Goal: Contribute content: Add original content to the website for others to see

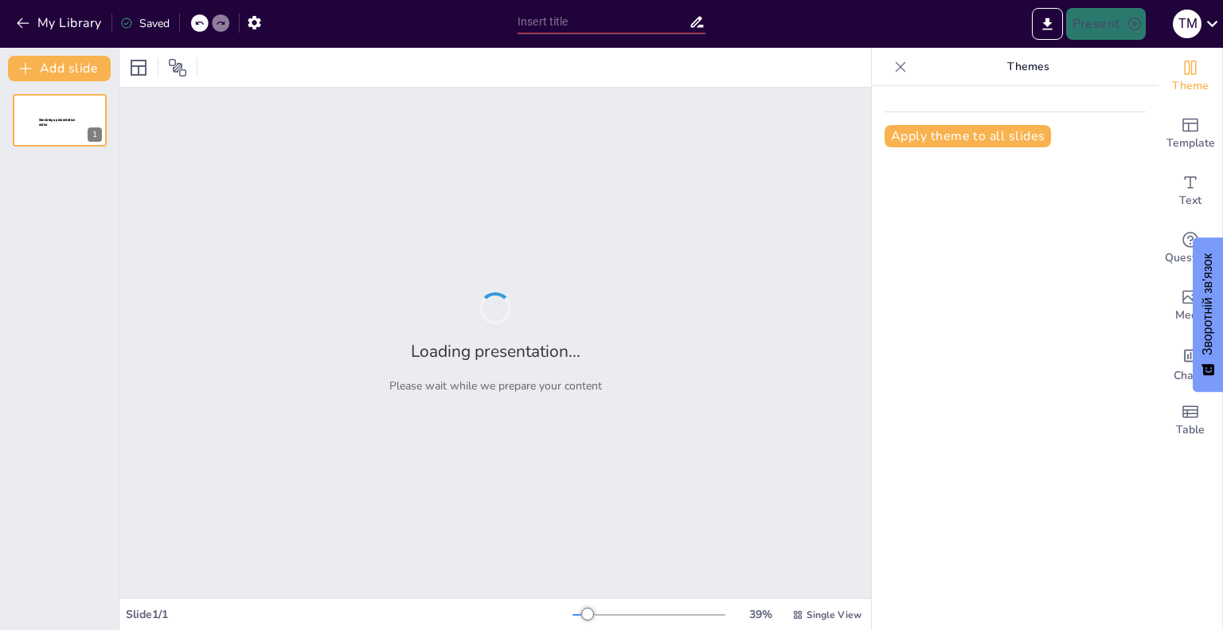
type input "Розвиток української мови: Історичний контекст та сучасні тенденції"
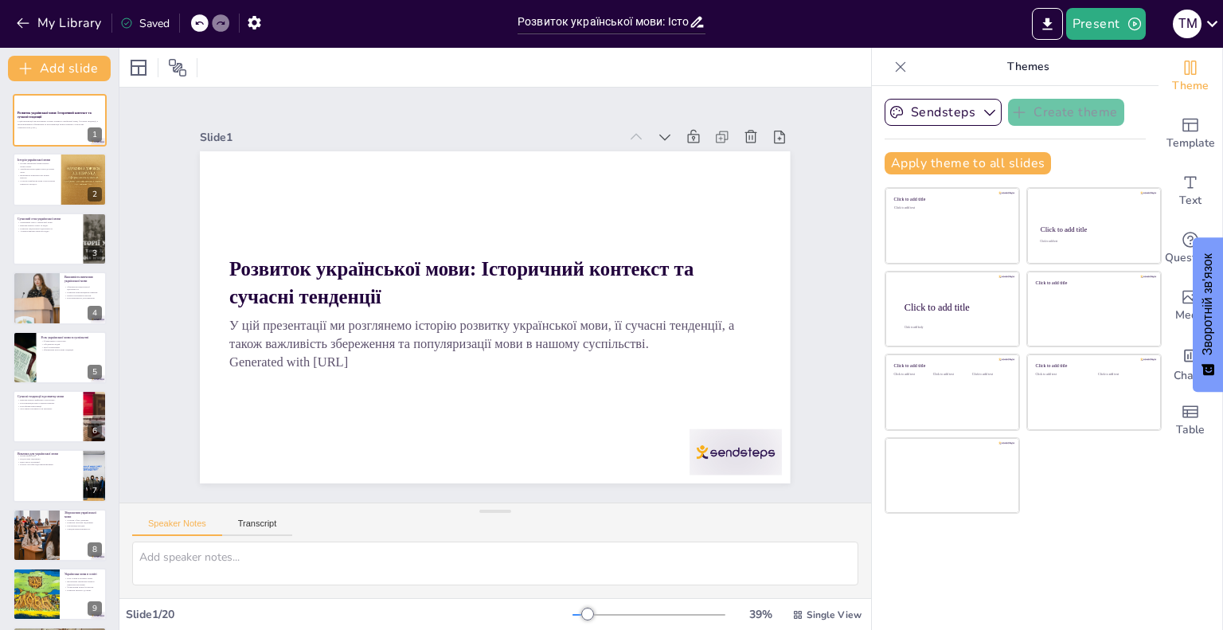
checkbox input "true"
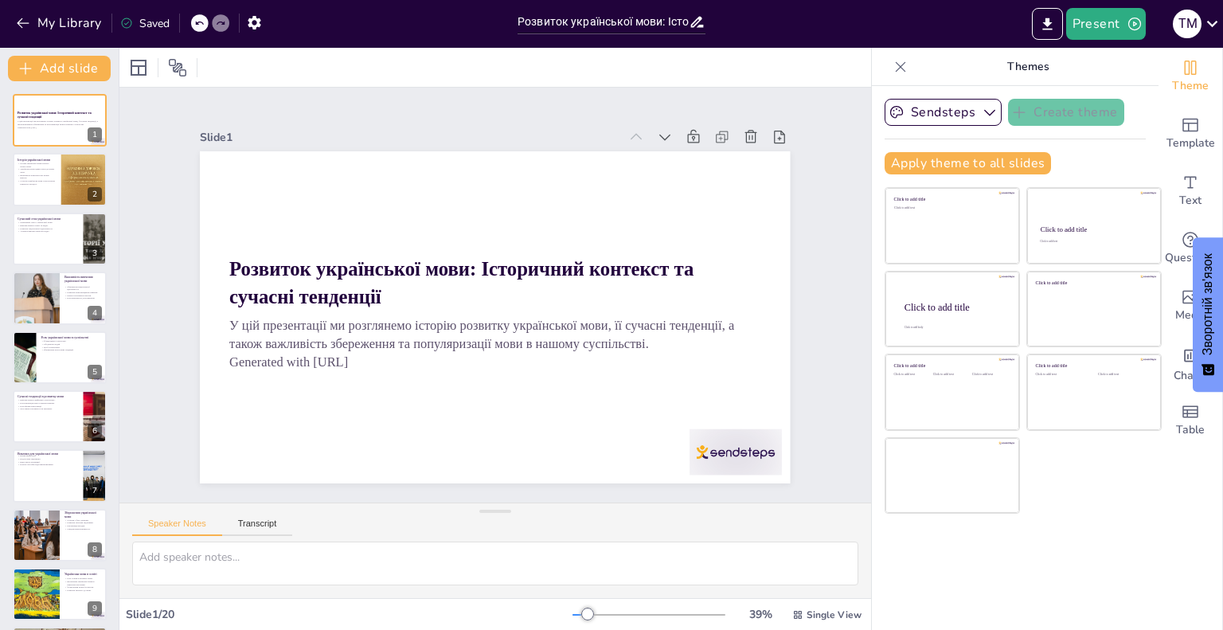
checkbox input "true"
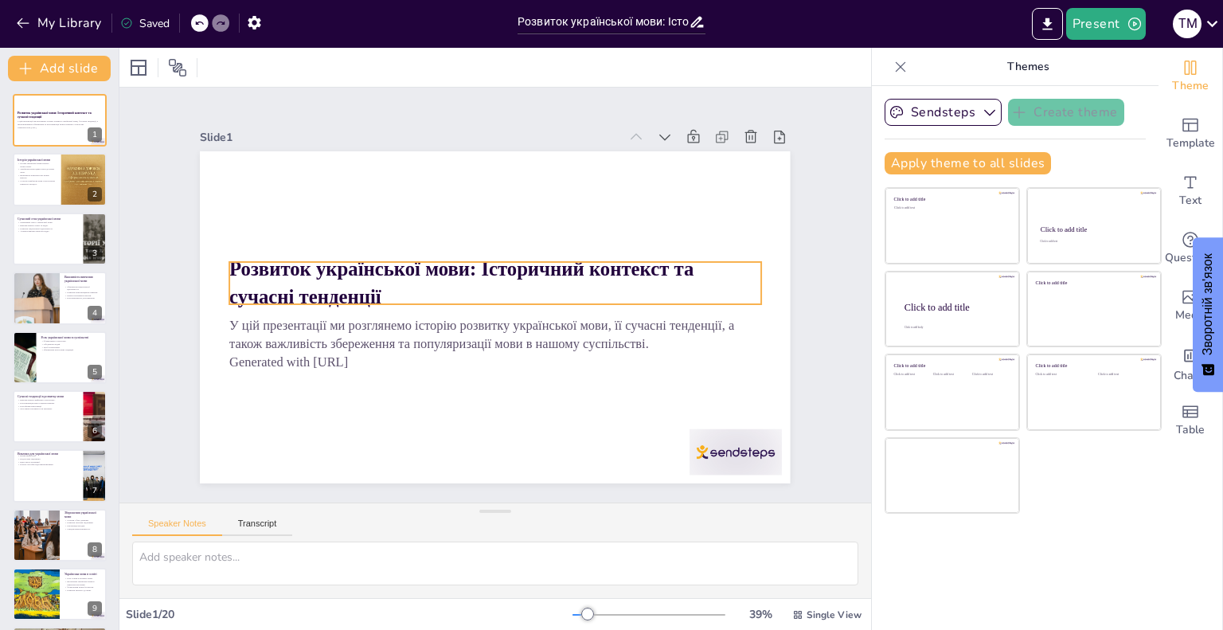
checkbox input "true"
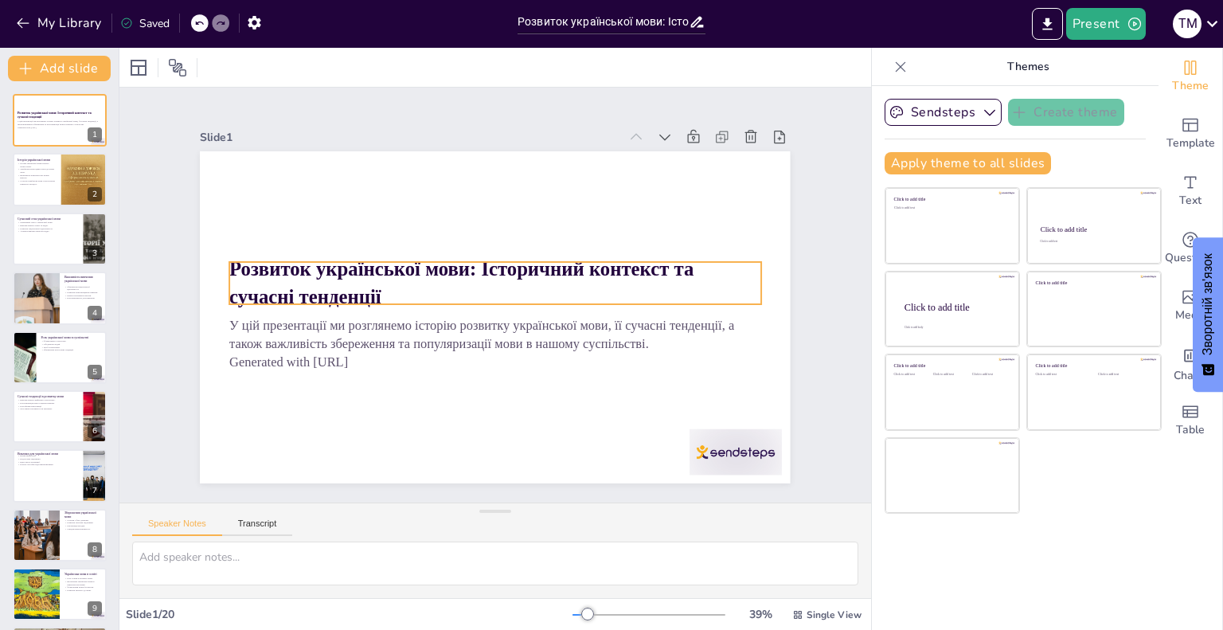
checkbox input "true"
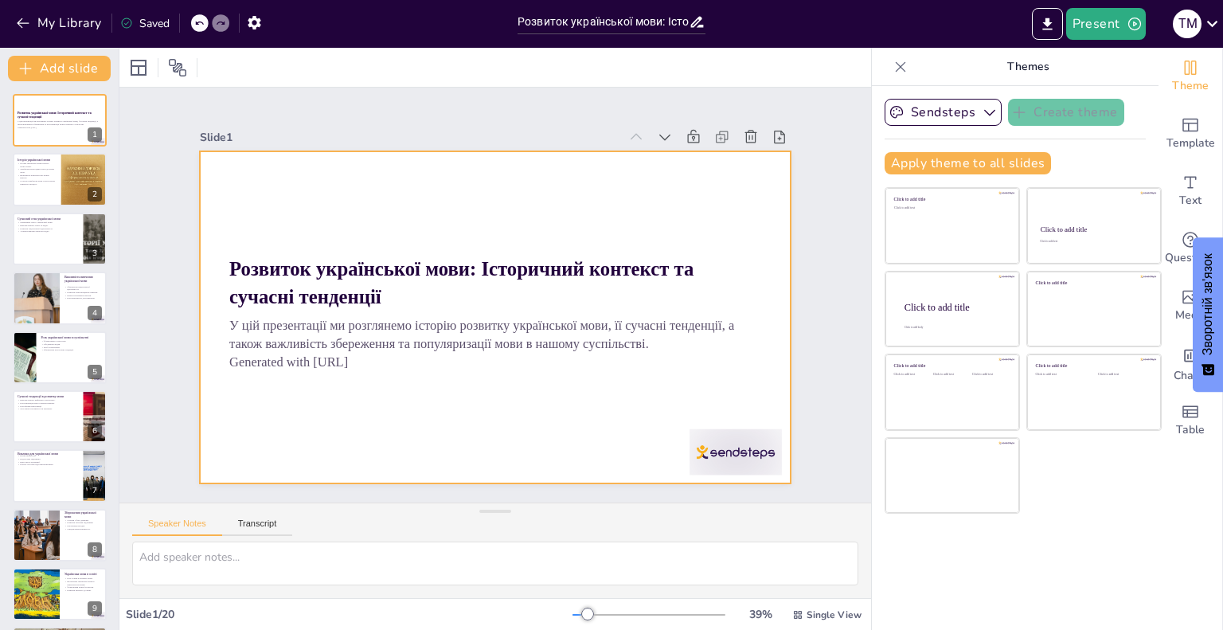
checkbox input "true"
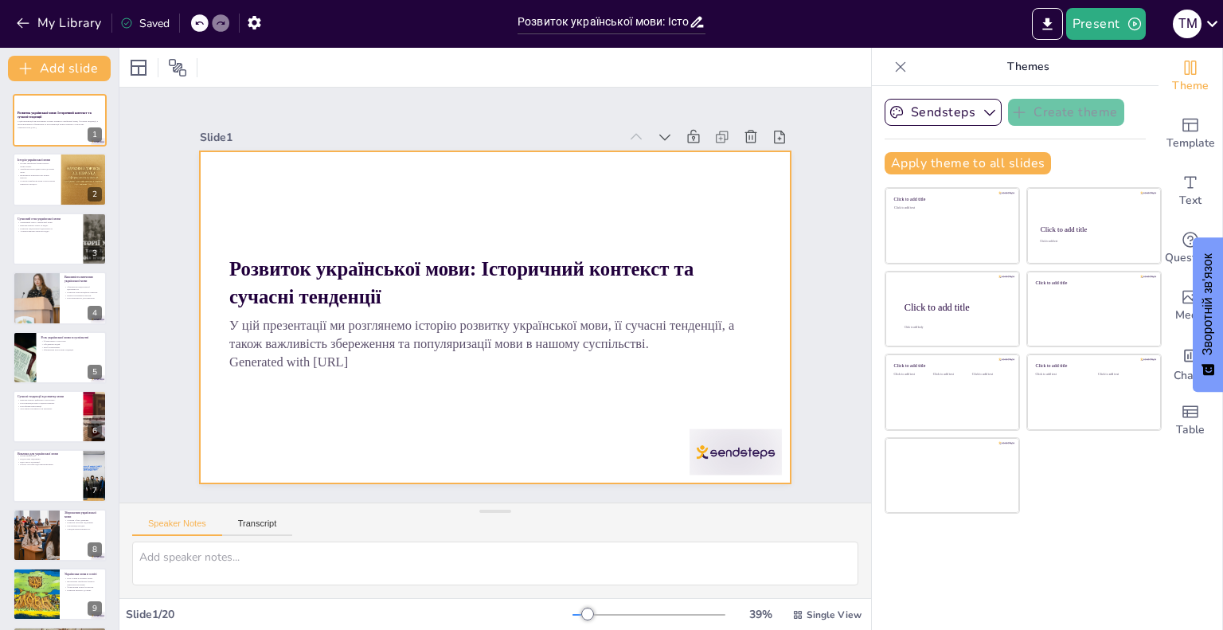
checkbox input "true"
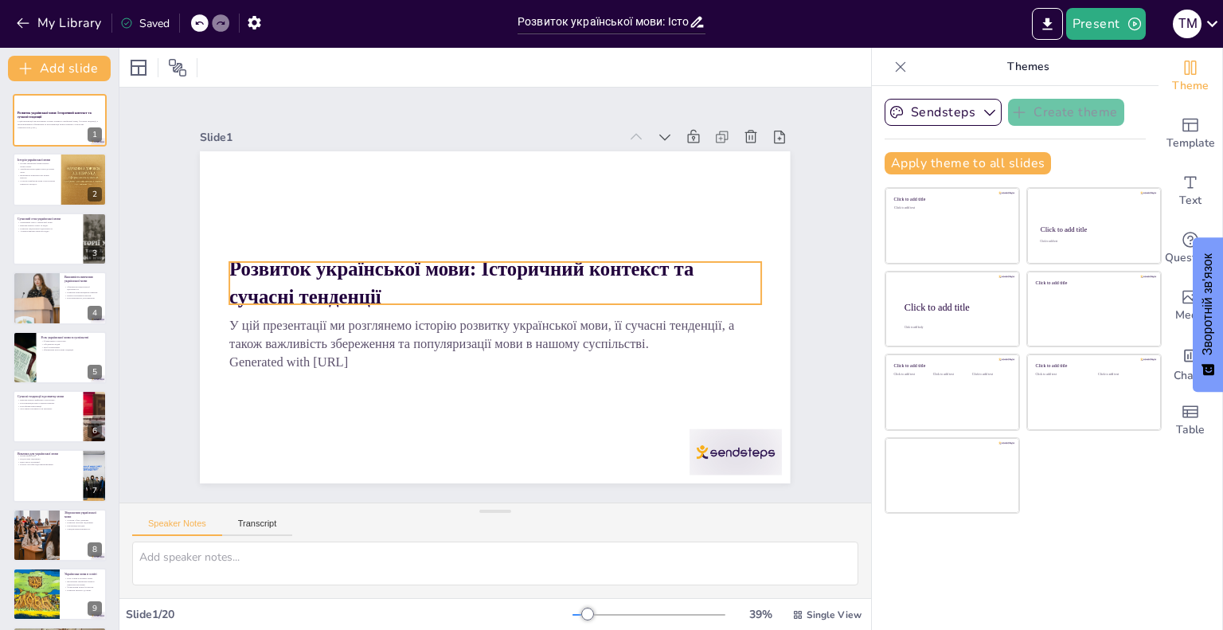
checkbox input "true"
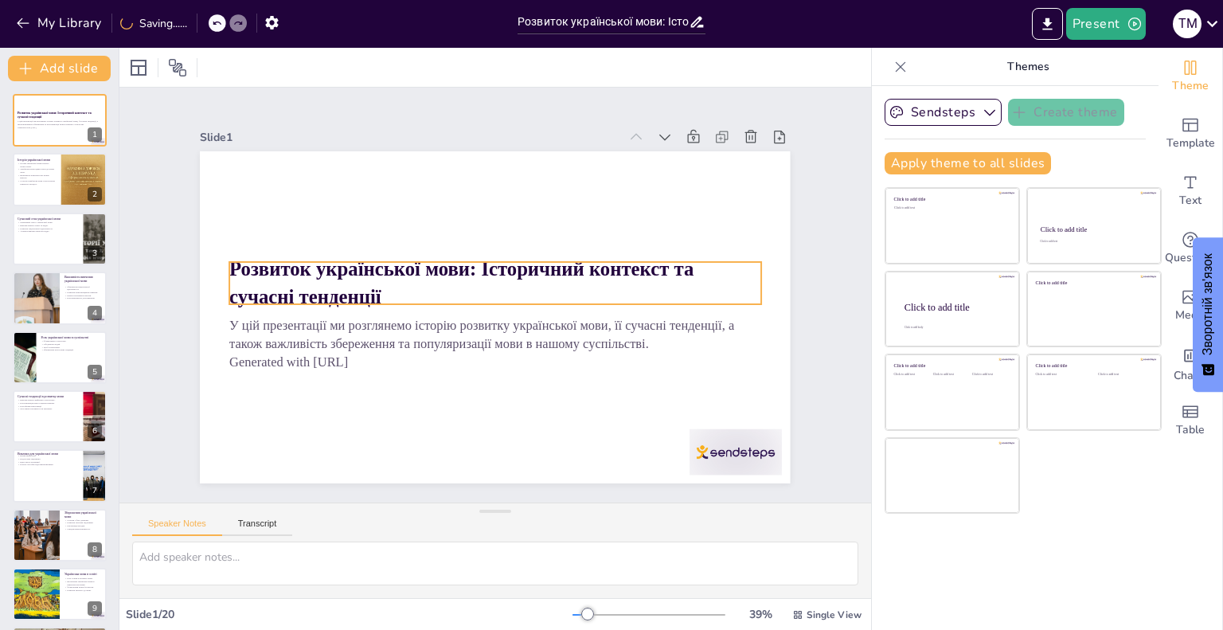
checkbox input "true"
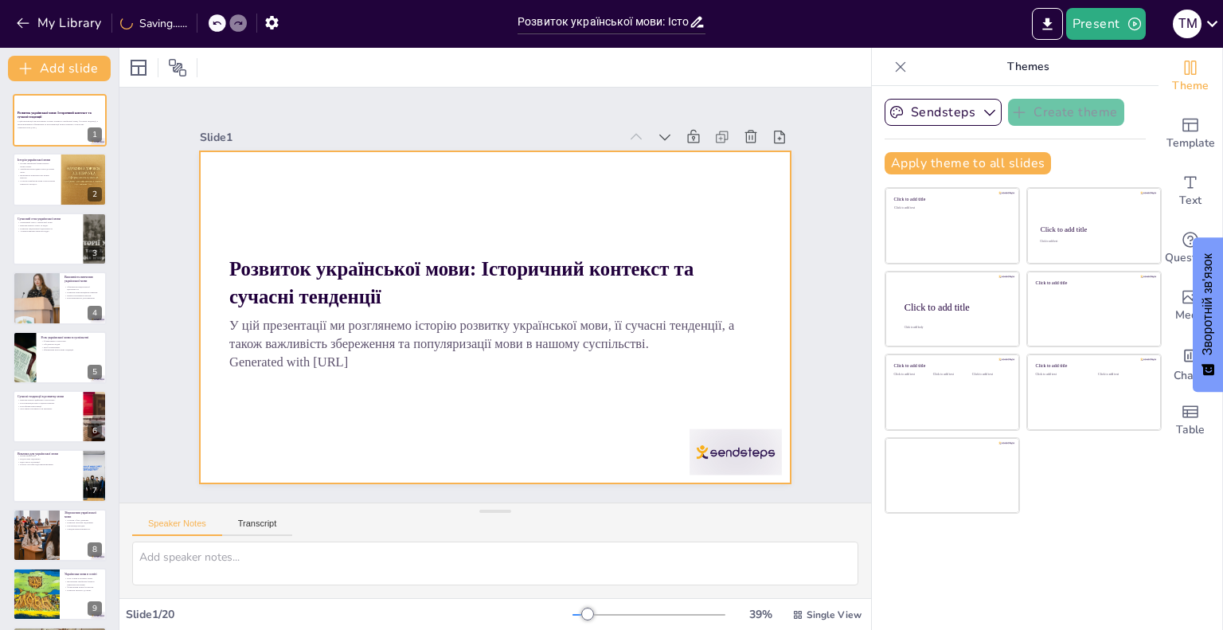
checkbox input "true"
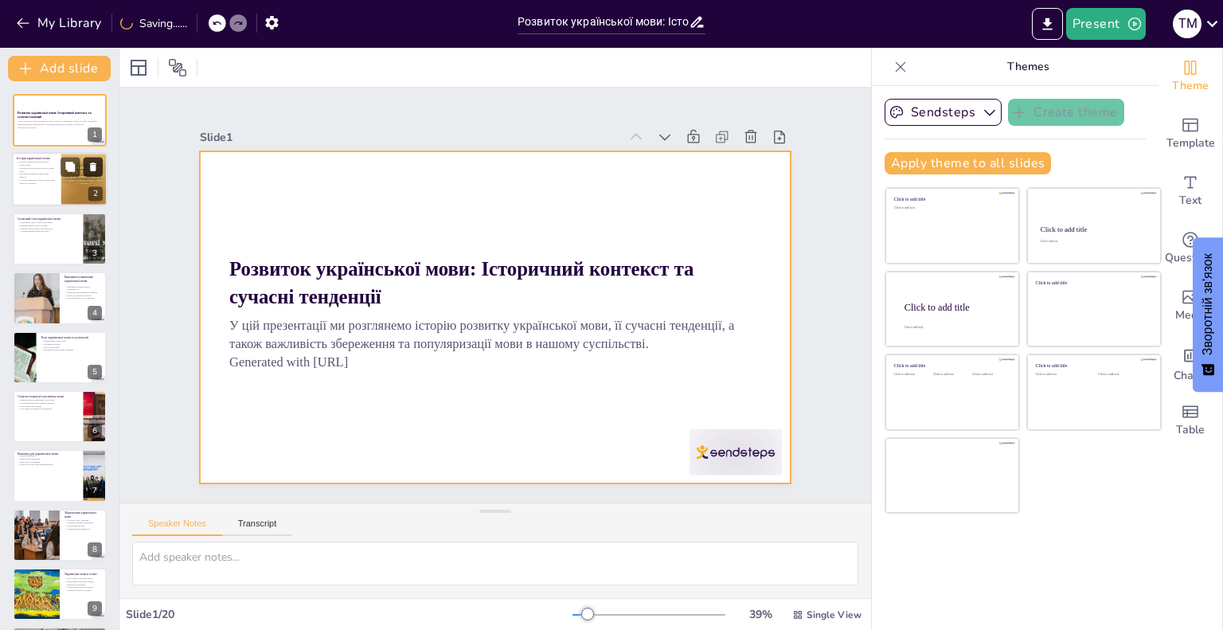
checkbox input "true"
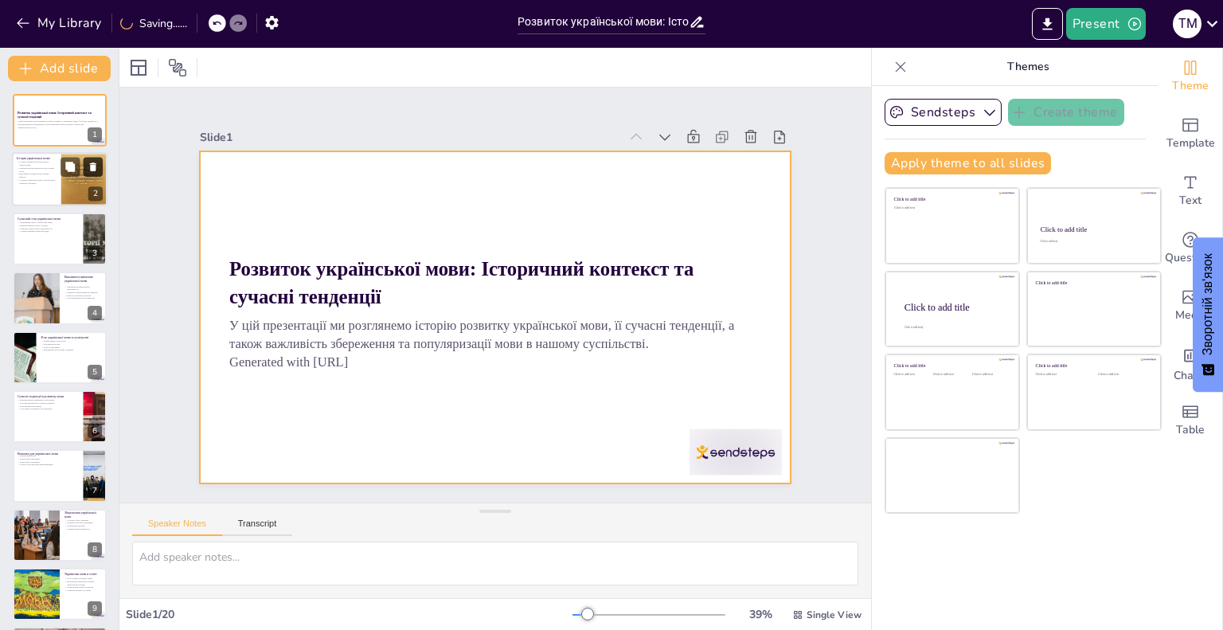
checkbox input "true"
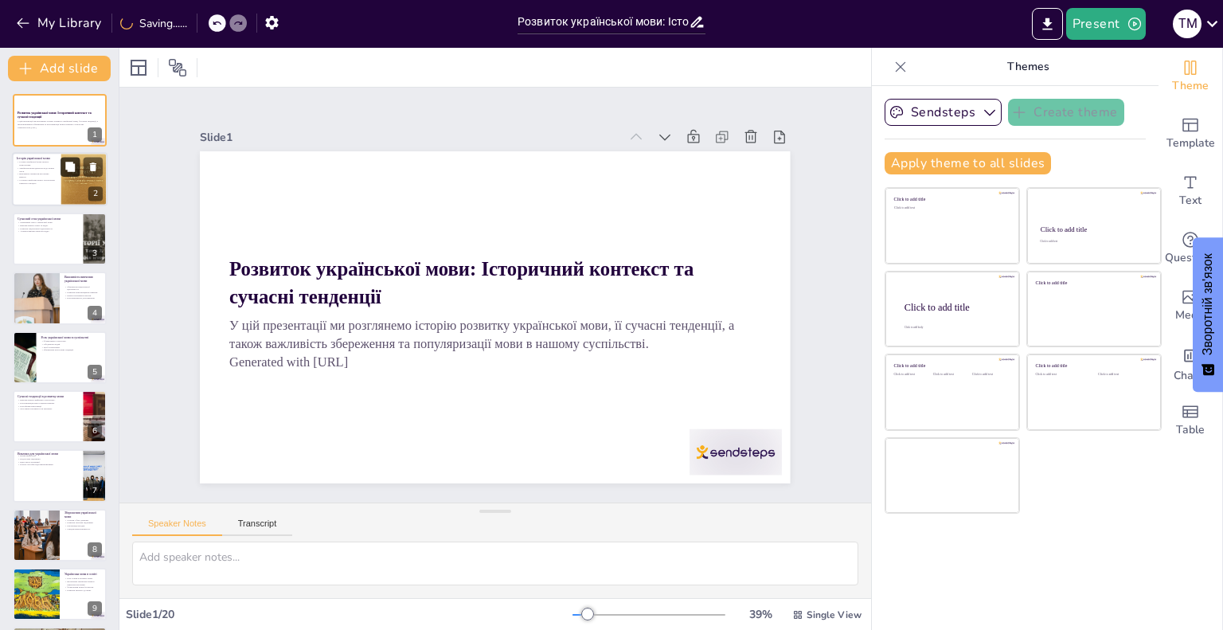
click at [64, 175] on button at bounding box center [70, 167] width 19 height 19
type textarea "Loremip dolorsitame cons a elitsedd eiusmodt incid utlaboreet dolorema. Aliq en…"
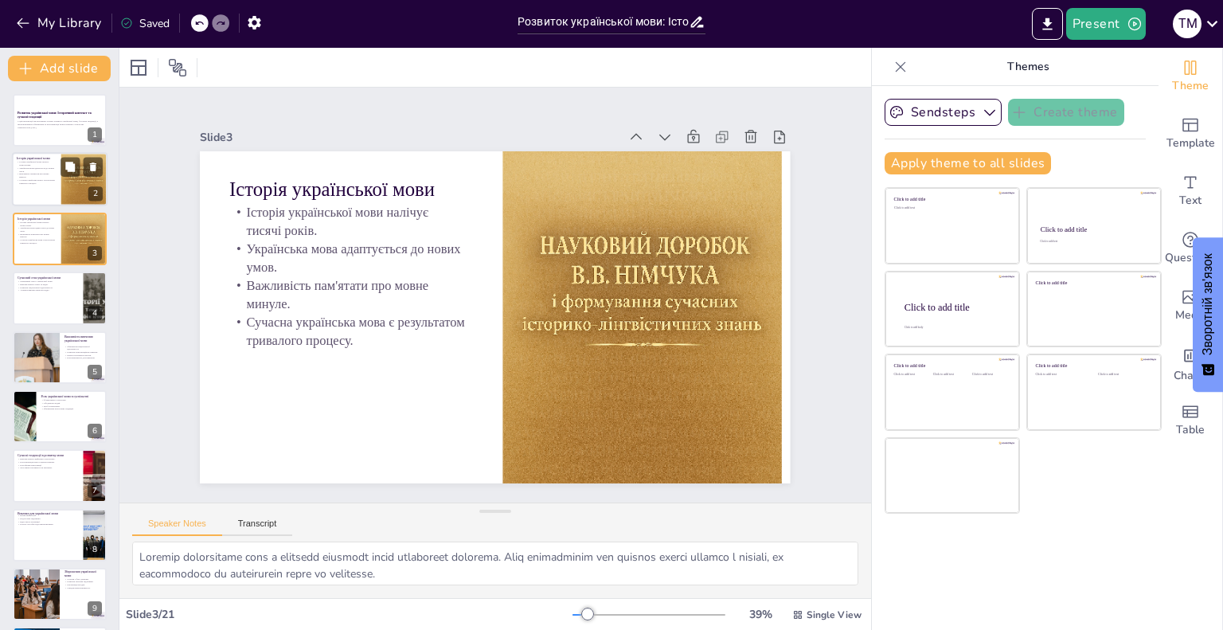
checkbox input "true"
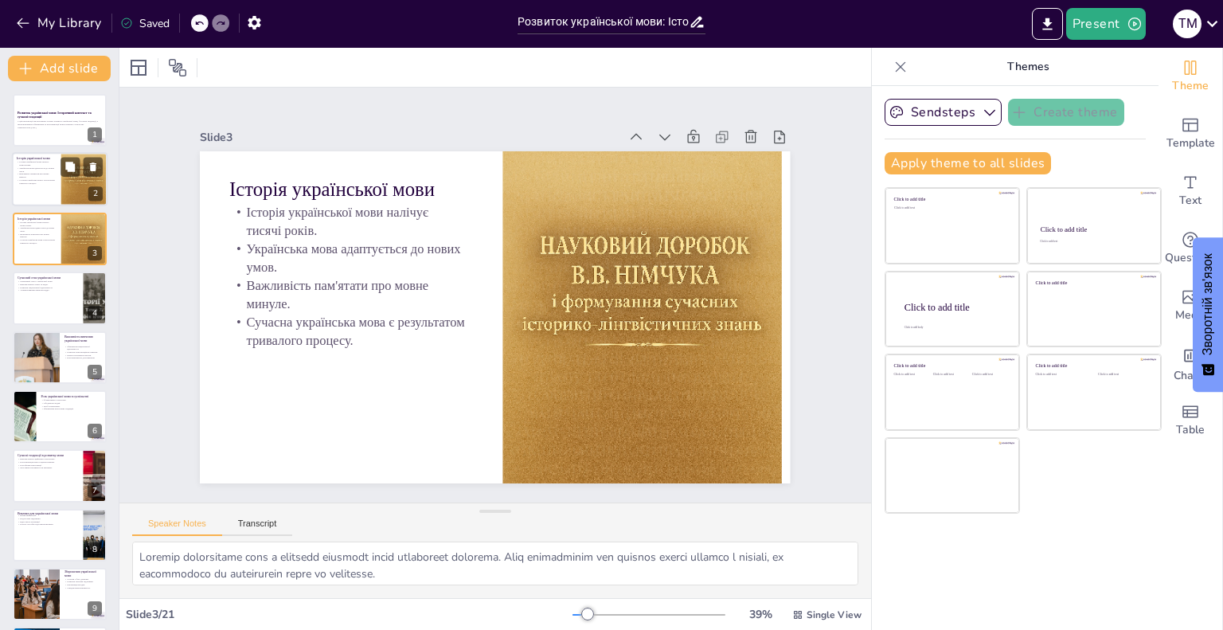
checkbox input "true"
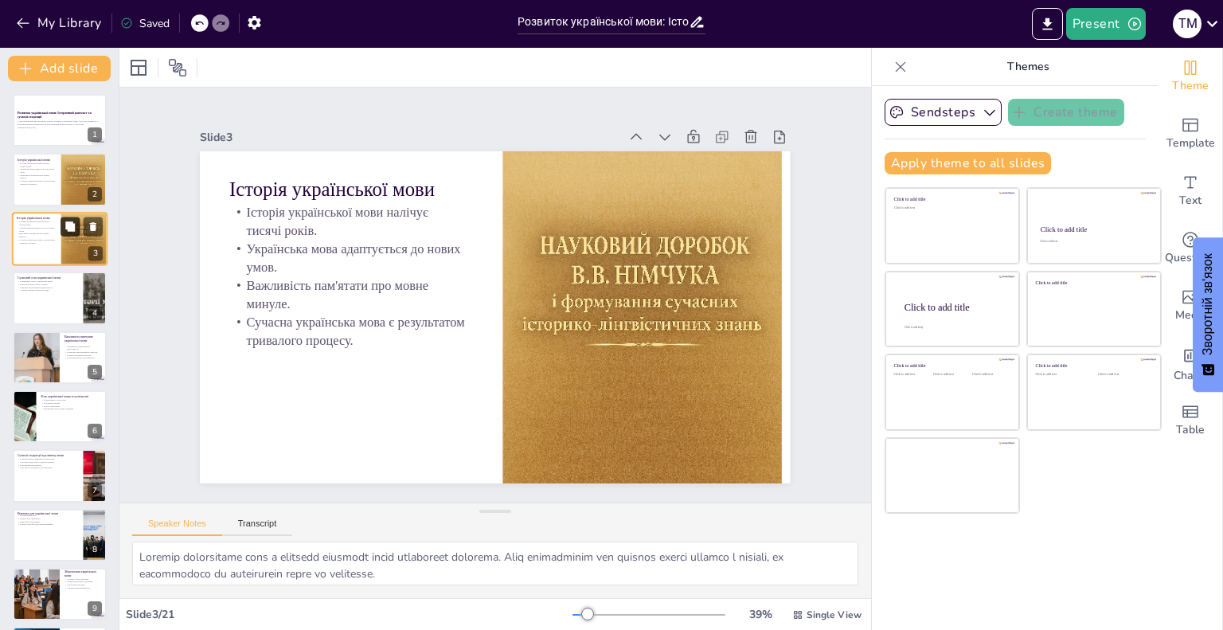
checkbox input "true"
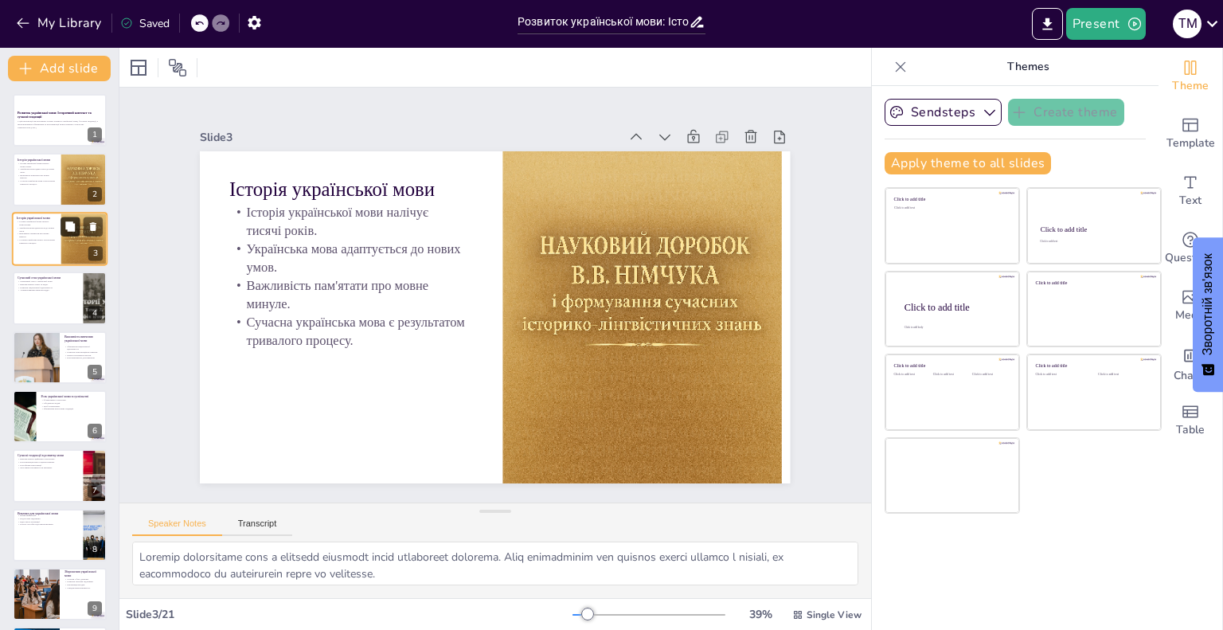
checkbox input "true"
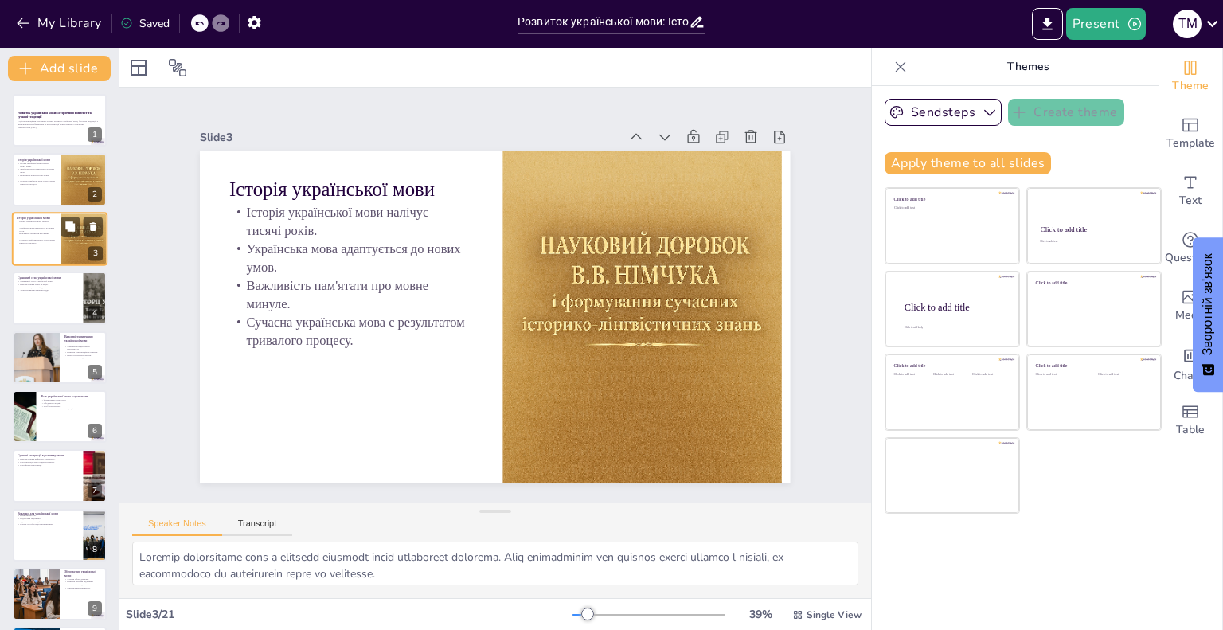
checkbox input "true"
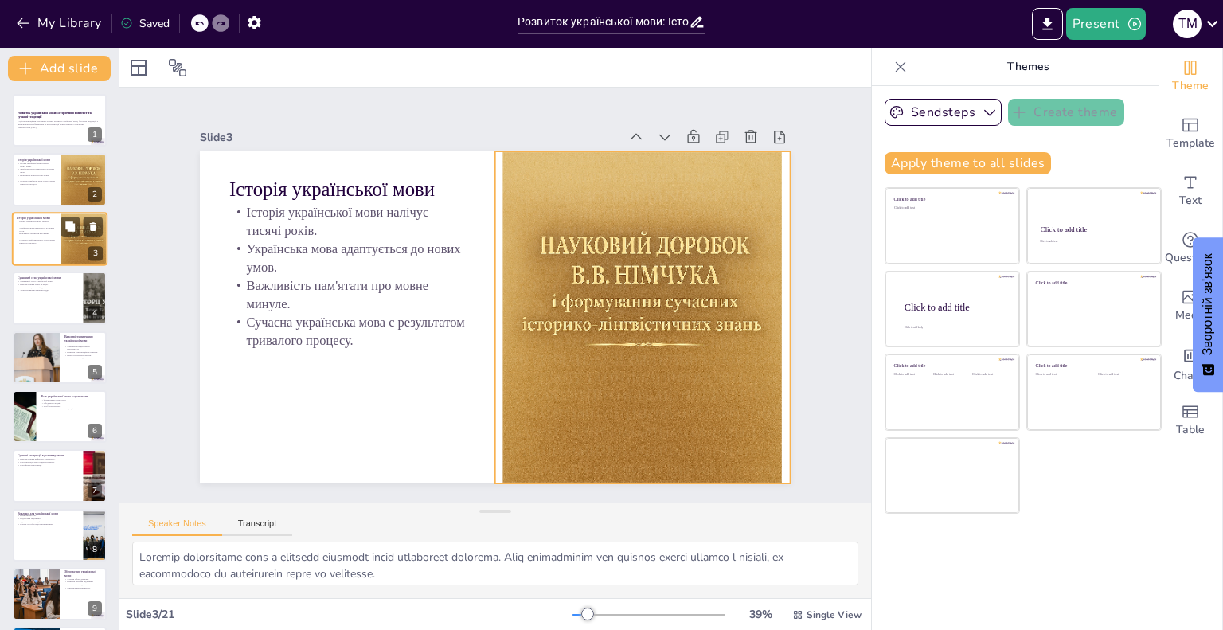
checkbox input "true"
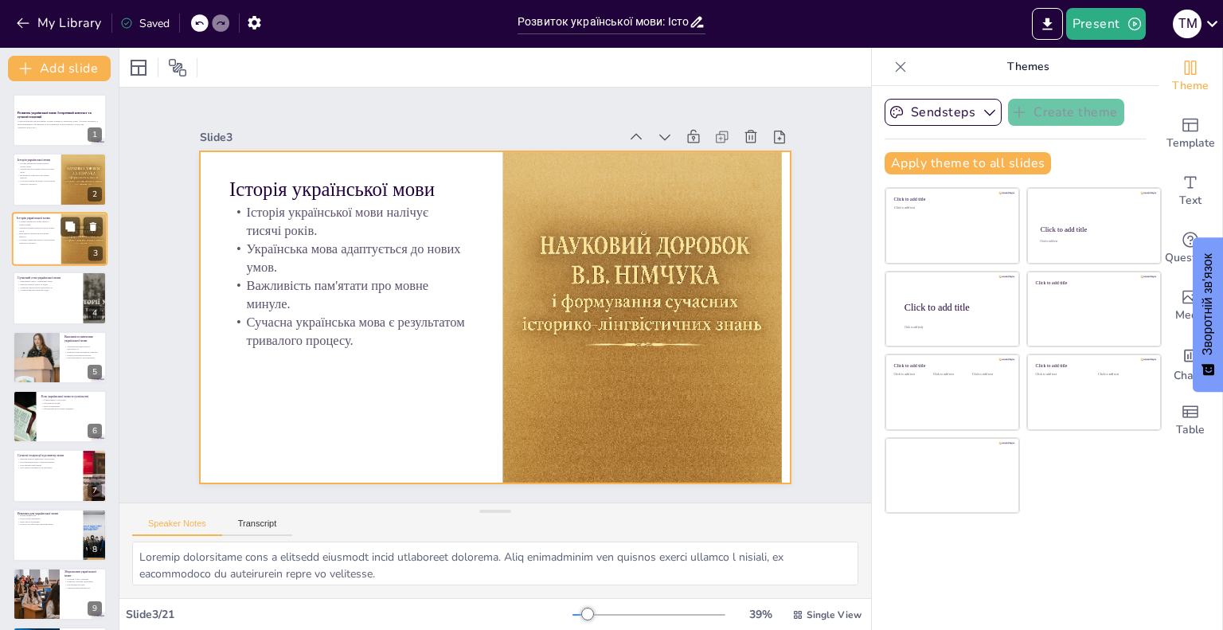
checkbox input "true"
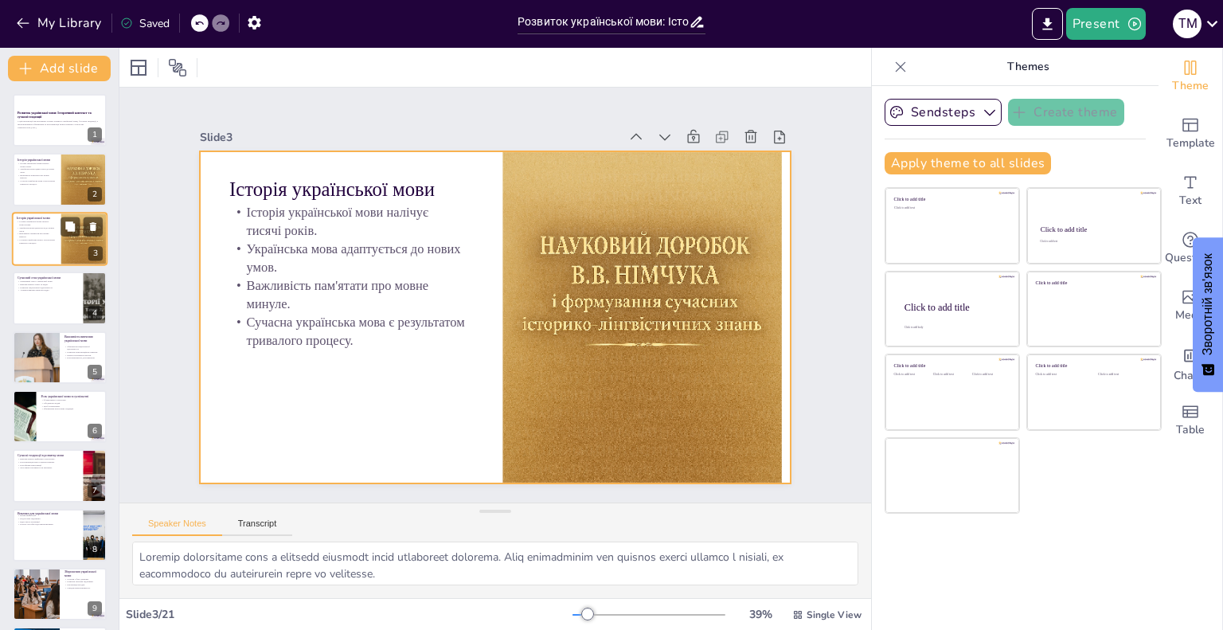
checkbox input "true"
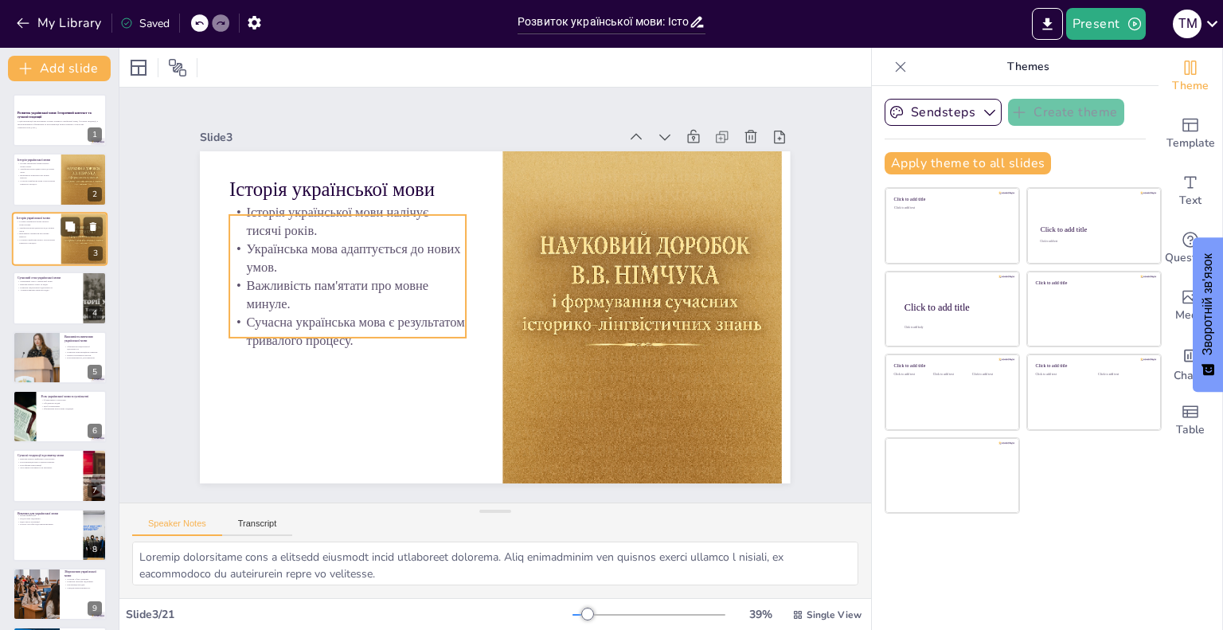
click at [48, 235] on p "Важливість пам'ятати про мовне минуле." at bounding box center [36, 236] width 38 height 6
checkbox input "true"
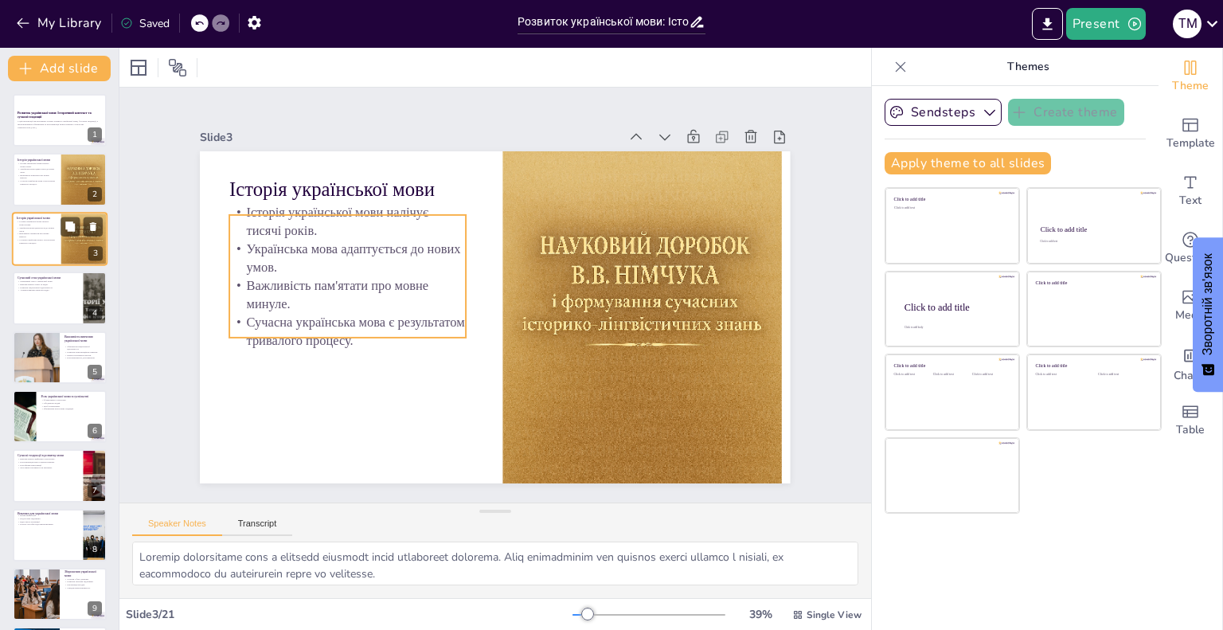
checkbox input "true"
click at [48, 235] on p "Важливість пам'ятати про мовне минуле." at bounding box center [36, 236] width 38 height 6
checkbox input "true"
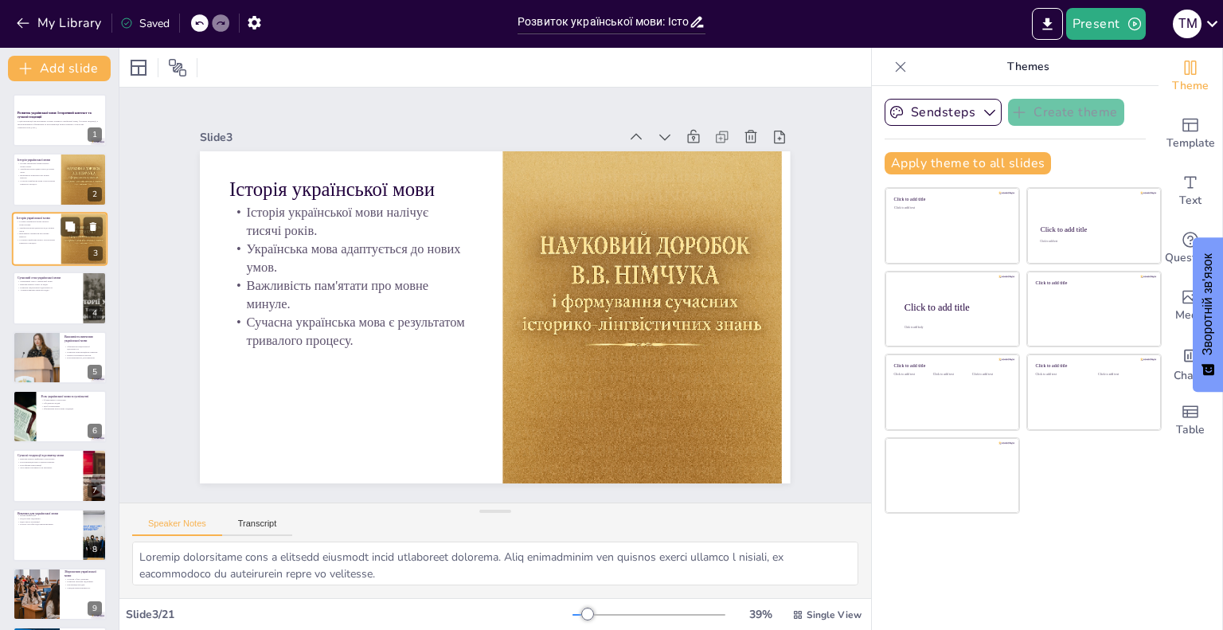
checkbox input "true"
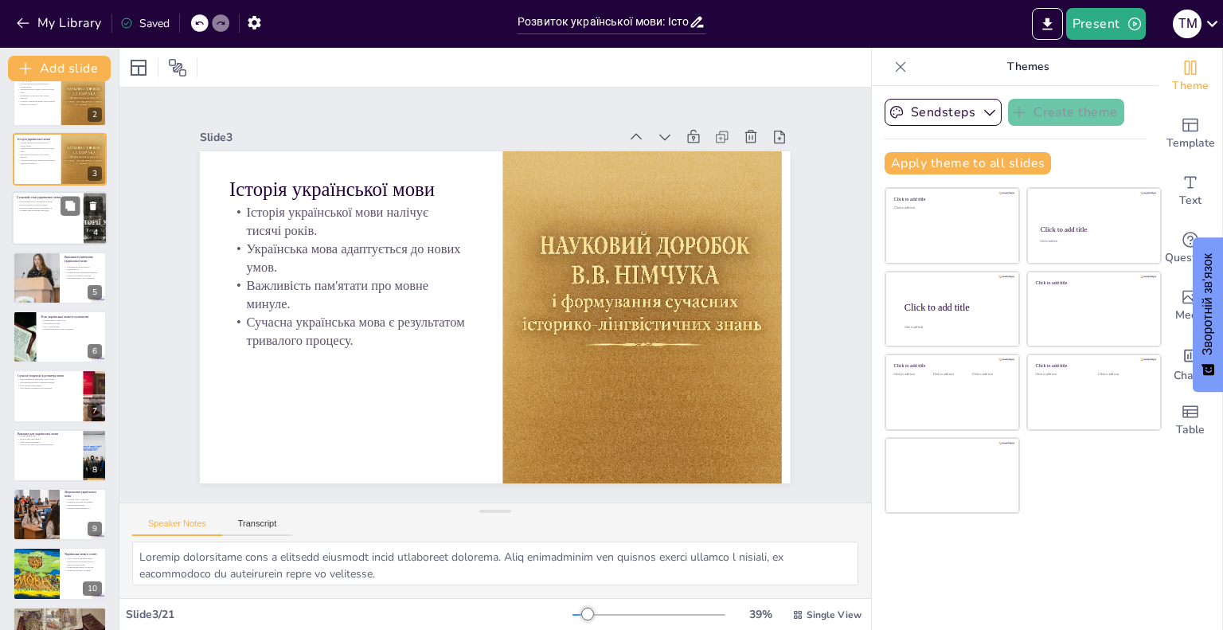
checkbox input "true"
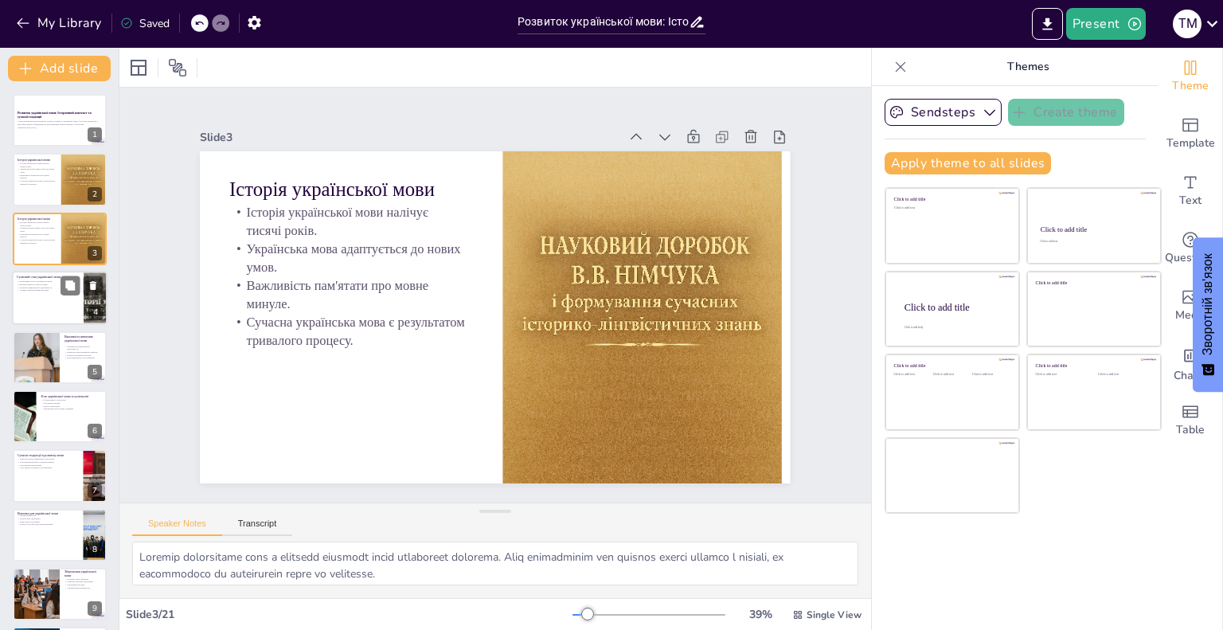
checkbox input "true"
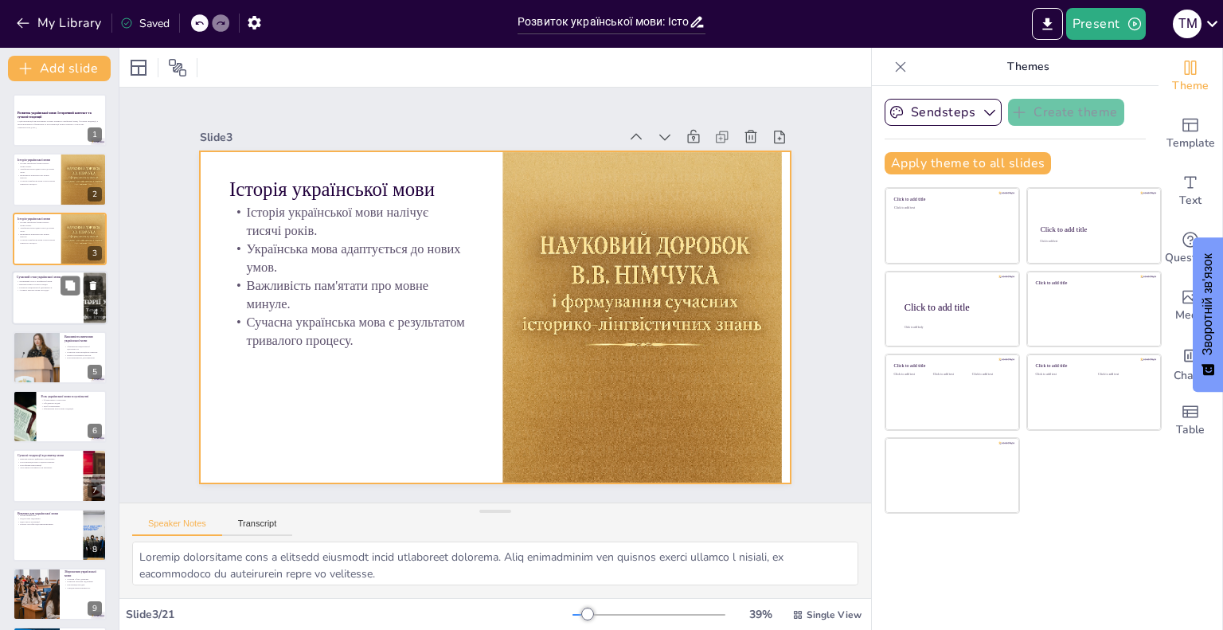
click at [56, 222] on div at bounding box center [60, 239] width 94 height 53
checkbox input "true"
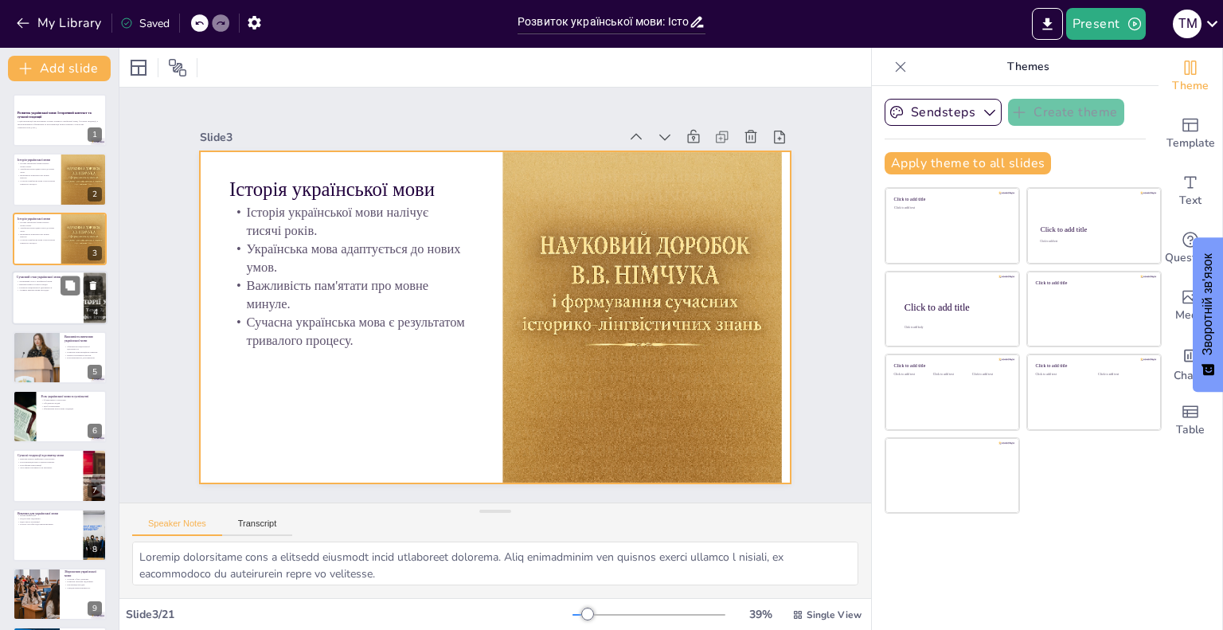
checkbox input "true"
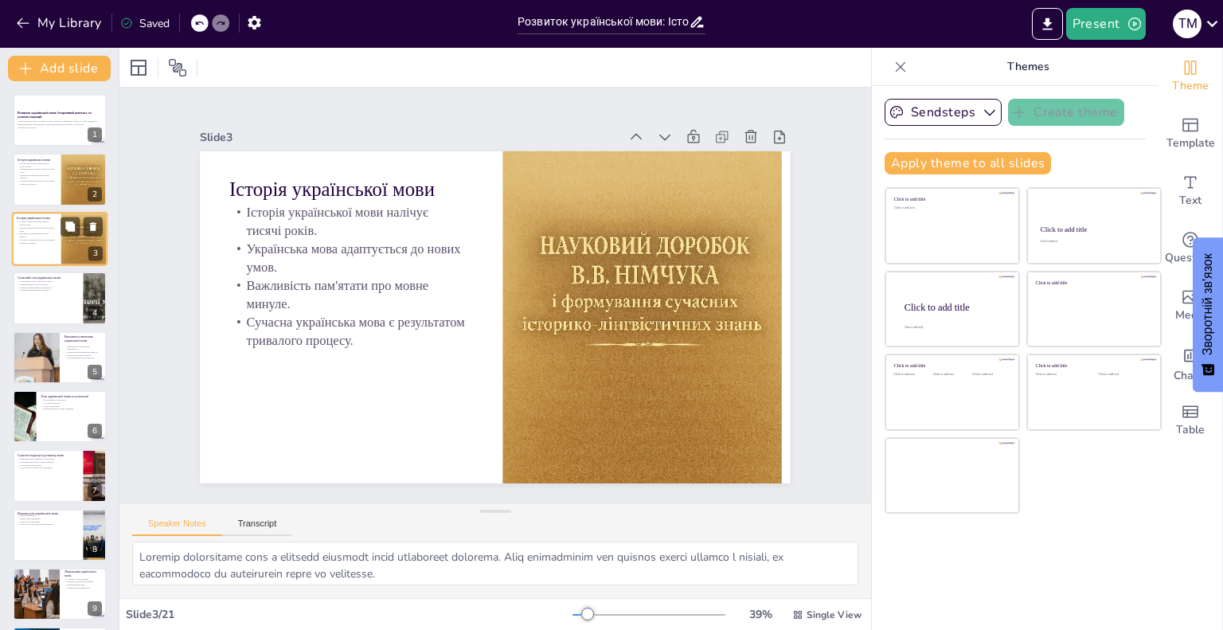
checkbox input "true"
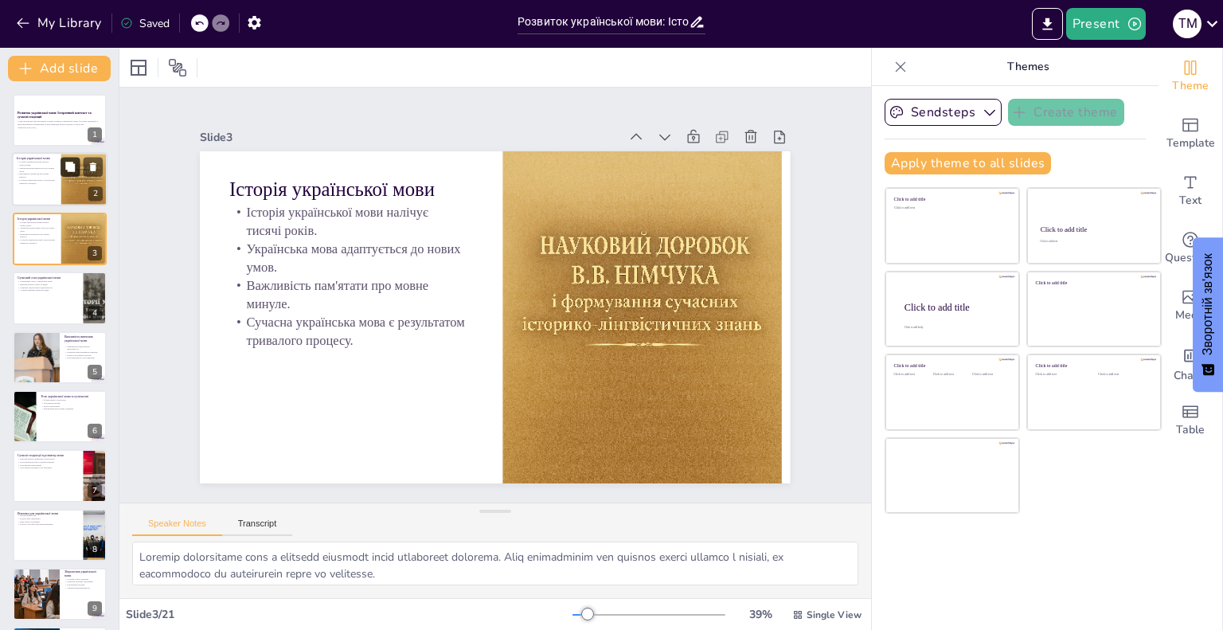
checkbox input "true"
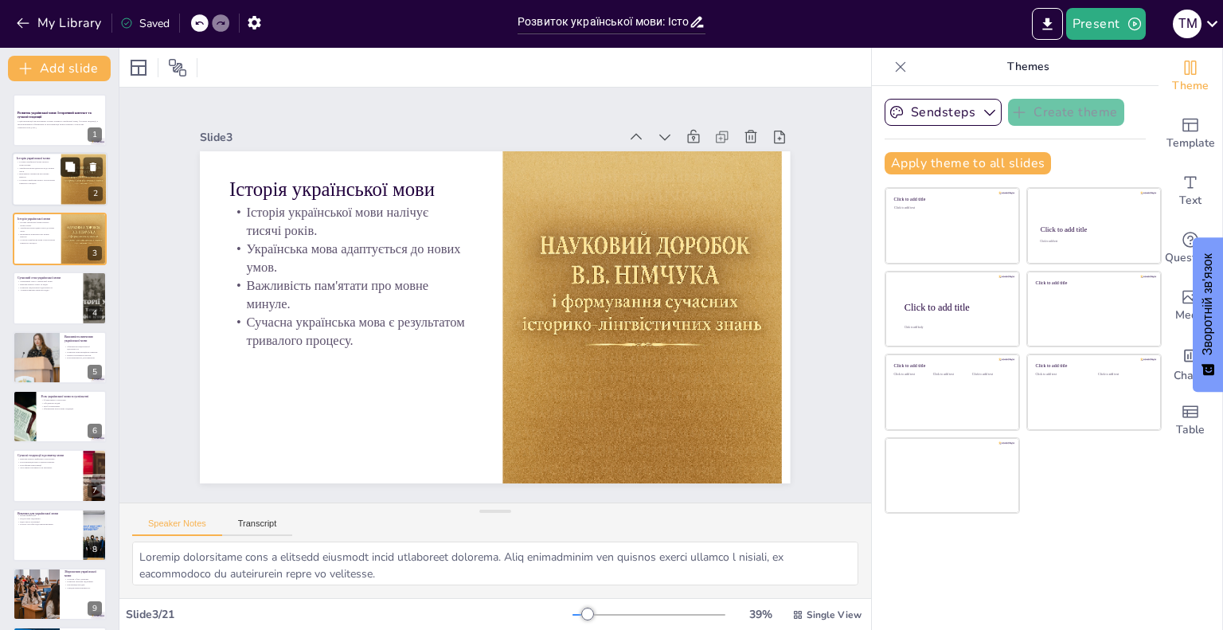
checkbox input "true"
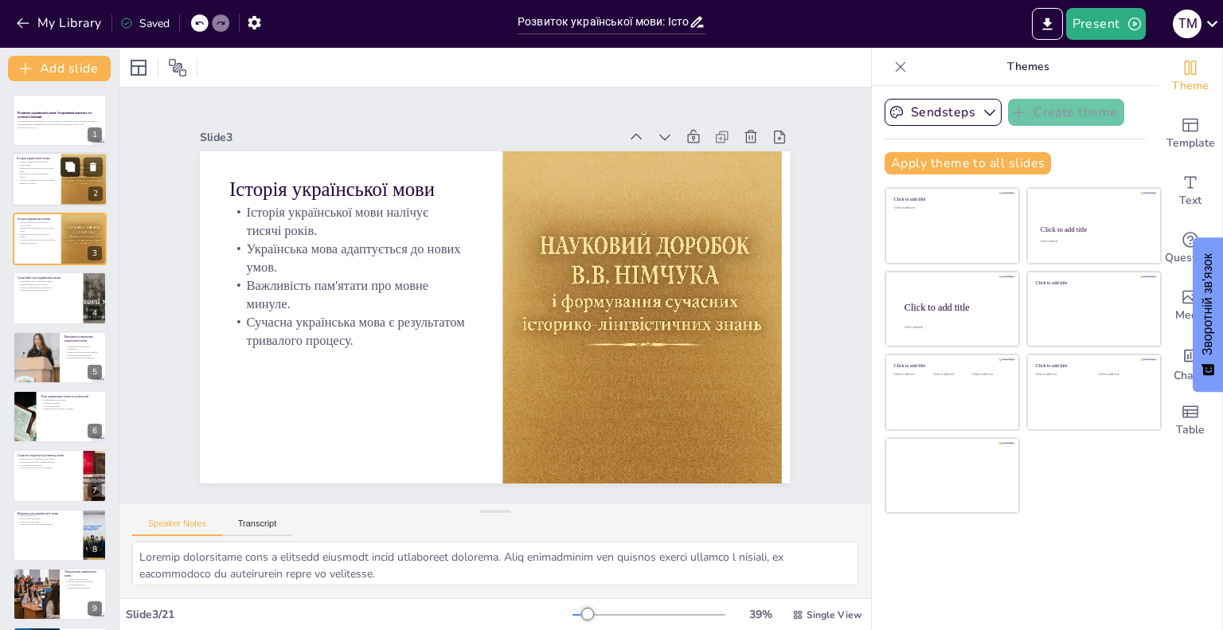
click at [61, 165] on button at bounding box center [70, 167] width 19 height 19
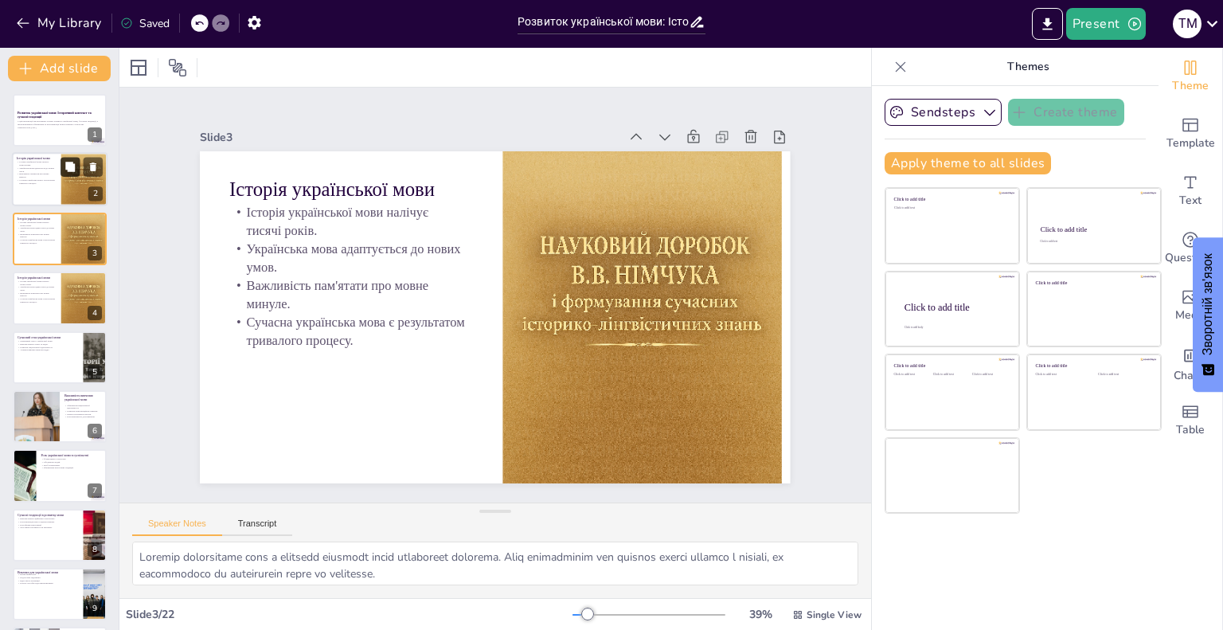
checkbox input "true"
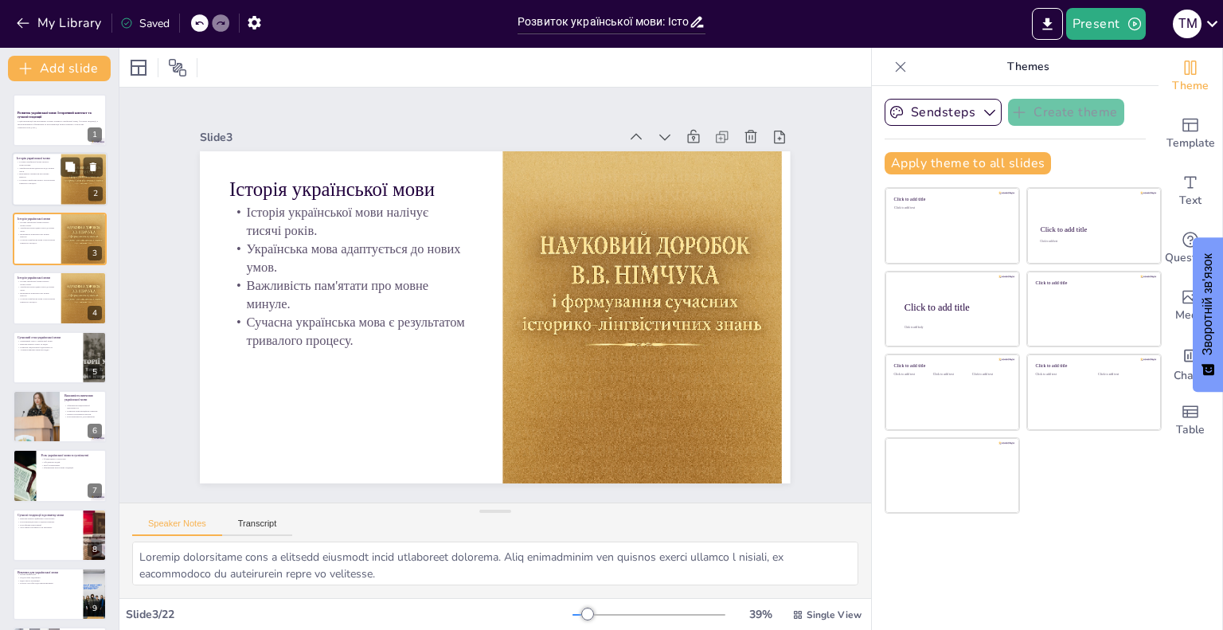
checkbox input "true"
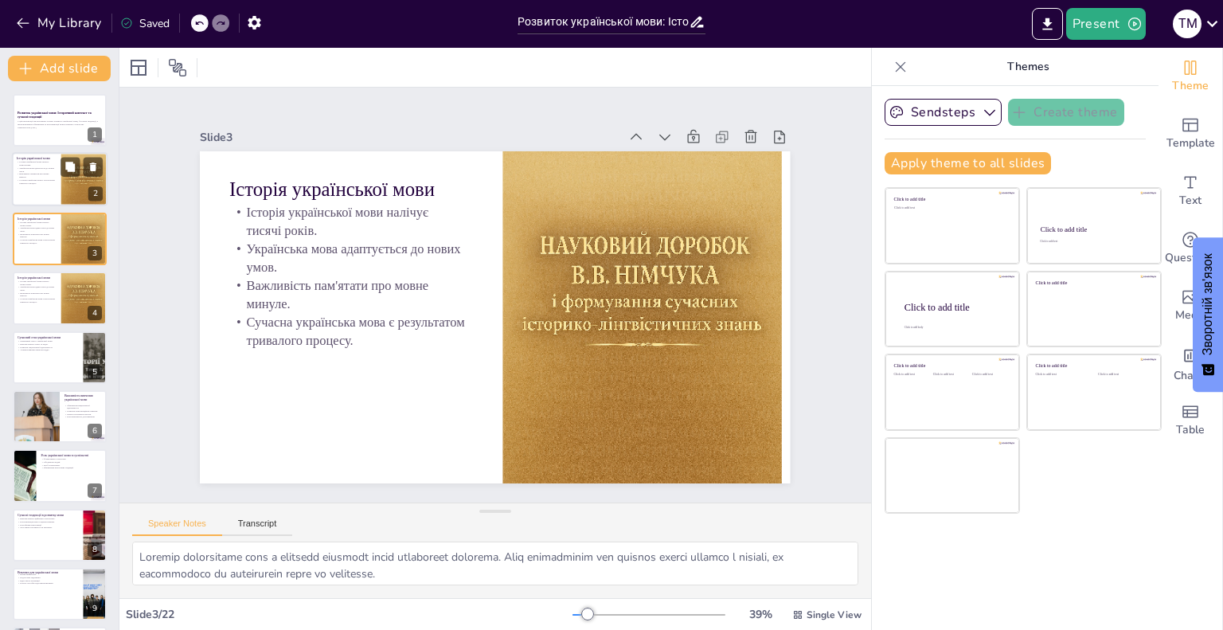
checkbox input "true"
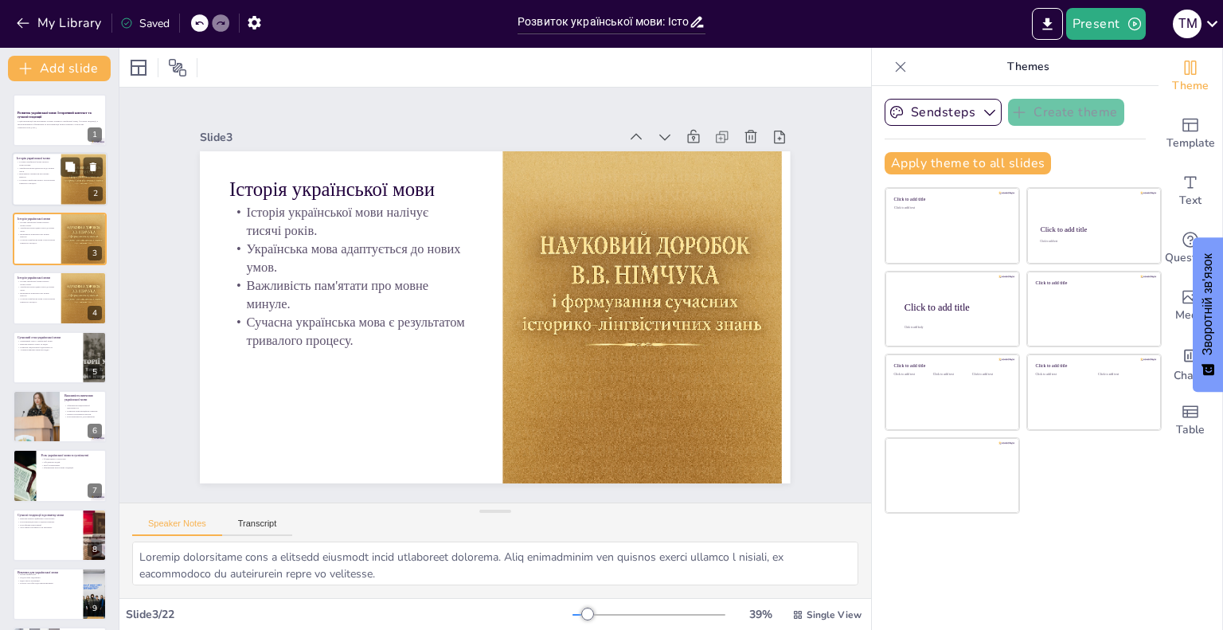
checkbox input "true"
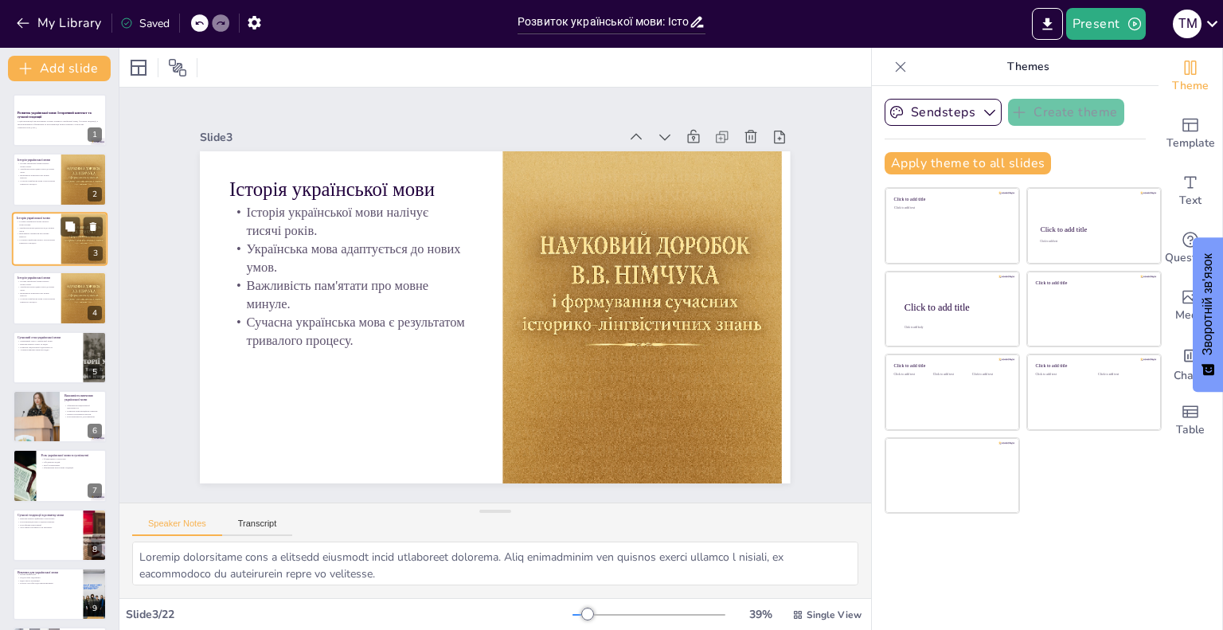
checkbox input "true"
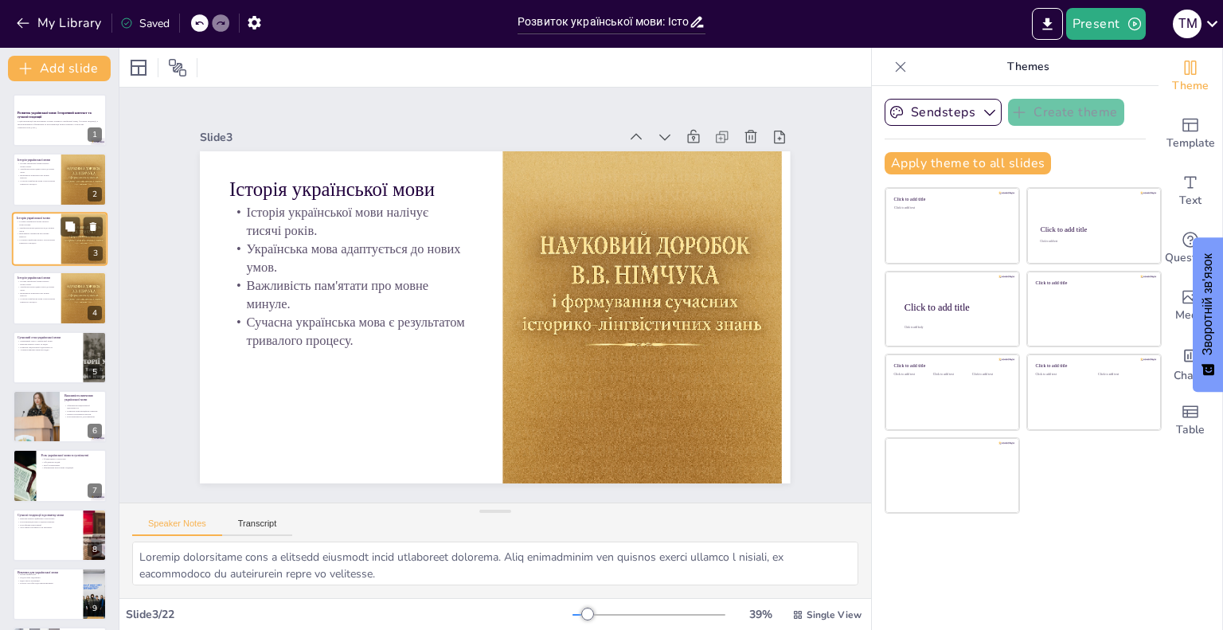
checkbox input "true"
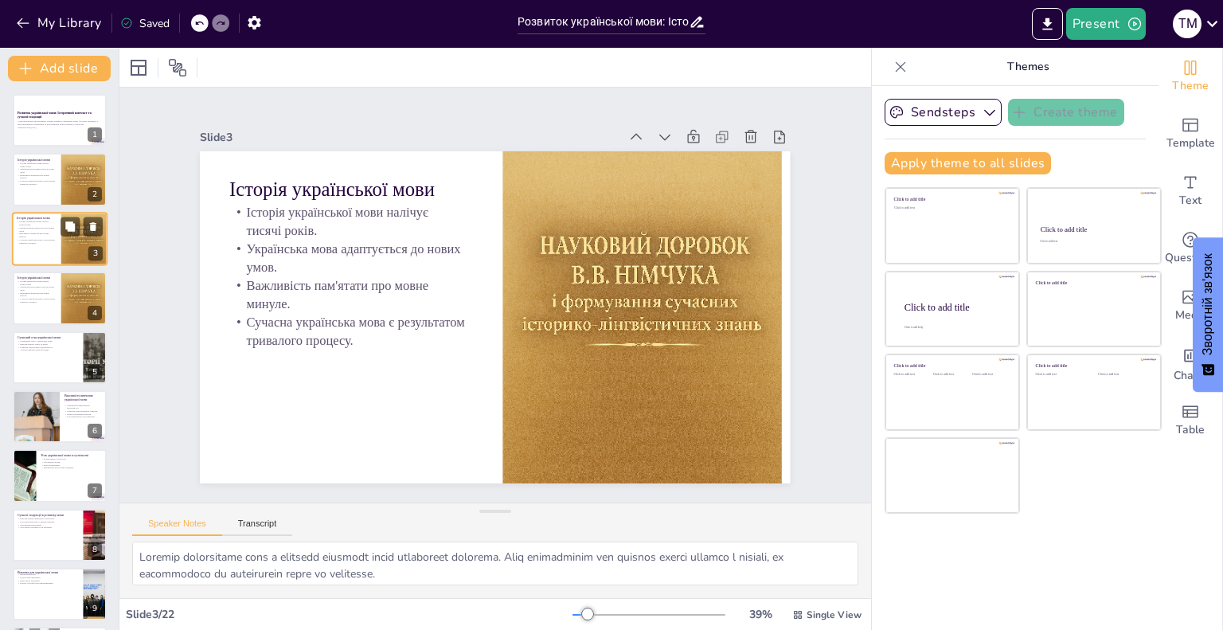
checkbox input "true"
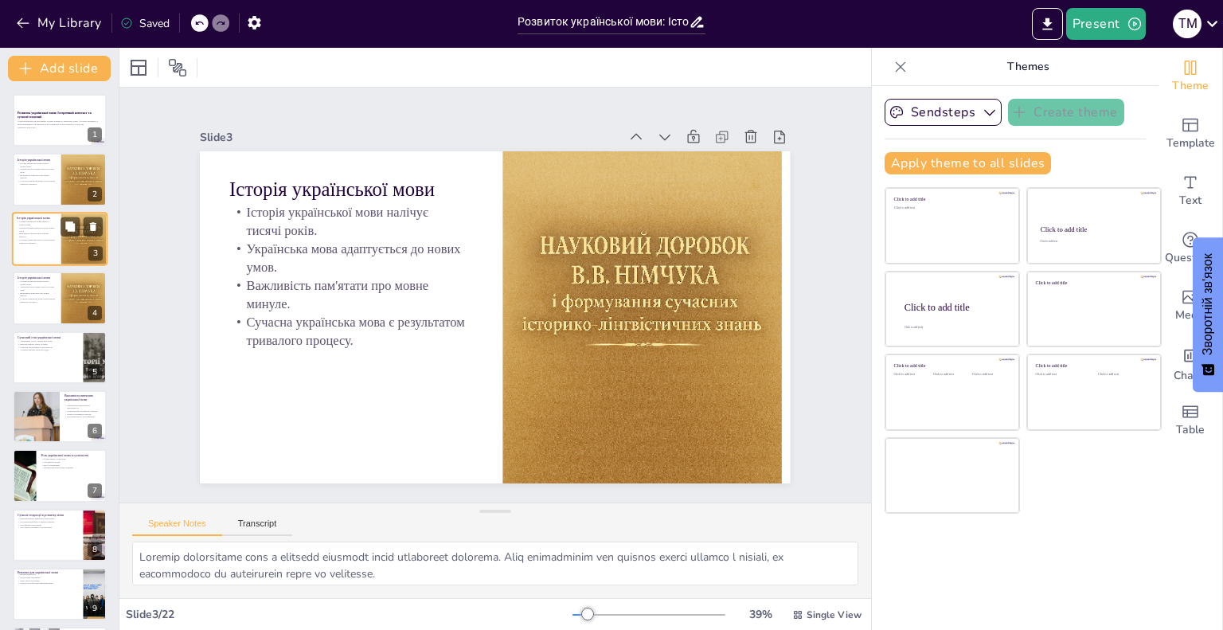
checkbox input "true"
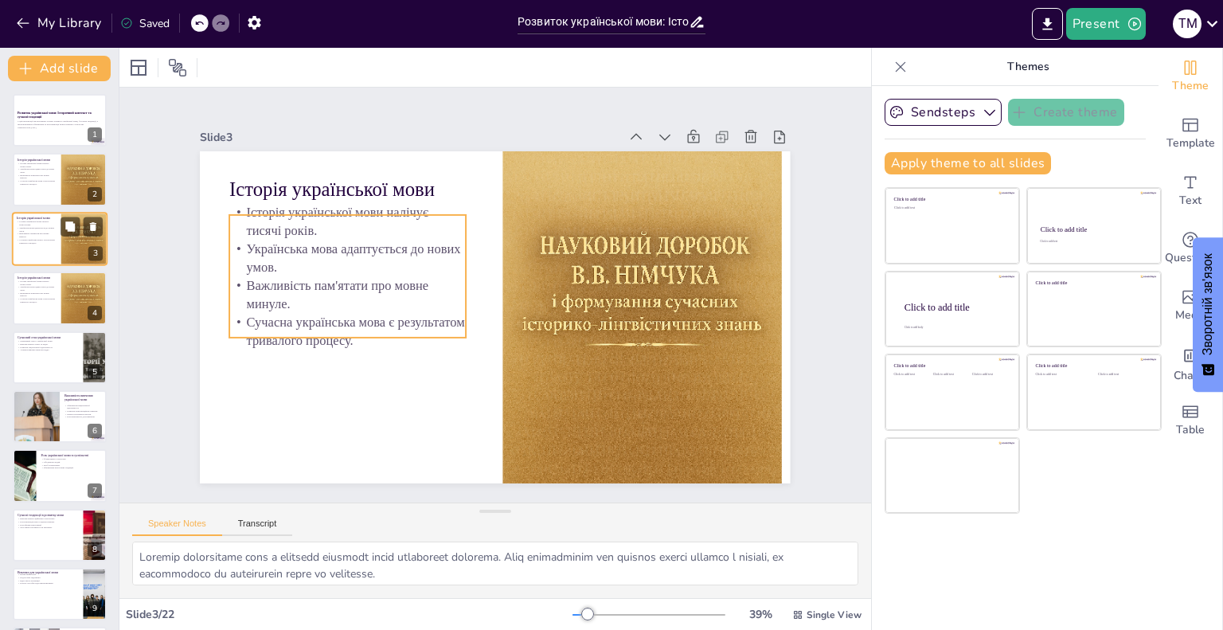
checkbox input "true"
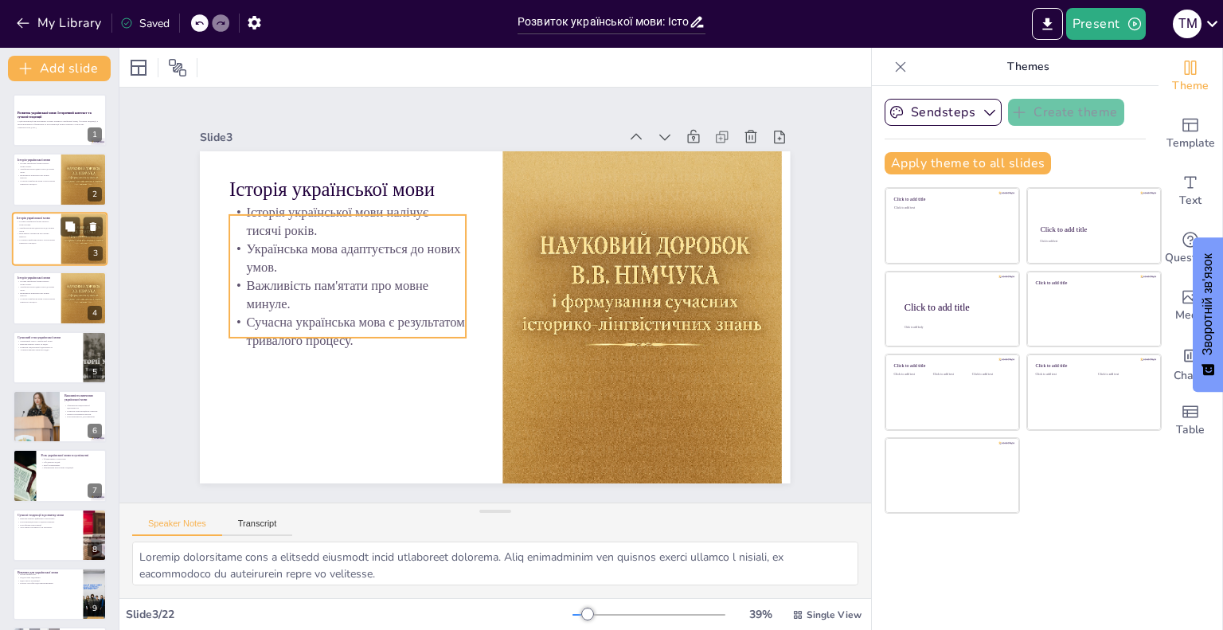
click at [54, 226] on p "Українська мова адаптується до нових умов." at bounding box center [36, 229] width 38 height 6
checkbox input "true"
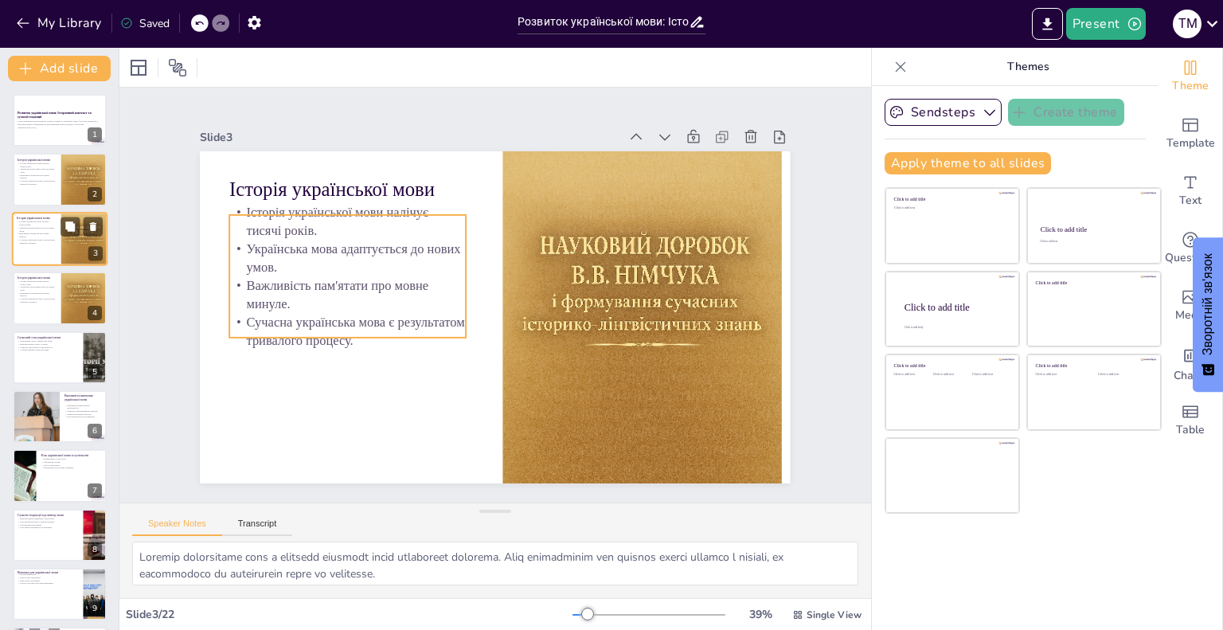
checkbox input "true"
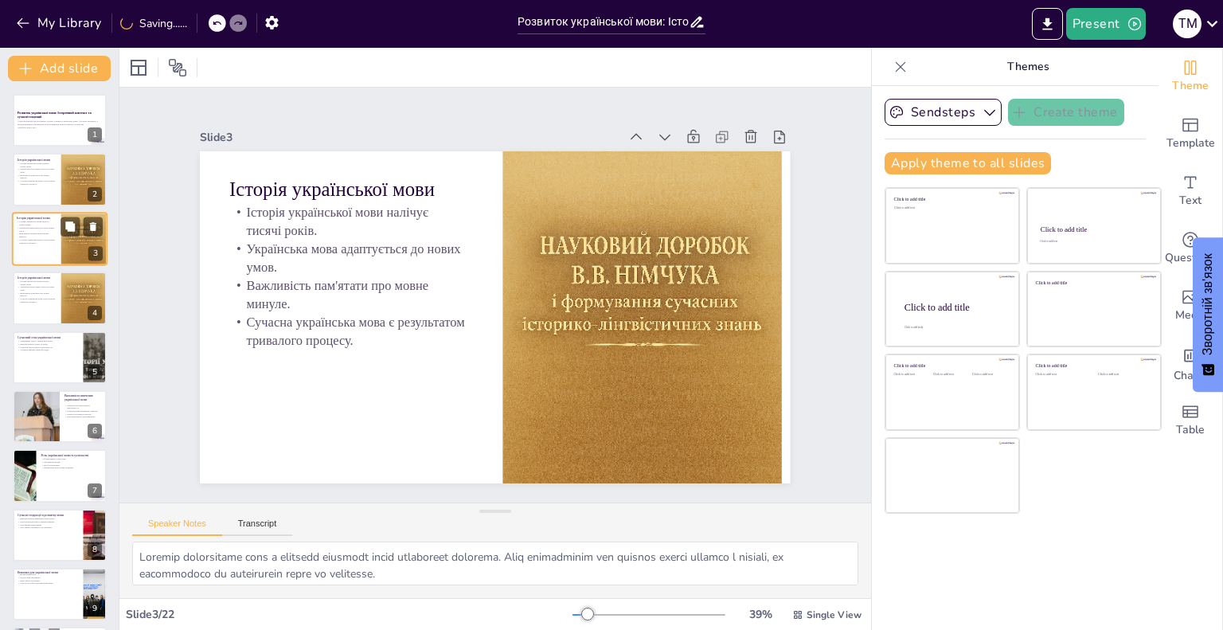
checkbox input "true"
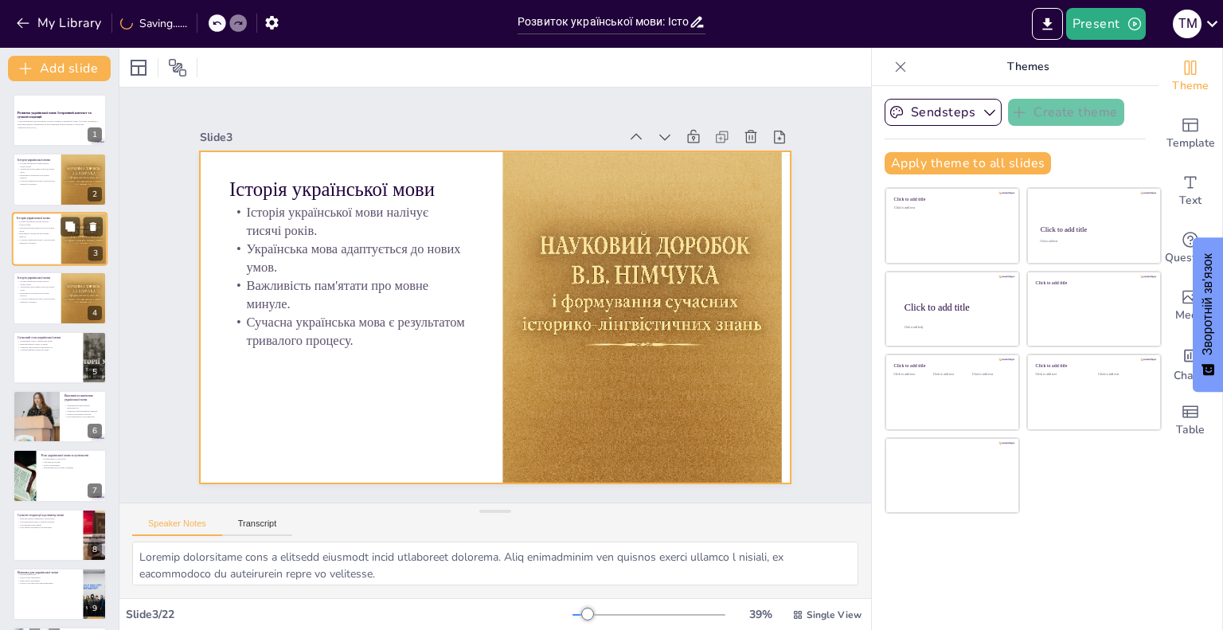
checkbox input "true"
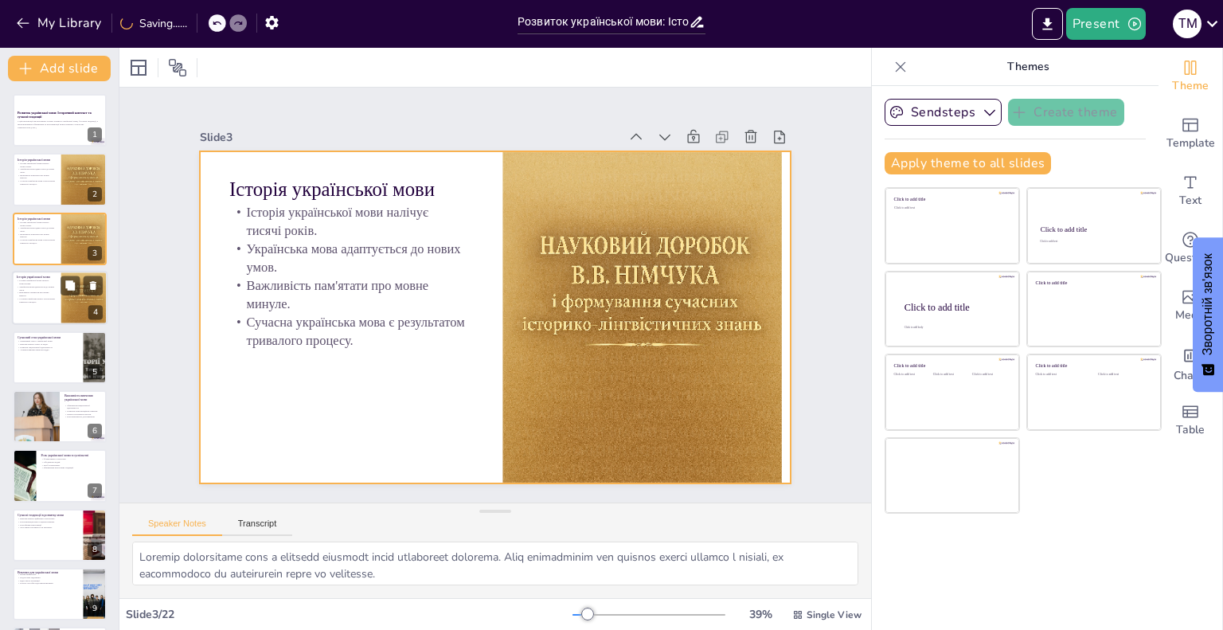
checkbox input "true"
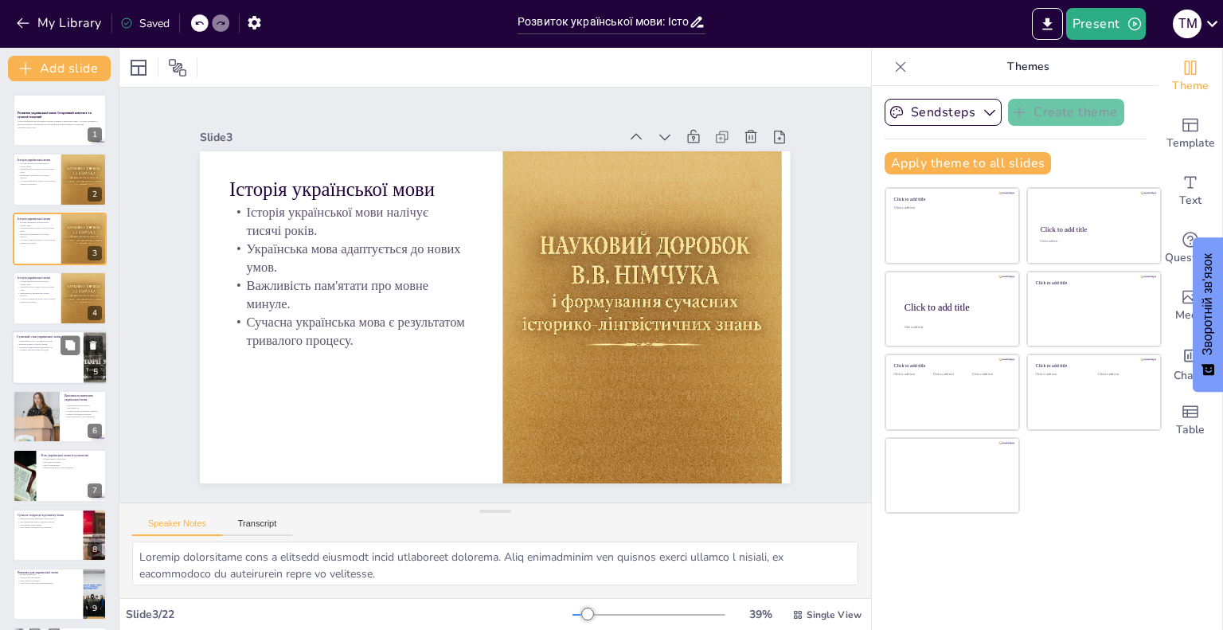
click at [33, 376] on div at bounding box center [60, 357] width 96 height 54
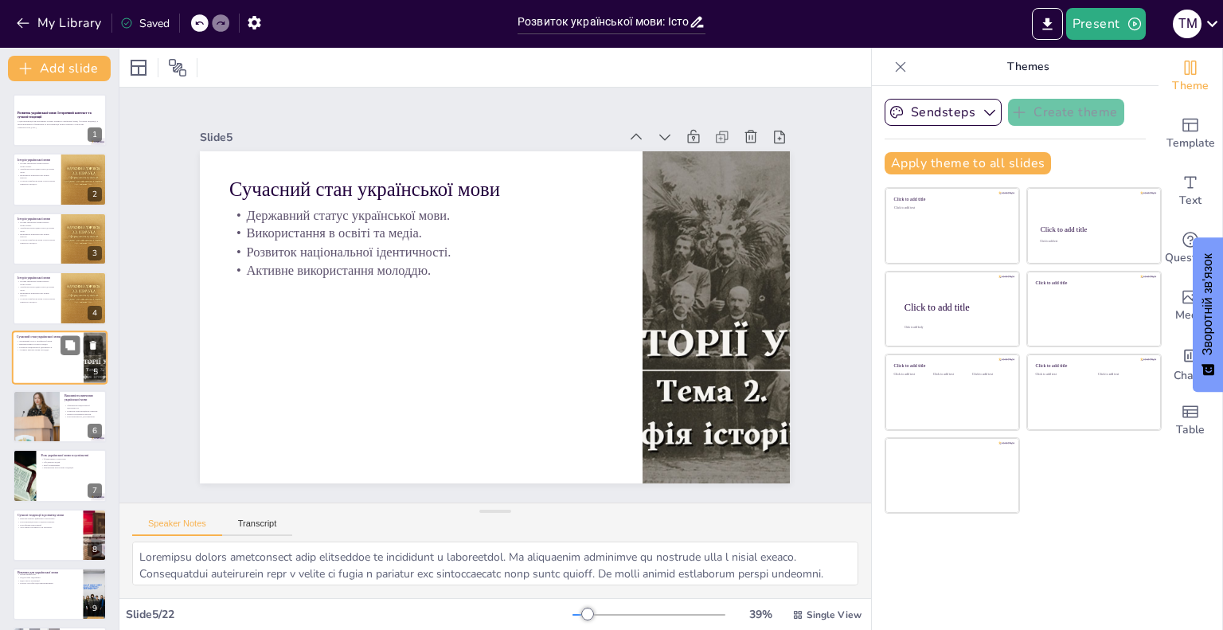
scroll to position [2, 0]
click at [45, 290] on p "Важливість пам'ятати про мовне минуле." at bounding box center [36, 293] width 38 height 6
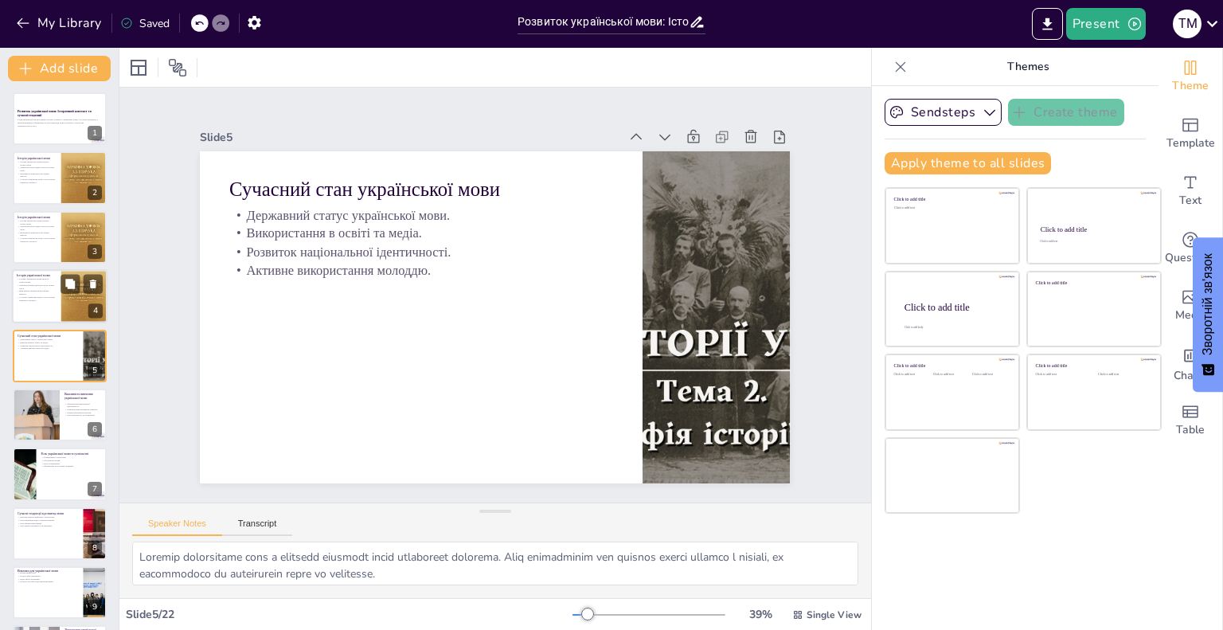
scroll to position [0, 0]
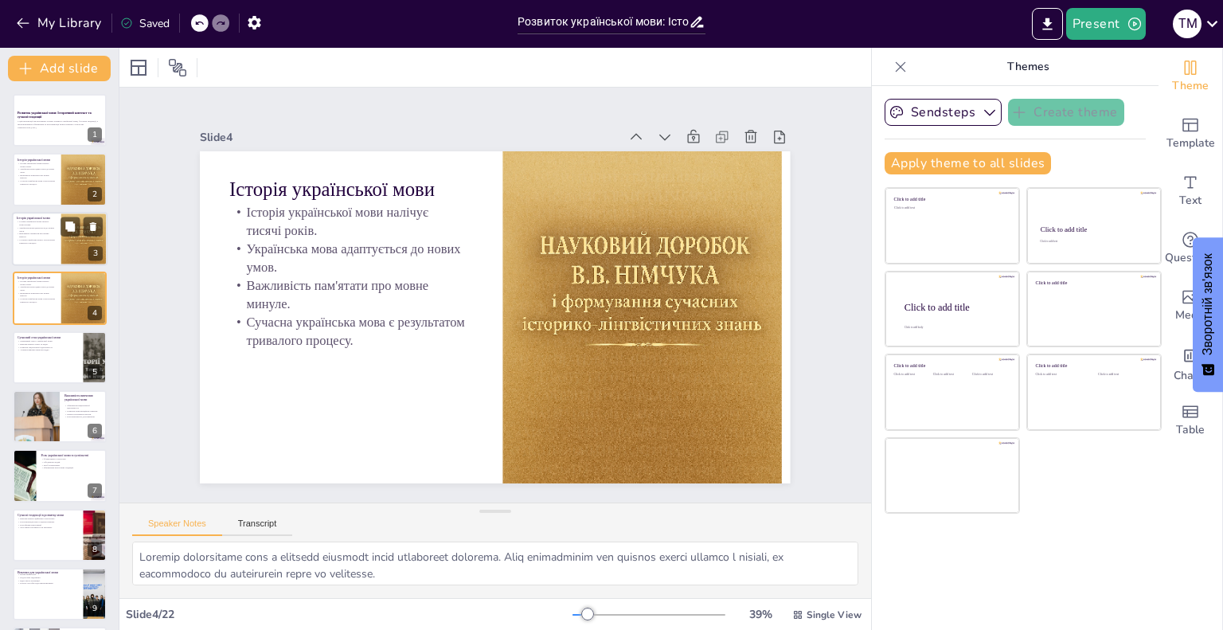
click at [39, 236] on p "Важливість пам'ятати про мовне минуле." at bounding box center [36, 236] width 38 height 6
click at [45, 184] on p "Сучасна українська мова є результатом тривалого процесу." at bounding box center [36, 182] width 38 height 6
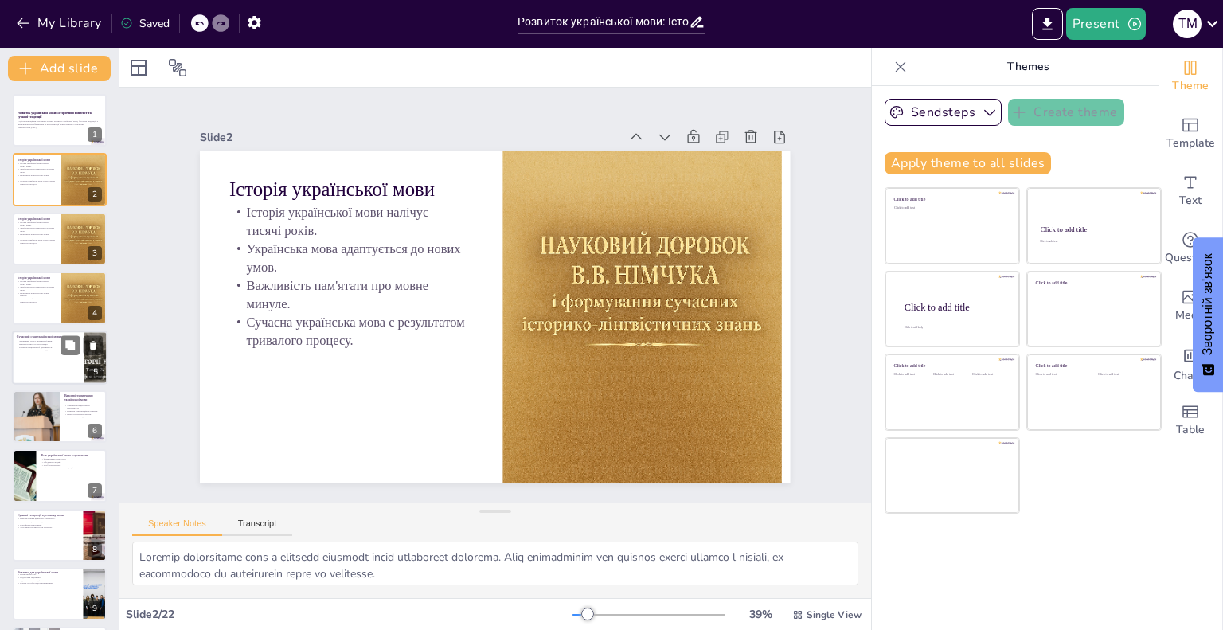
click at [54, 362] on div at bounding box center [60, 357] width 96 height 54
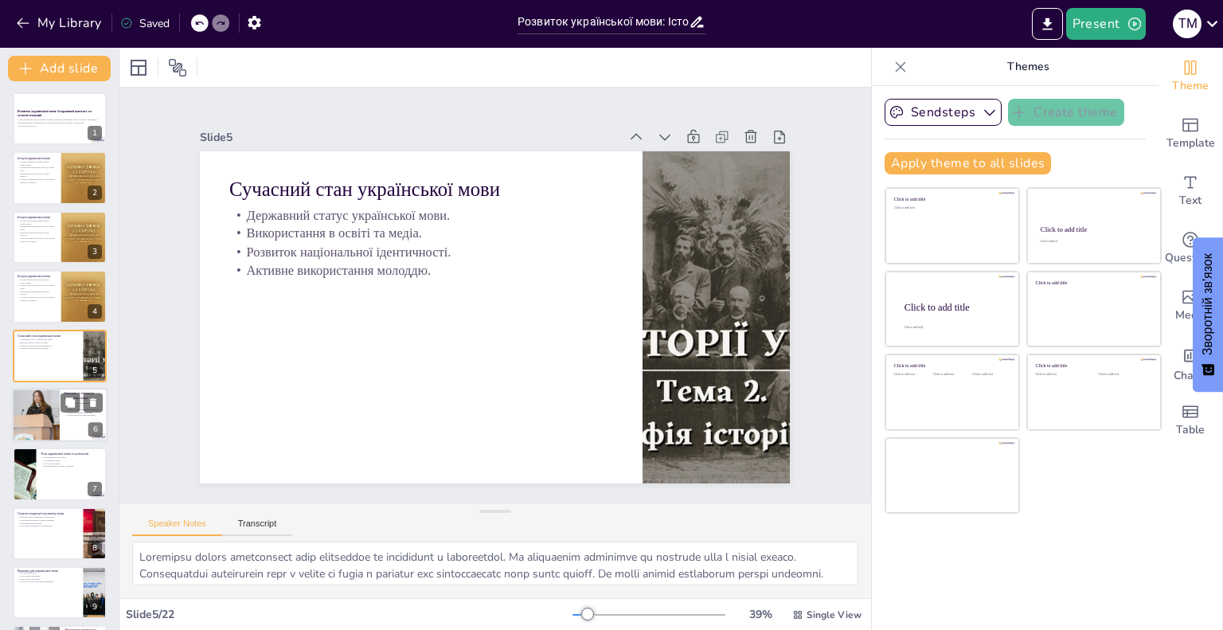
click at [47, 415] on div at bounding box center [36, 415] width 48 height 72
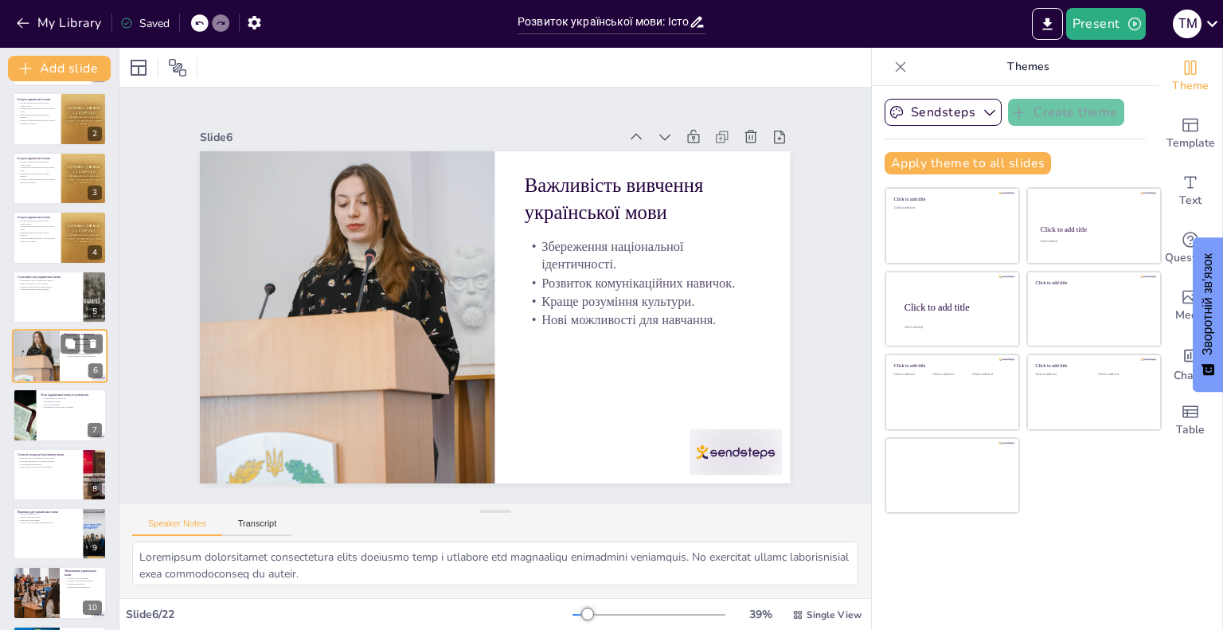
scroll to position [140, 0]
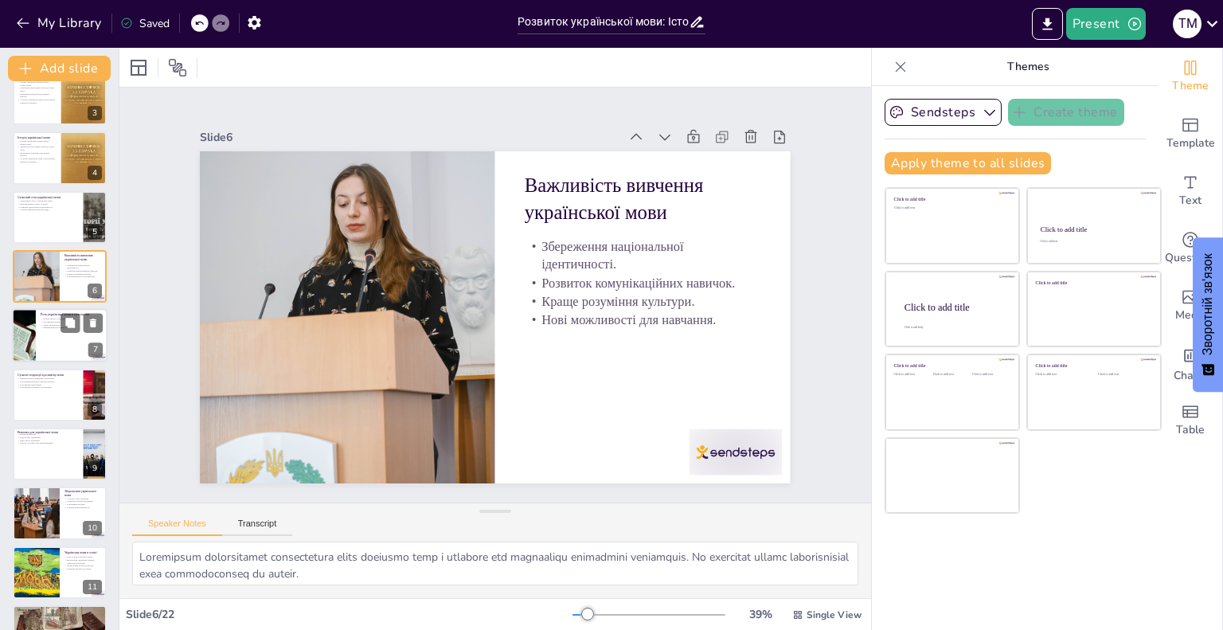
click at [55, 346] on div at bounding box center [60, 336] width 96 height 54
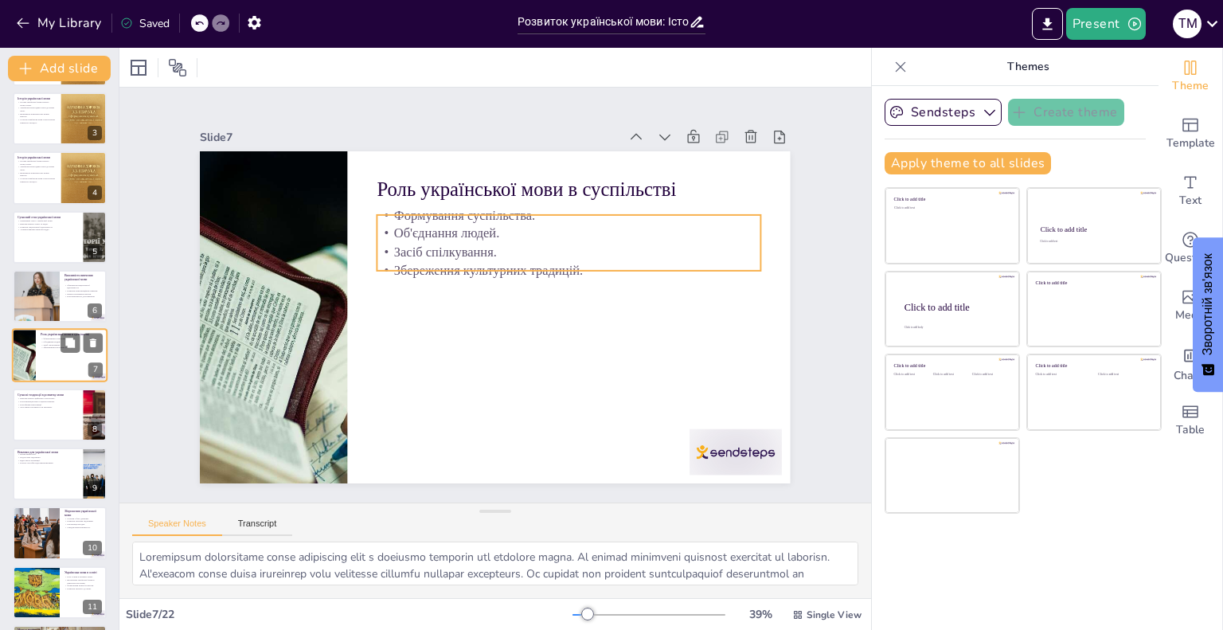
scroll to position [200, 0]
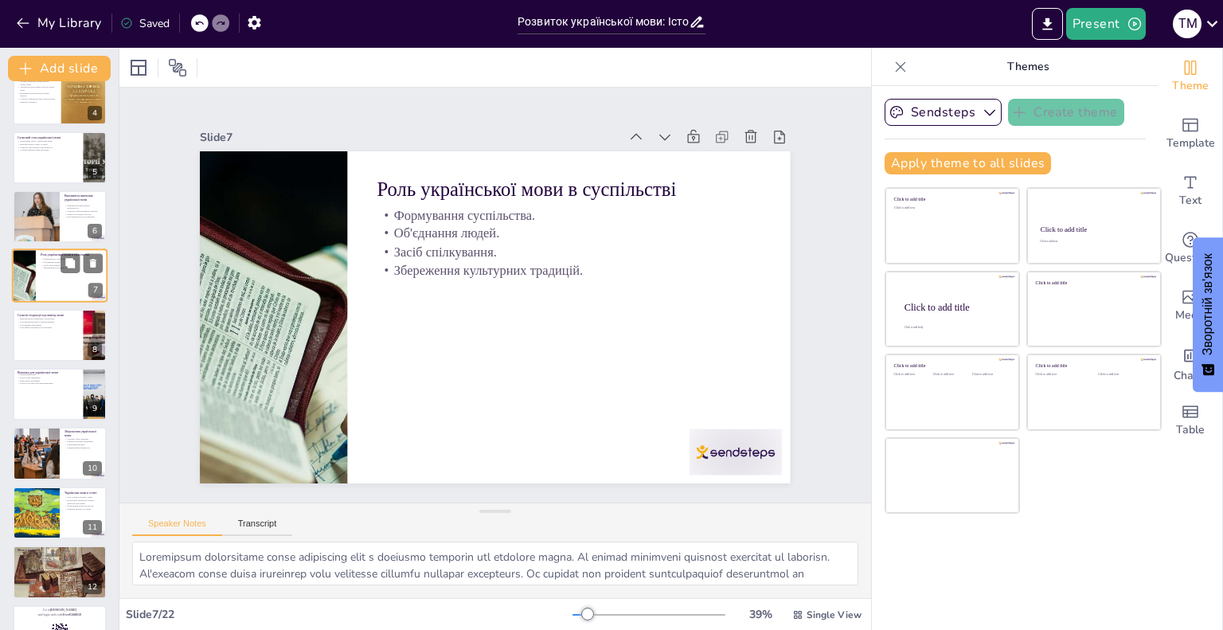
click at [55, 346] on div at bounding box center [60, 335] width 94 height 53
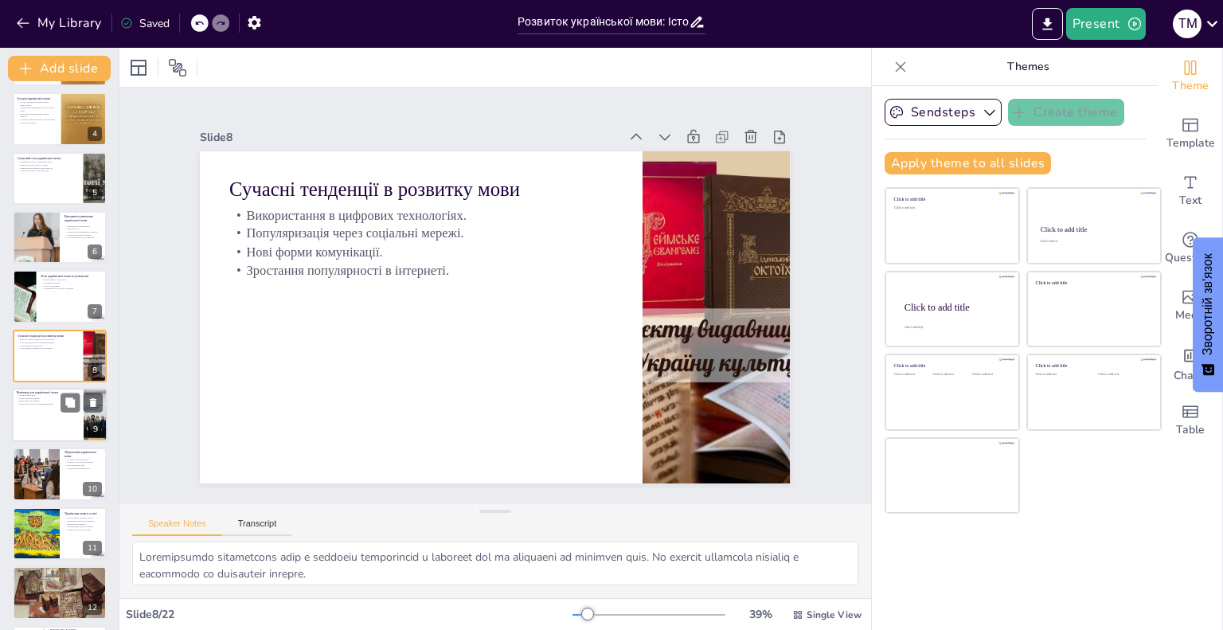
click at [57, 403] on p "Пошук способів подолання викликів." at bounding box center [48, 404] width 62 height 3
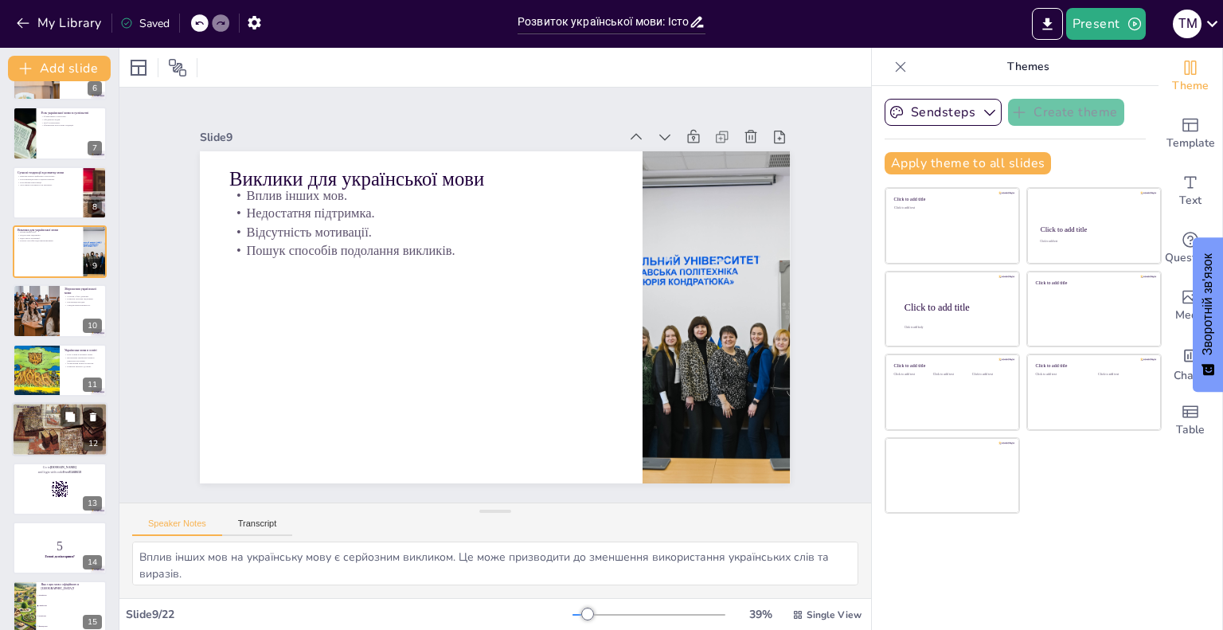
scroll to position [319, 0]
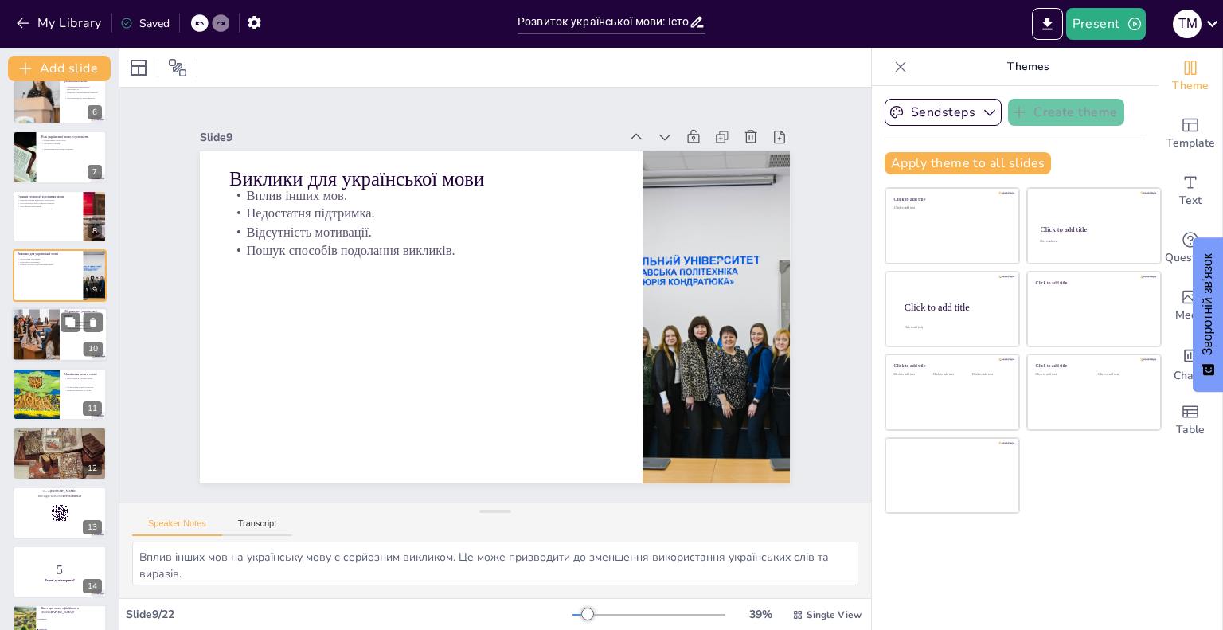
click at [35, 351] on div at bounding box center [35, 335] width 81 height 54
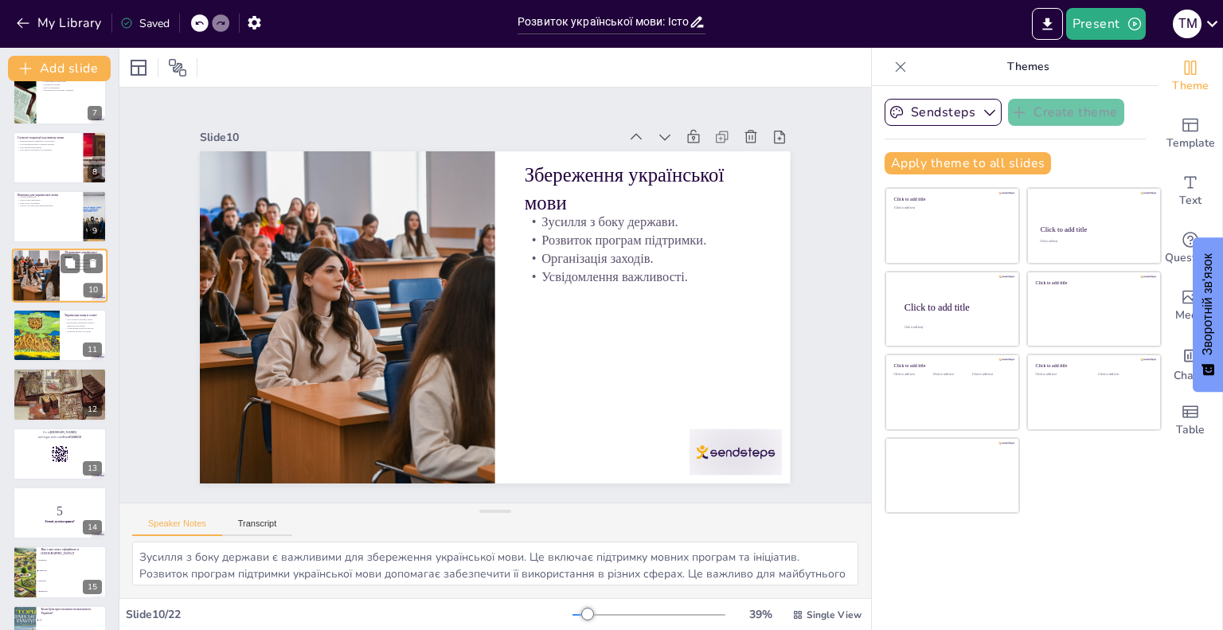
click at [35, 351] on div at bounding box center [36, 335] width 92 height 53
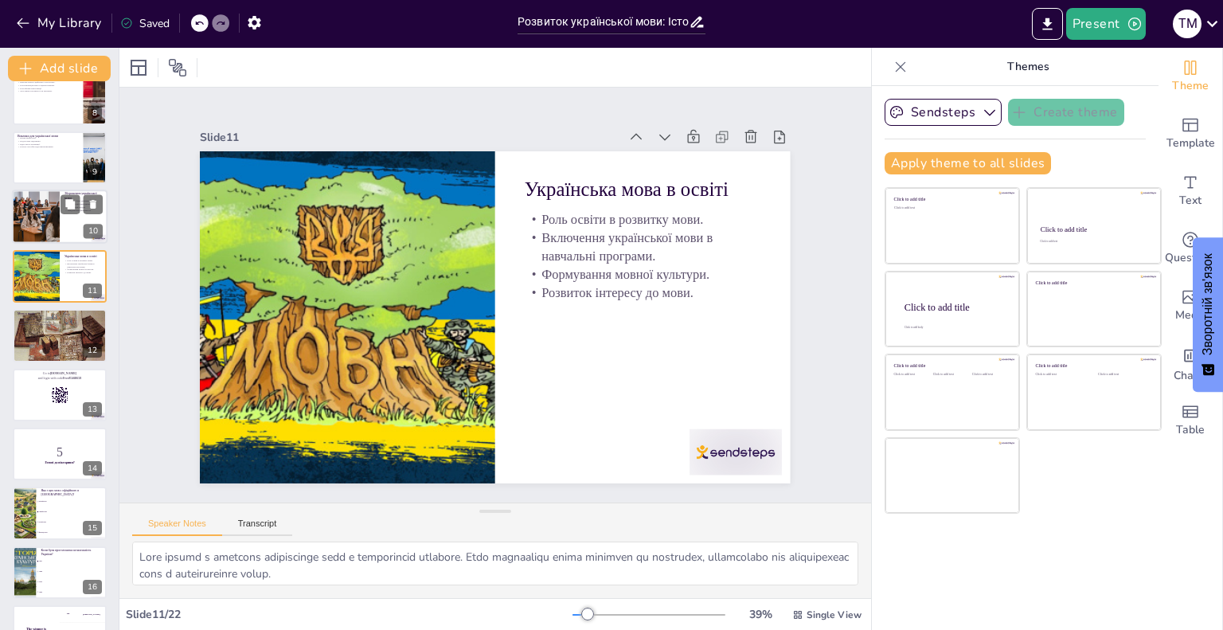
click at [35, 351] on div at bounding box center [60, 335] width 94 height 64
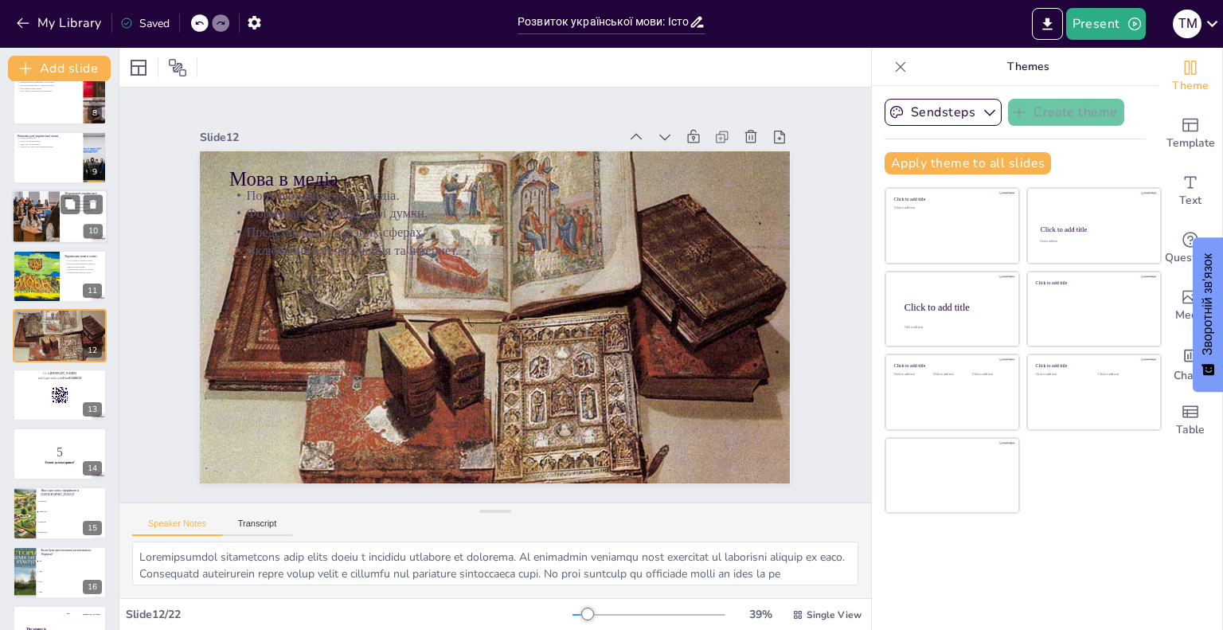
scroll to position [416, 0]
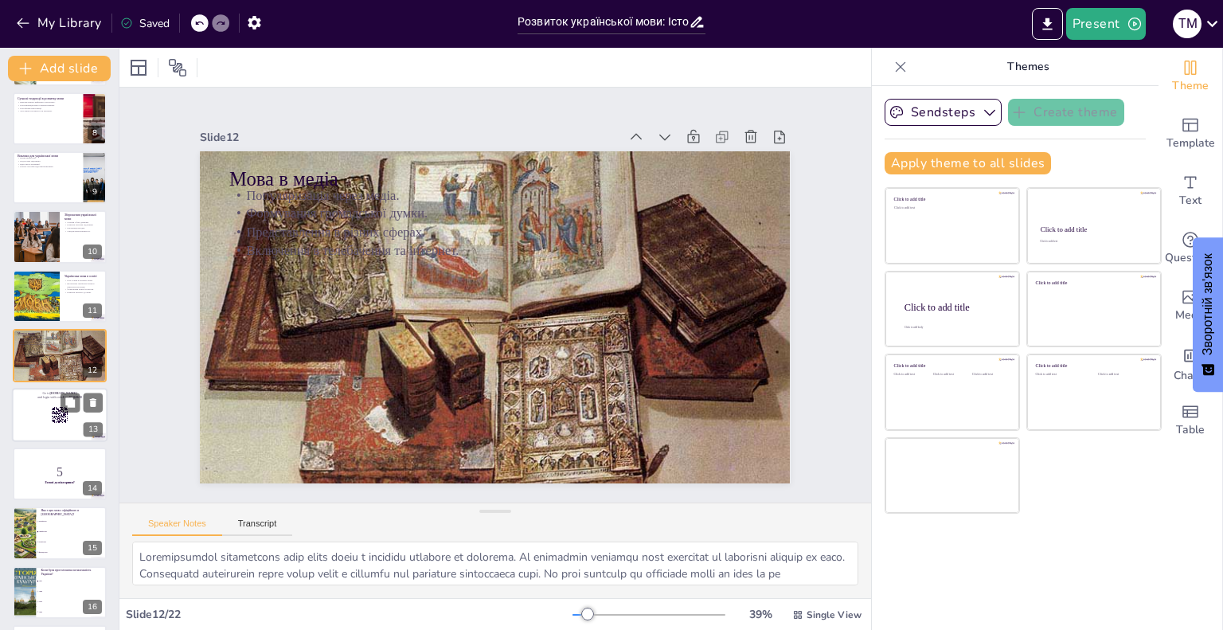
click at [45, 390] on p "Go to [DOMAIN_NAME]" at bounding box center [60, 392] width 86 height 5
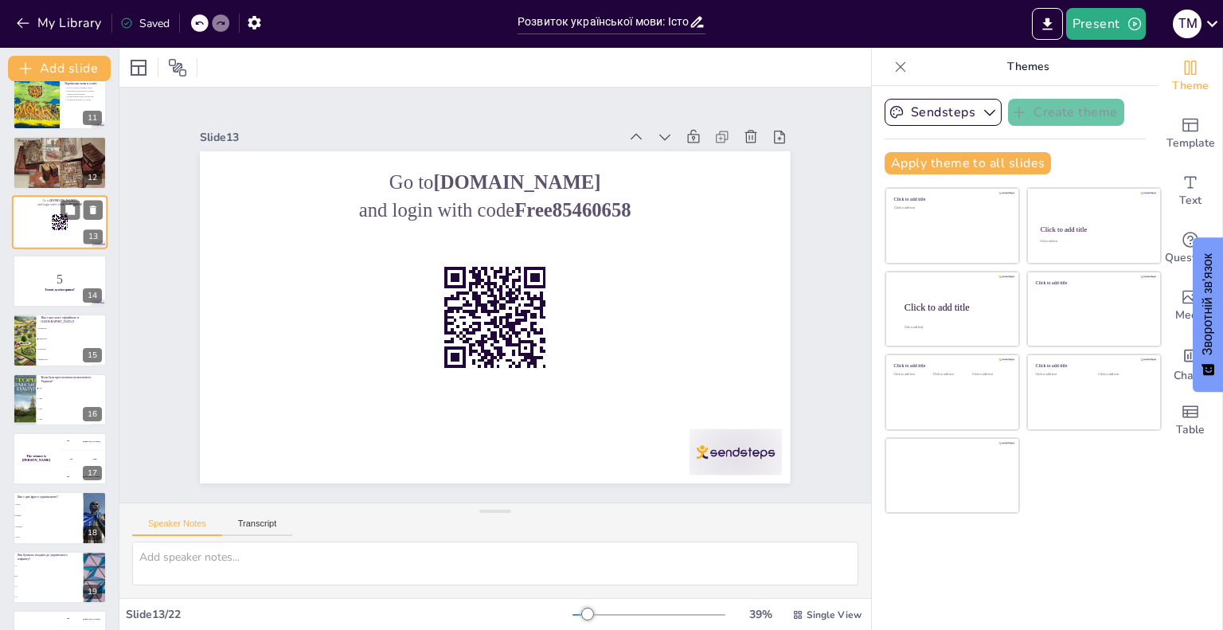
scroll to position [634, 0]
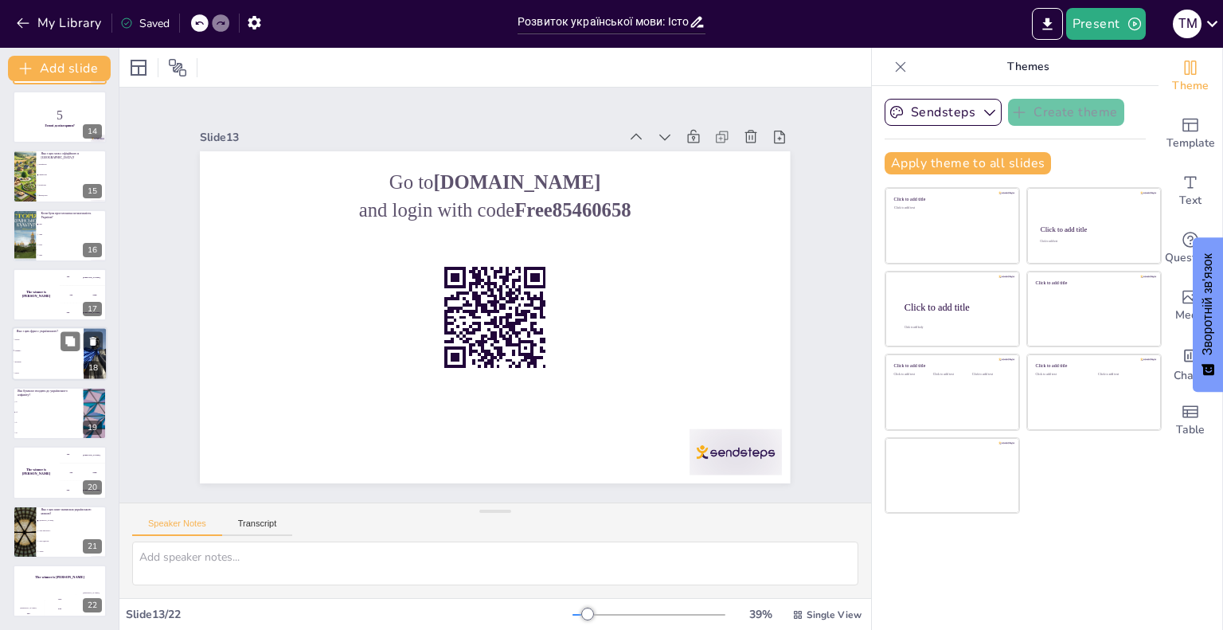
click at [49, 362] on li ""Bonjour"" at bounding box center [48, 362] width 72 height 11
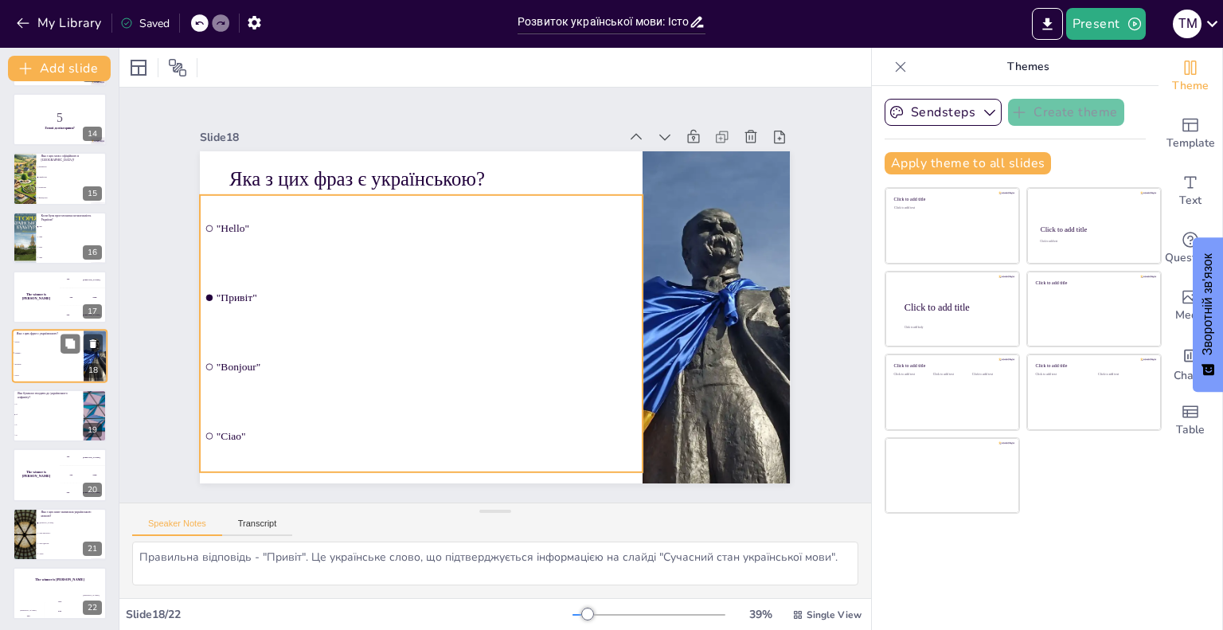
scroll to position [773, 0]
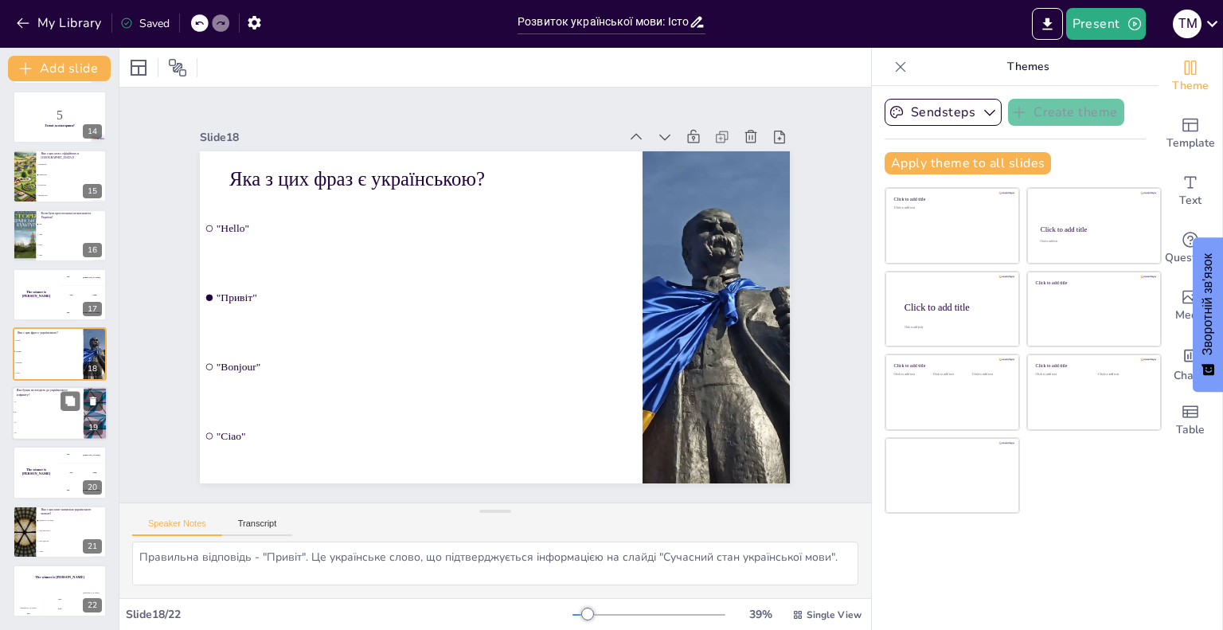
click at [49, 405] on li ""ґ"" at bounding box center [48, 402] width 72 height 10
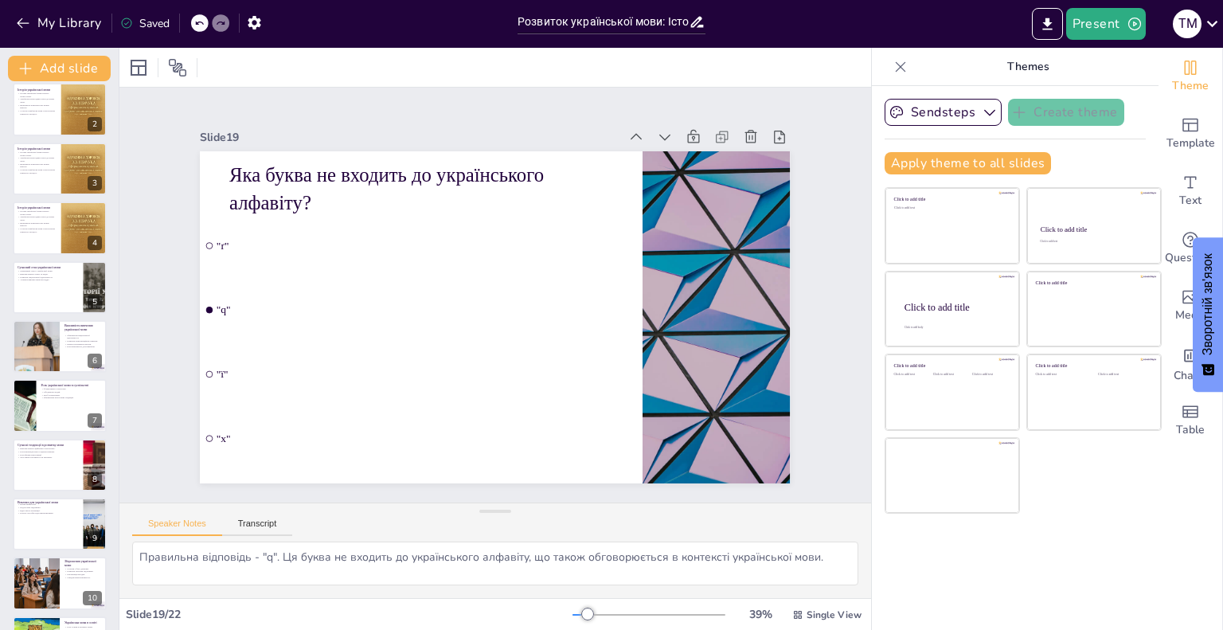
scroll to position [0, 0]
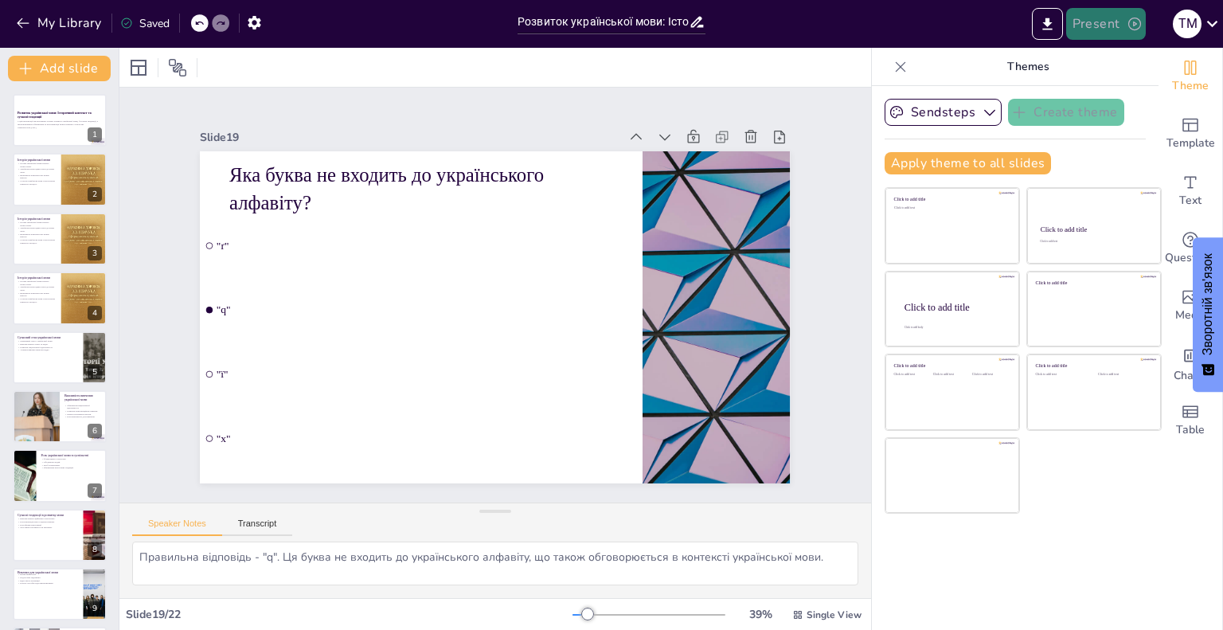
click at [1083, 25] on button "Present" at bounding box center [1106, 24] width 80 height 32
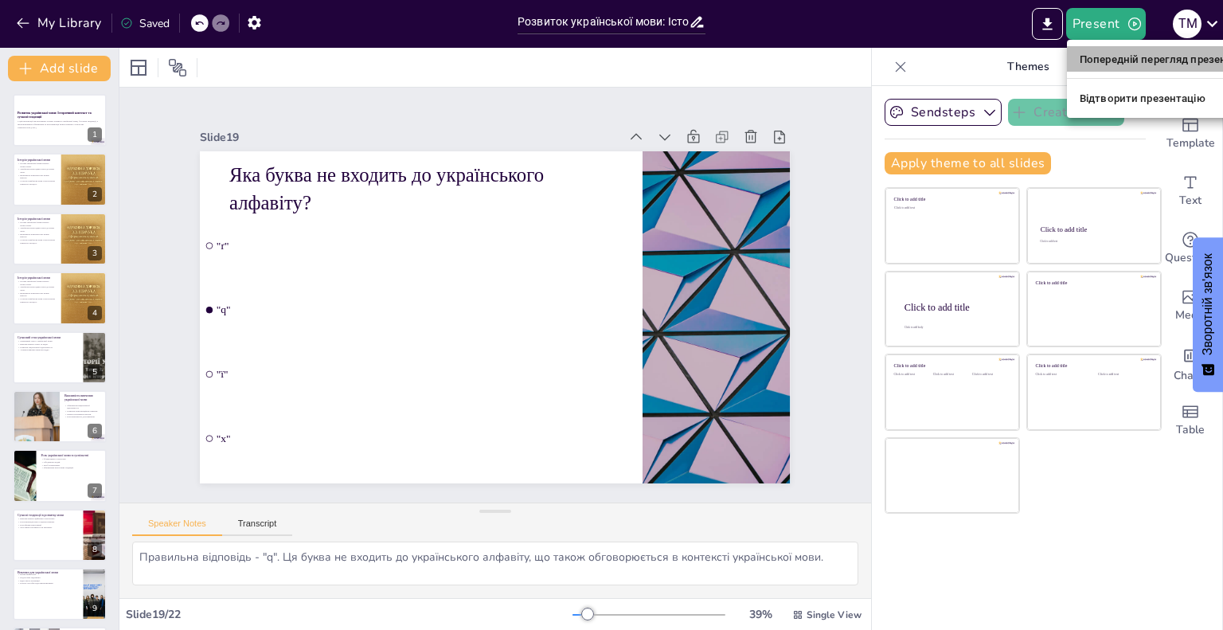
click at [1093, 57] on font "Попередній перегляд презентації" at bounding box center [1165, 59] width 170 height 12
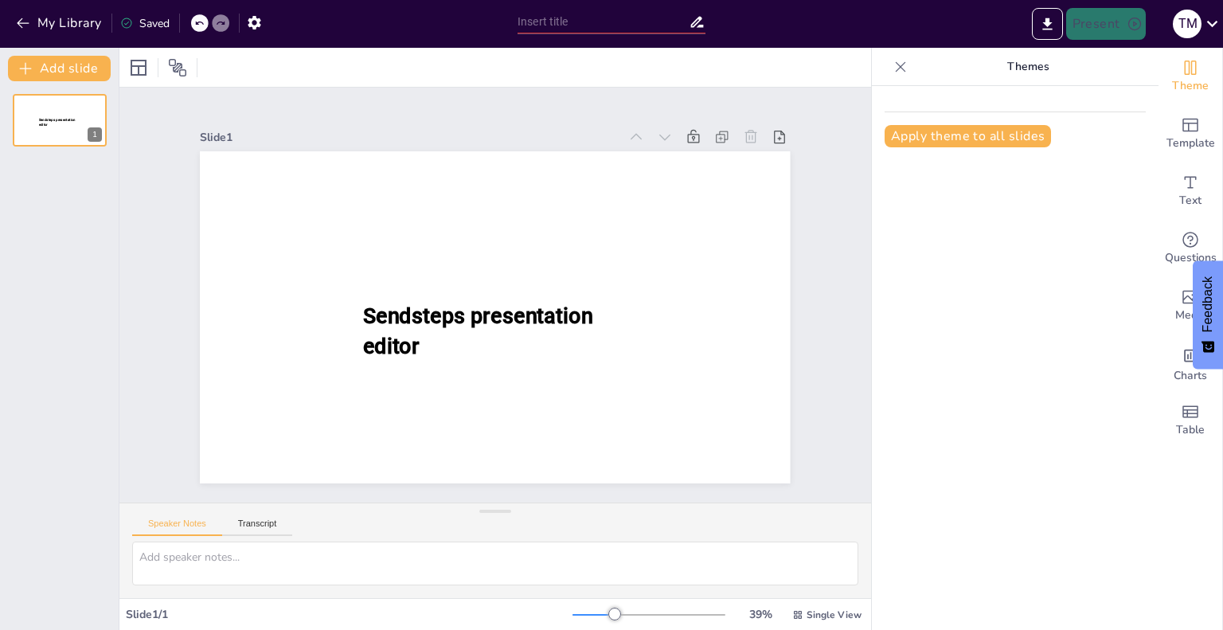
type input "Розвиток української мови: Історичний контекст та сучасні тенденції"
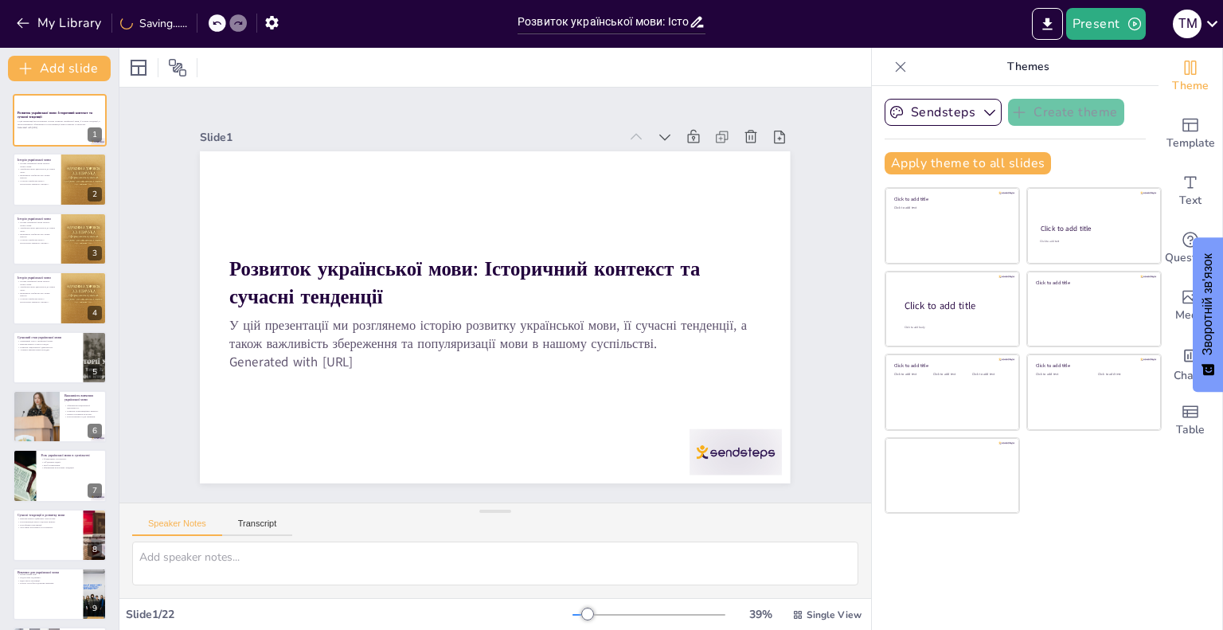
checkbox input "true"
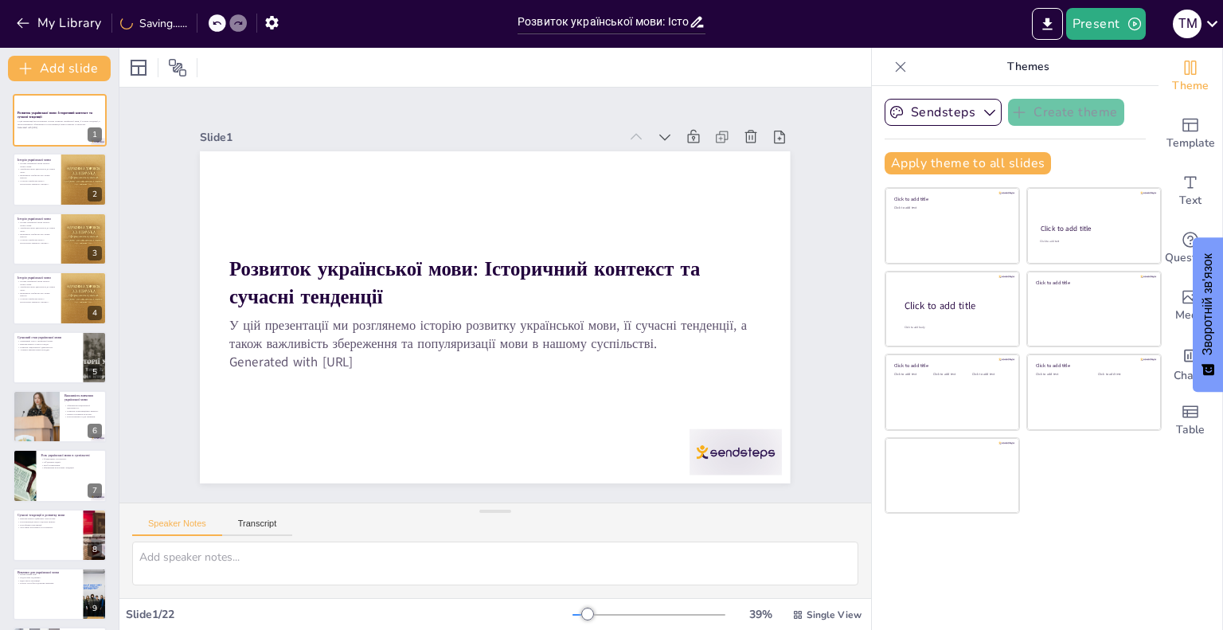
checkbox input "true"
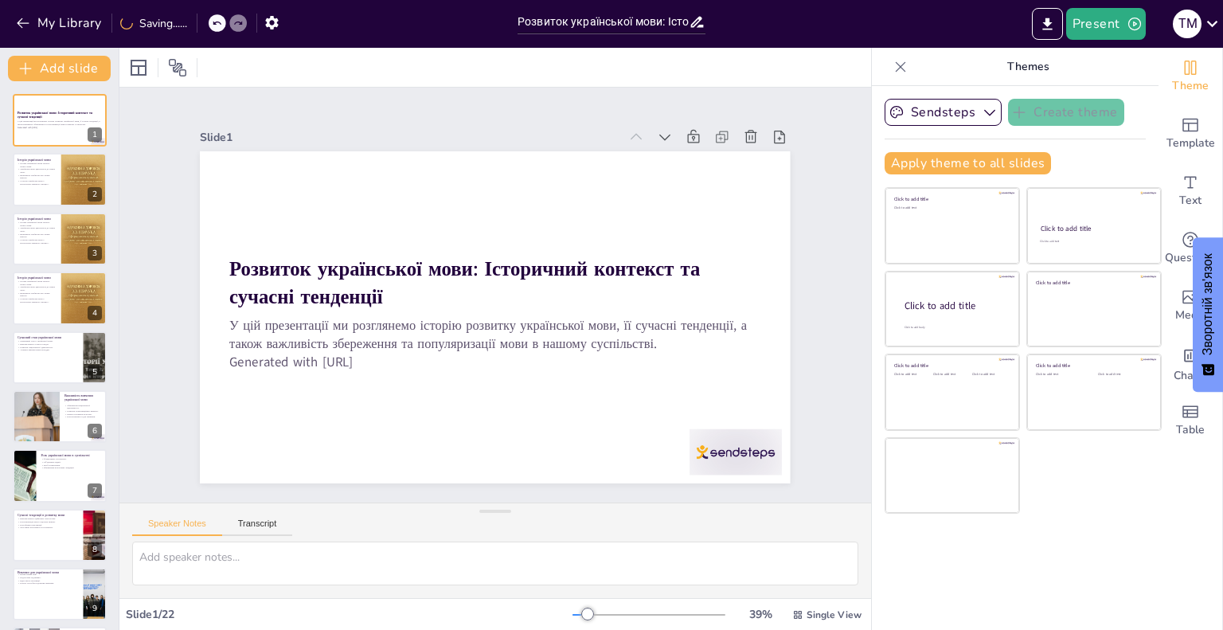
checkbox input "true"
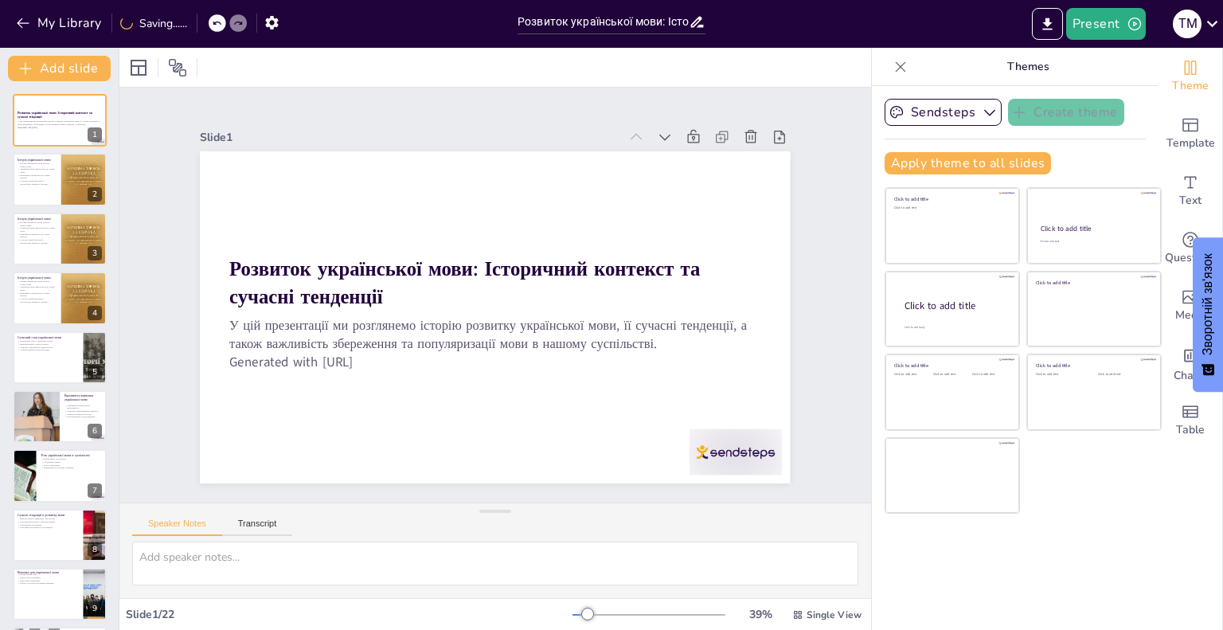
checkbox input "true"
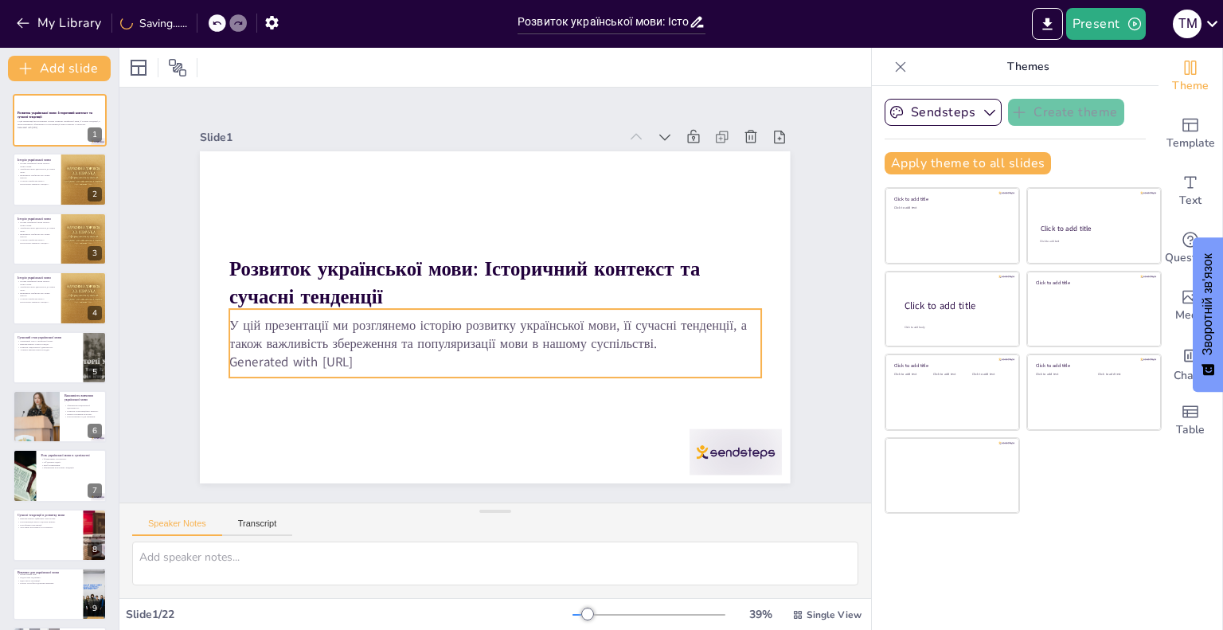
checkbox input "true"
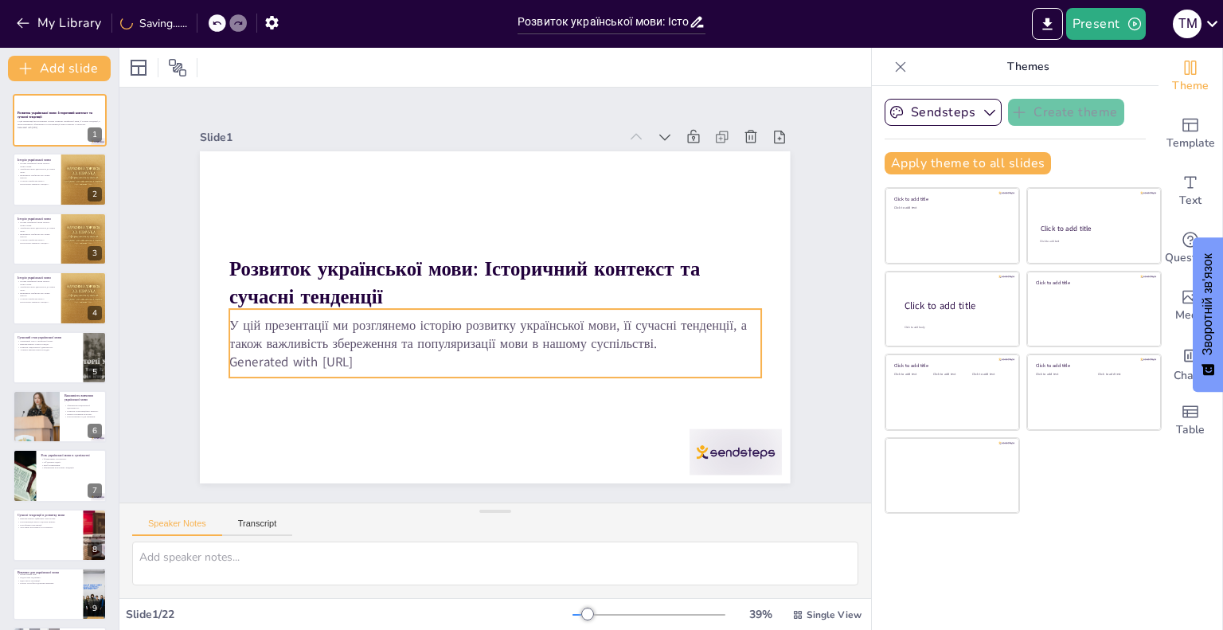
checkbox input "true"
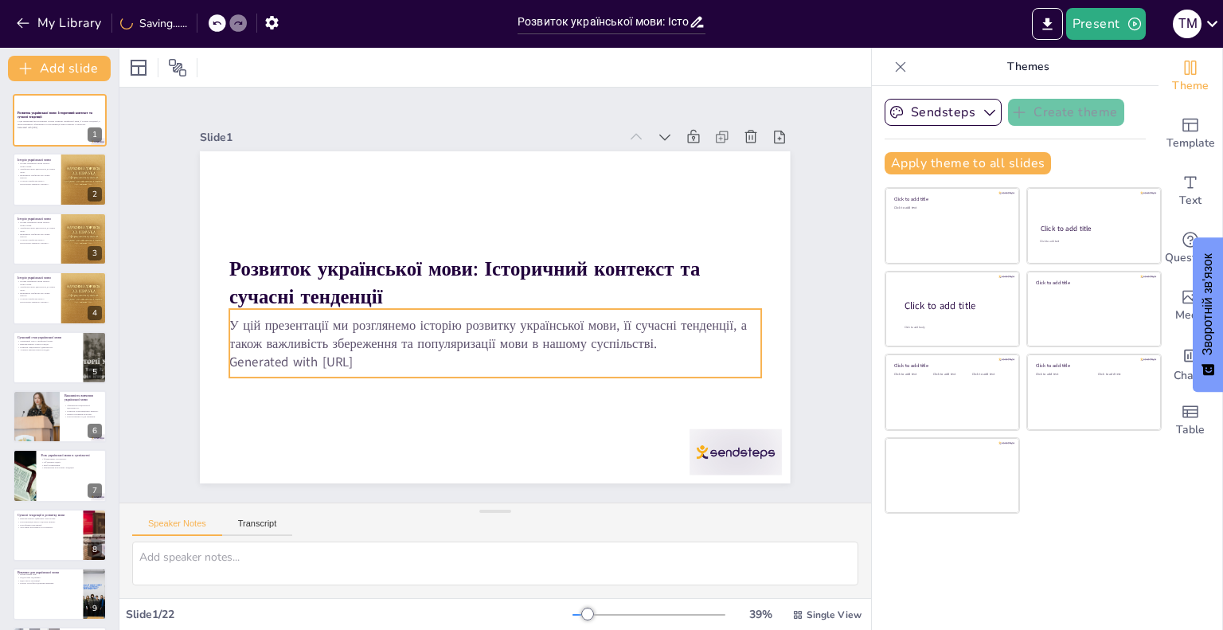
checkbox input "true"
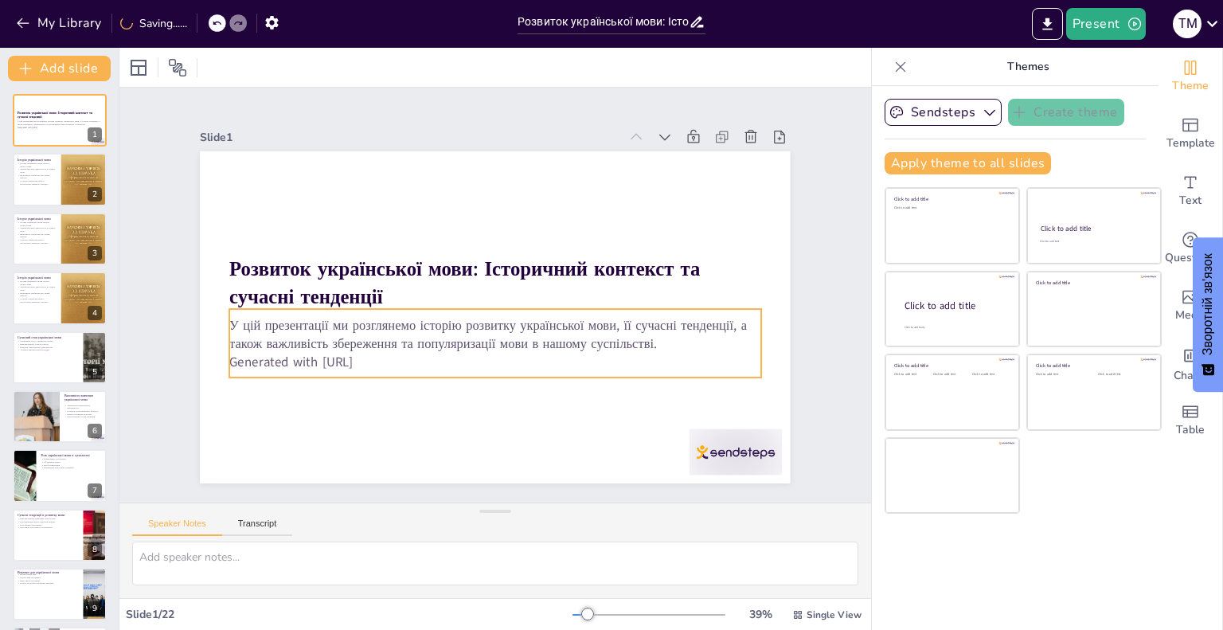
checkbox input "true"
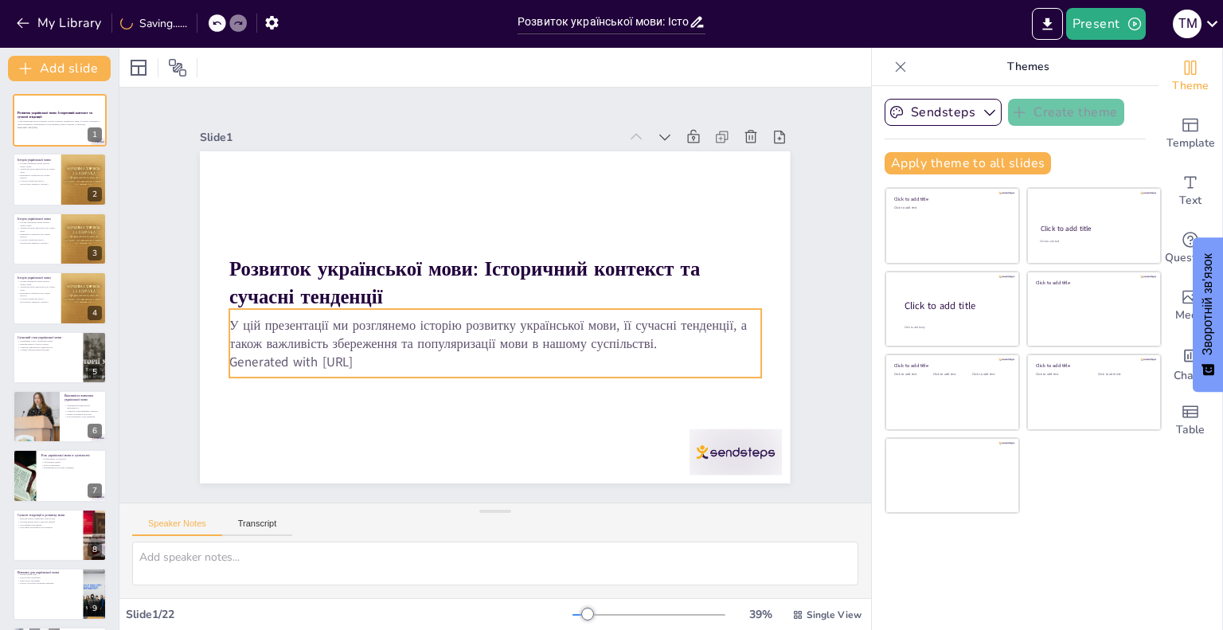
checkbox input "true"
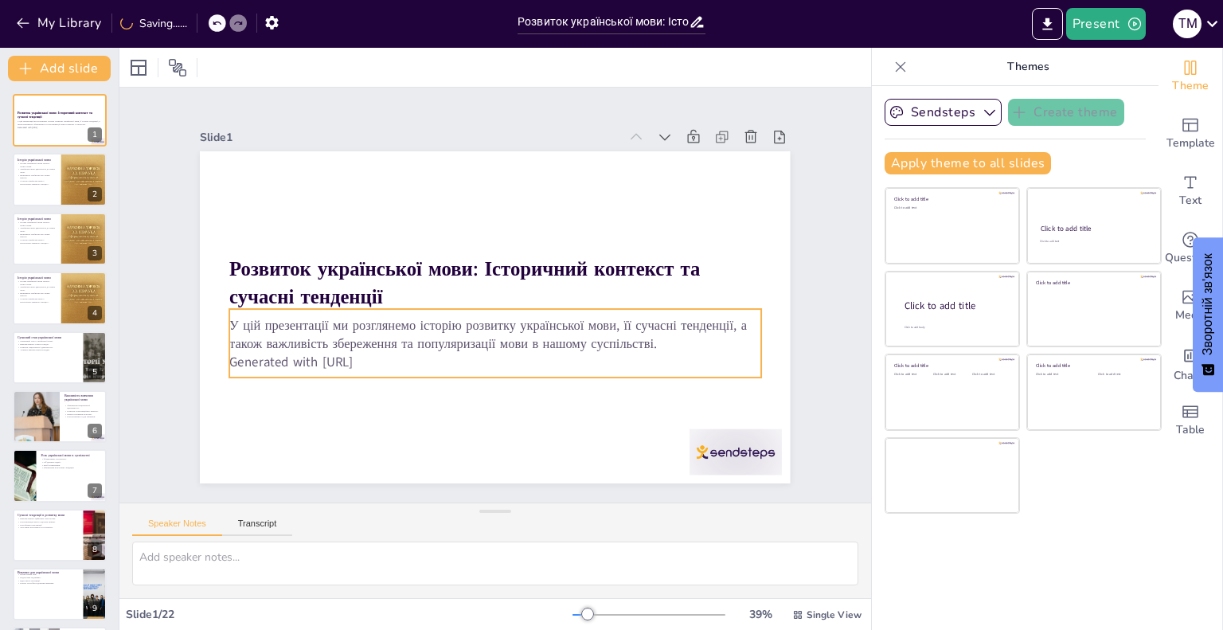
checkbox input "true"
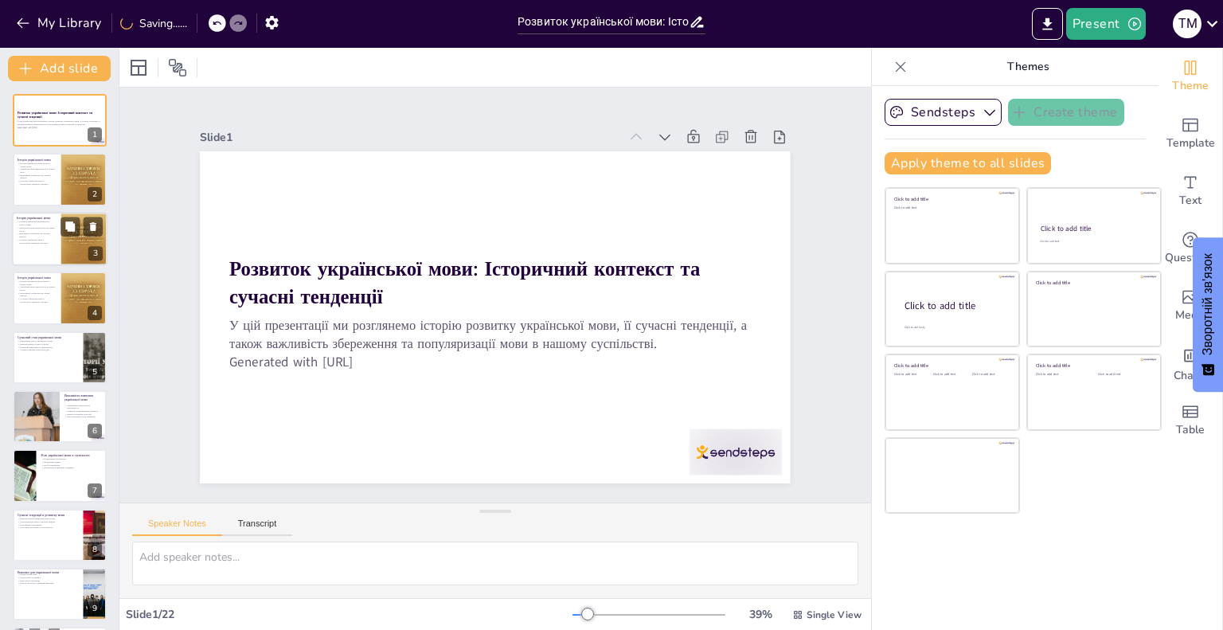
checkbox input "true"
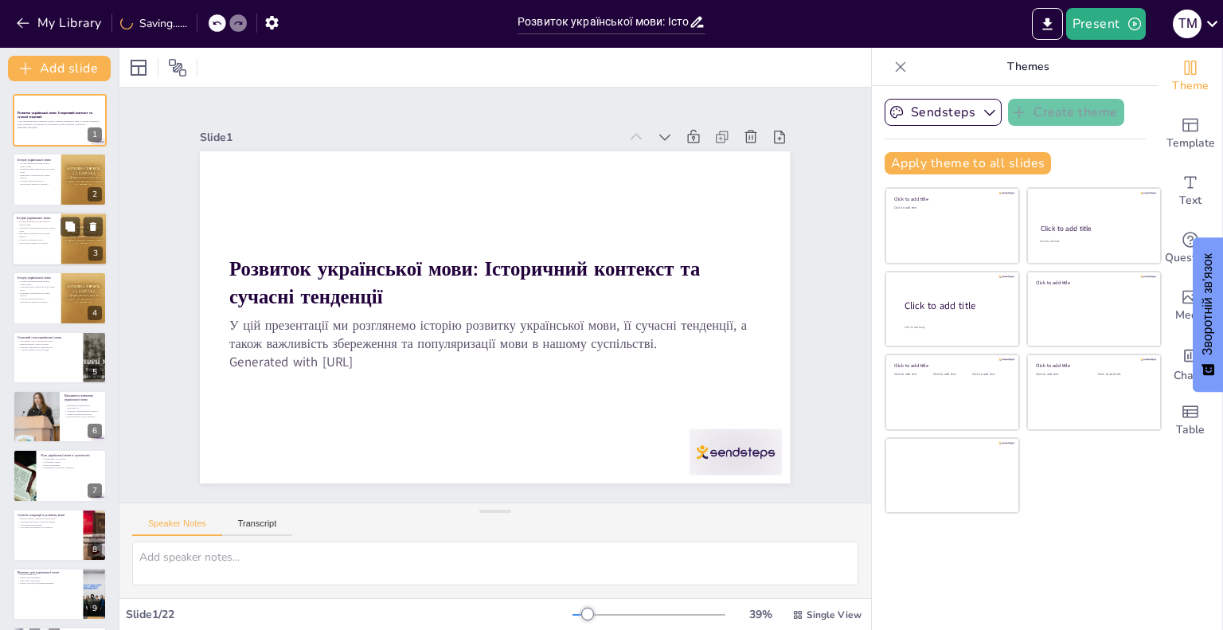
checkbox input "true"
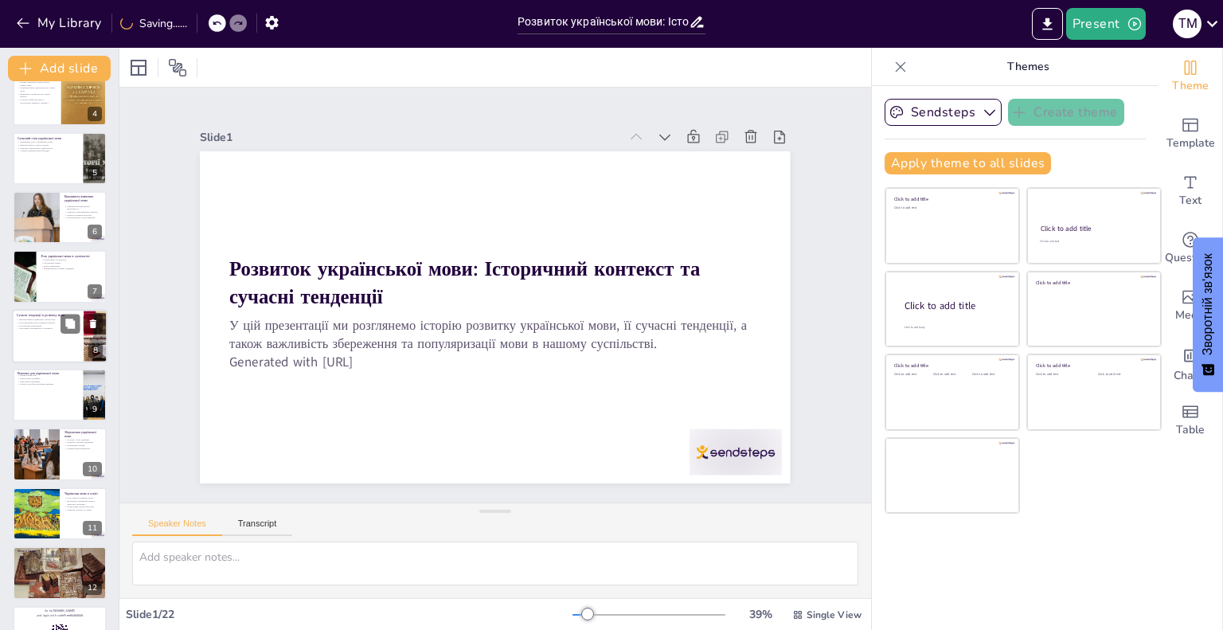
checkbox input "true"
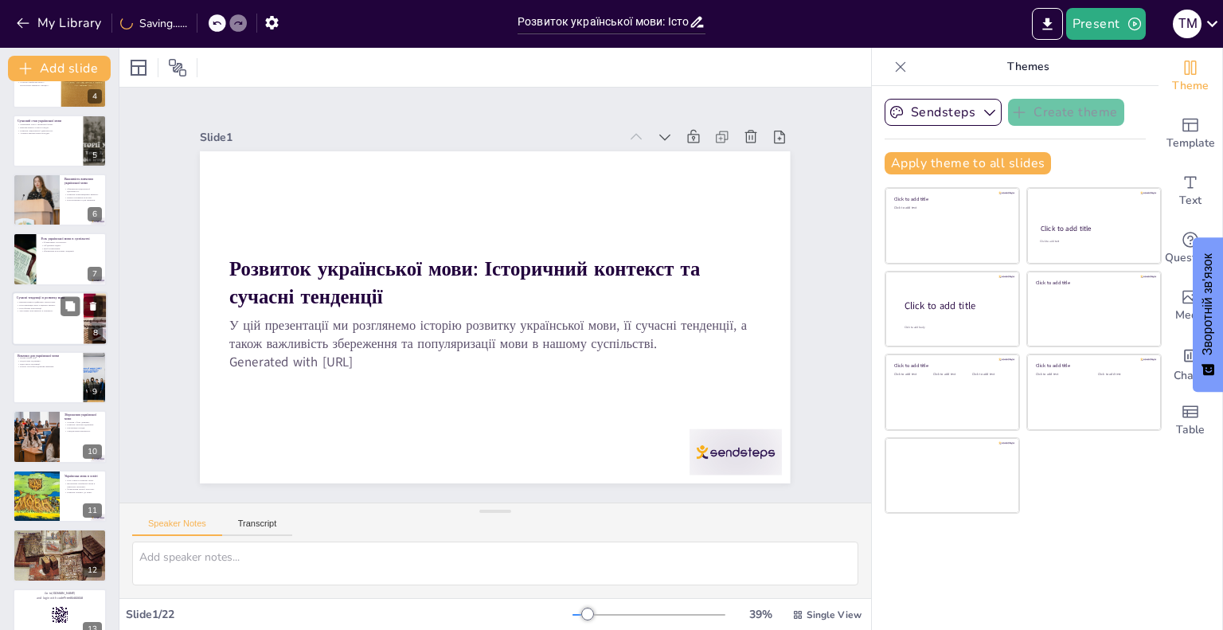
checkbox input "true"
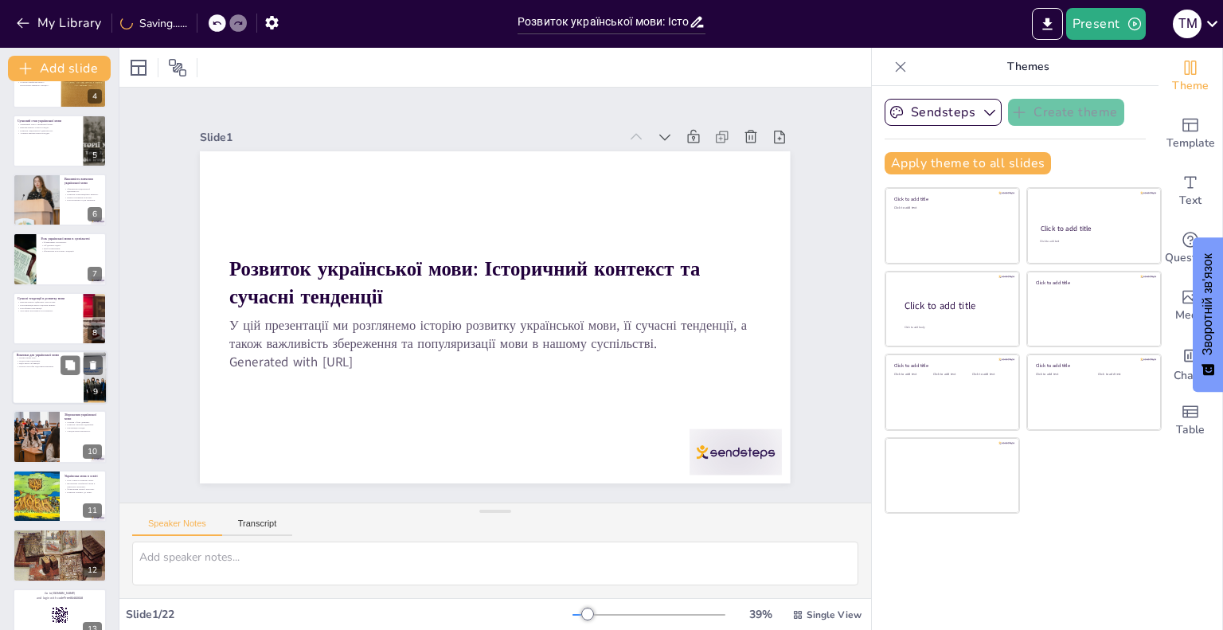
checkbox input "true"
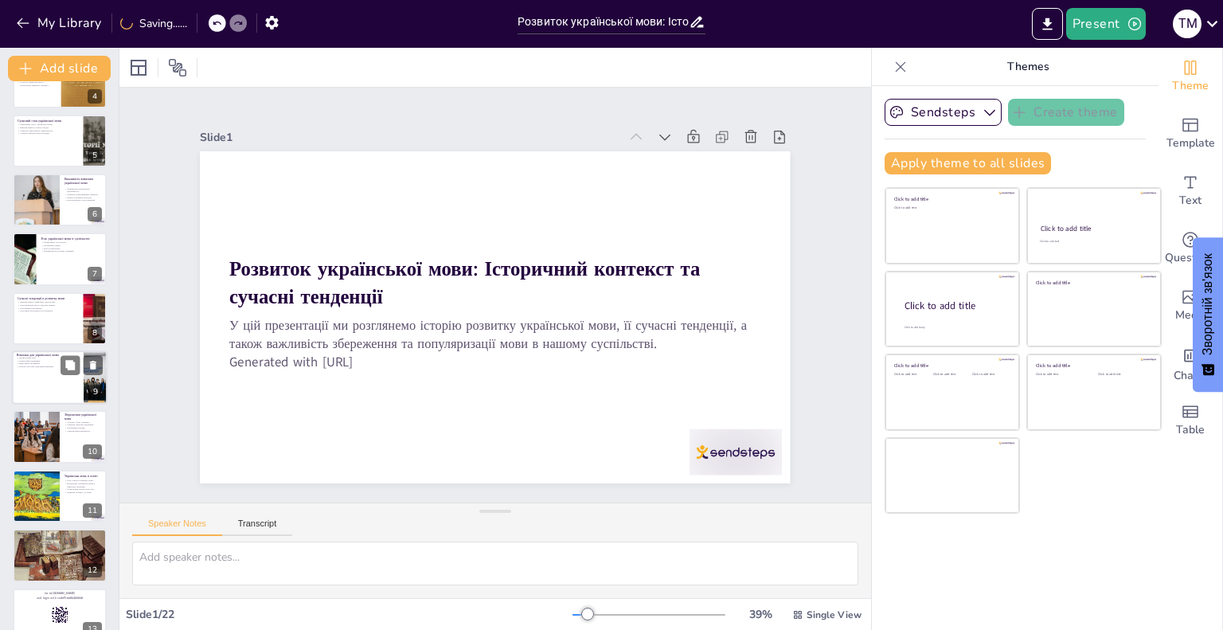
checkbox input "true"
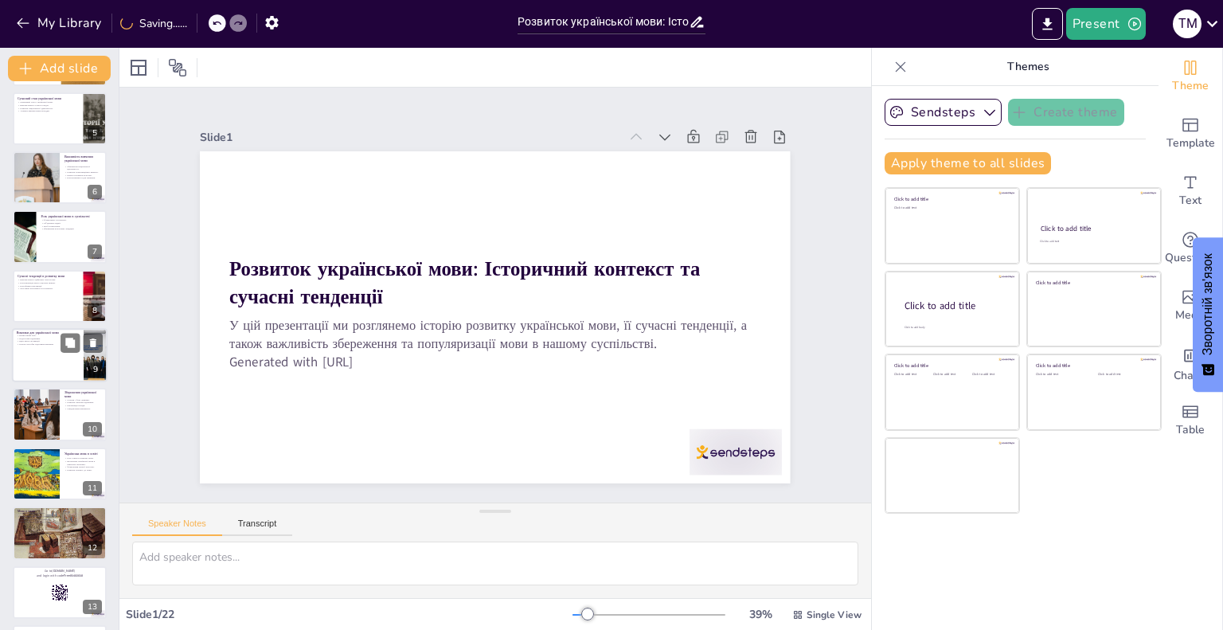
checkbox input "true"
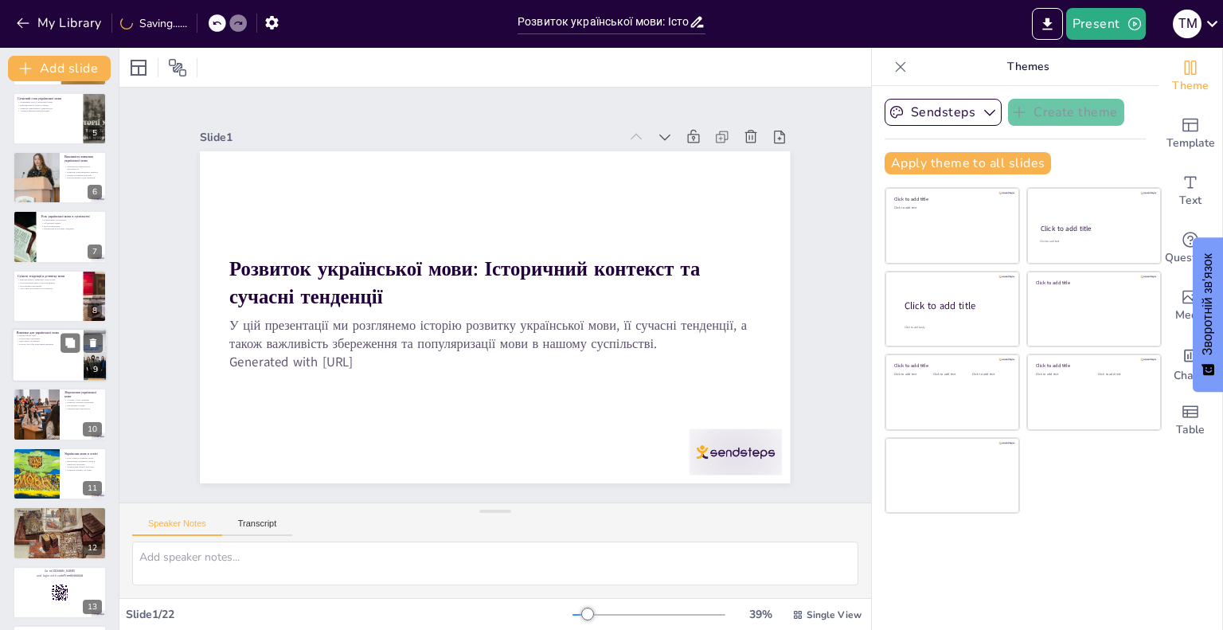
checkbox input "true"
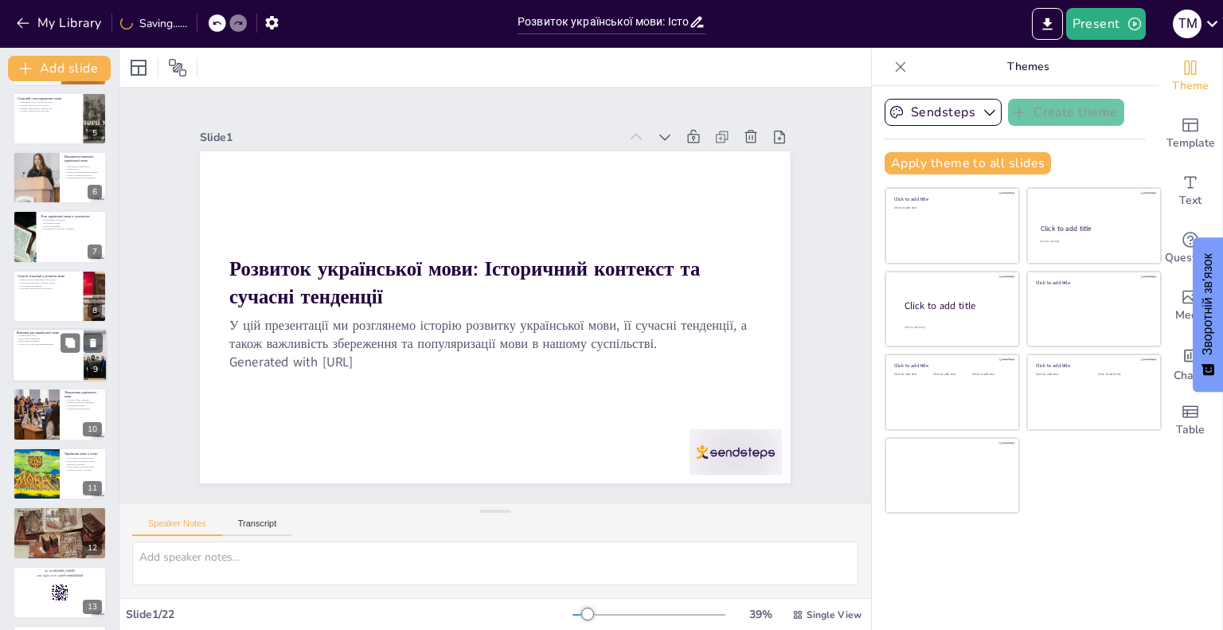
checkbox input "true"
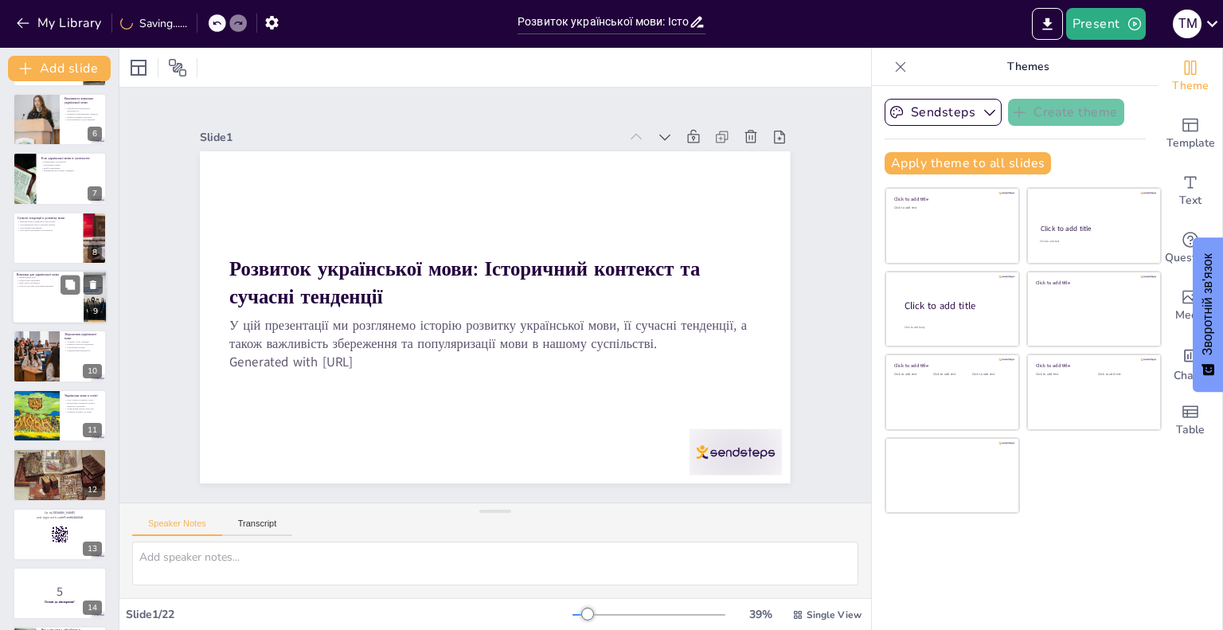
checkbox input "true"
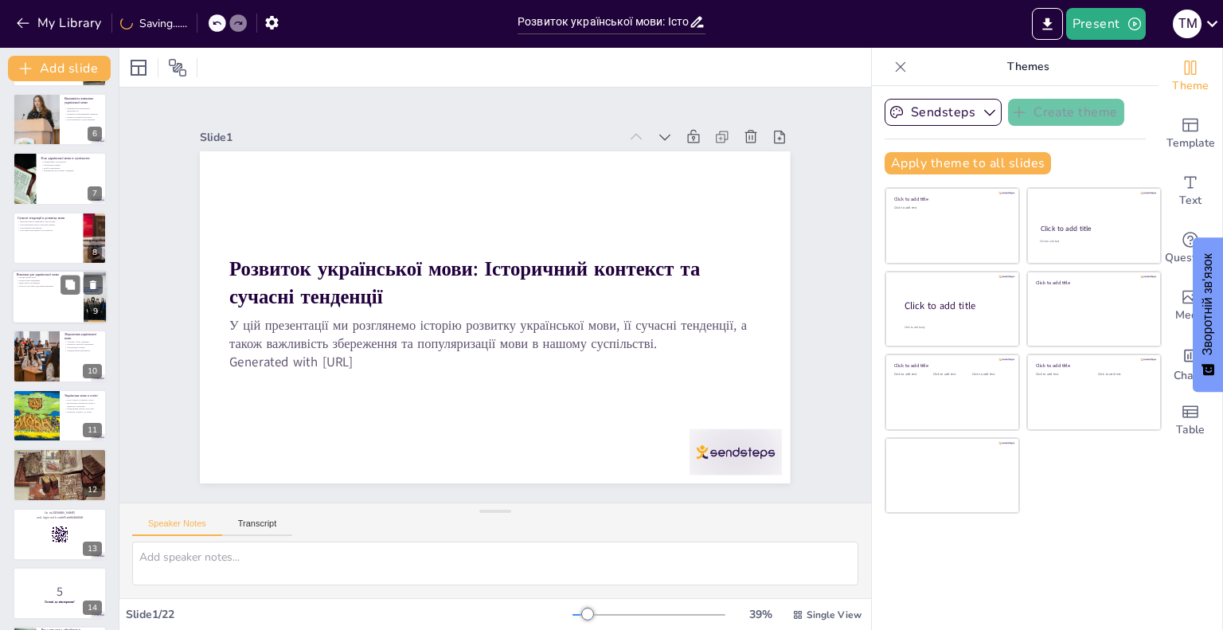
checkbox input "true"
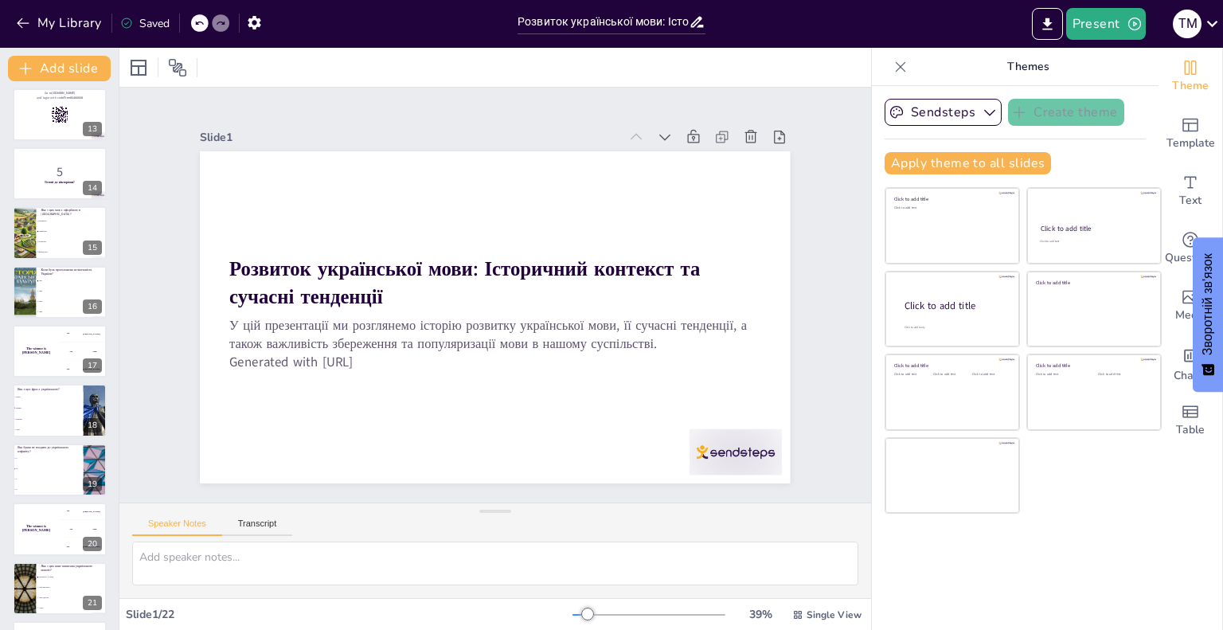
checkbox input "true"
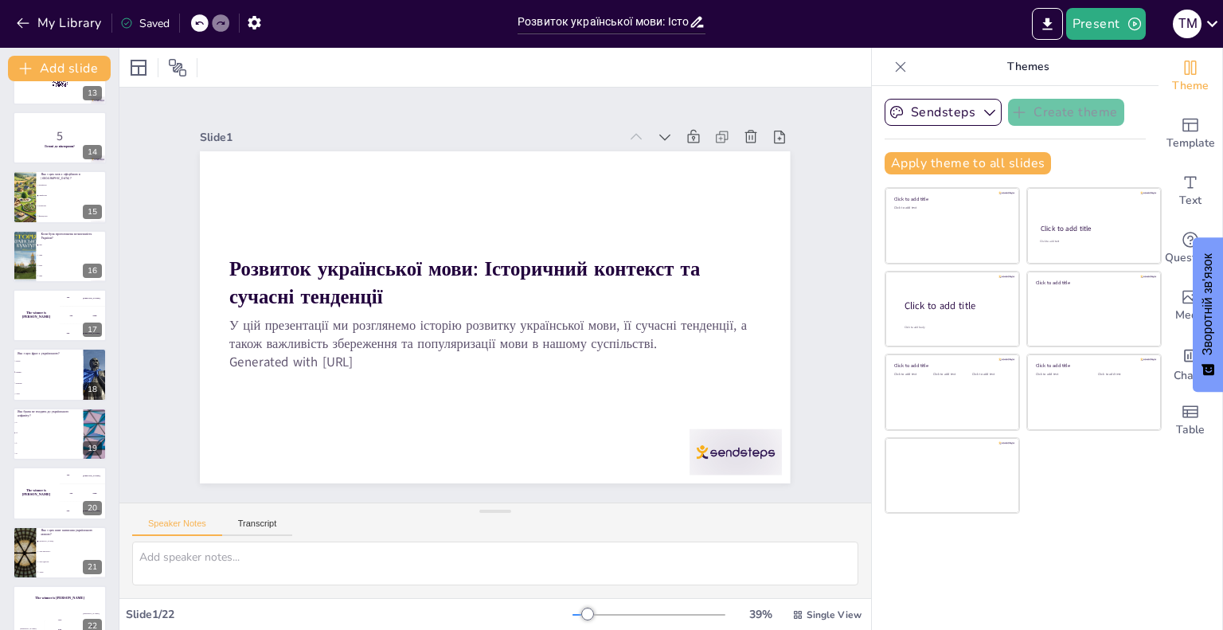
scroll to position [773, 0]
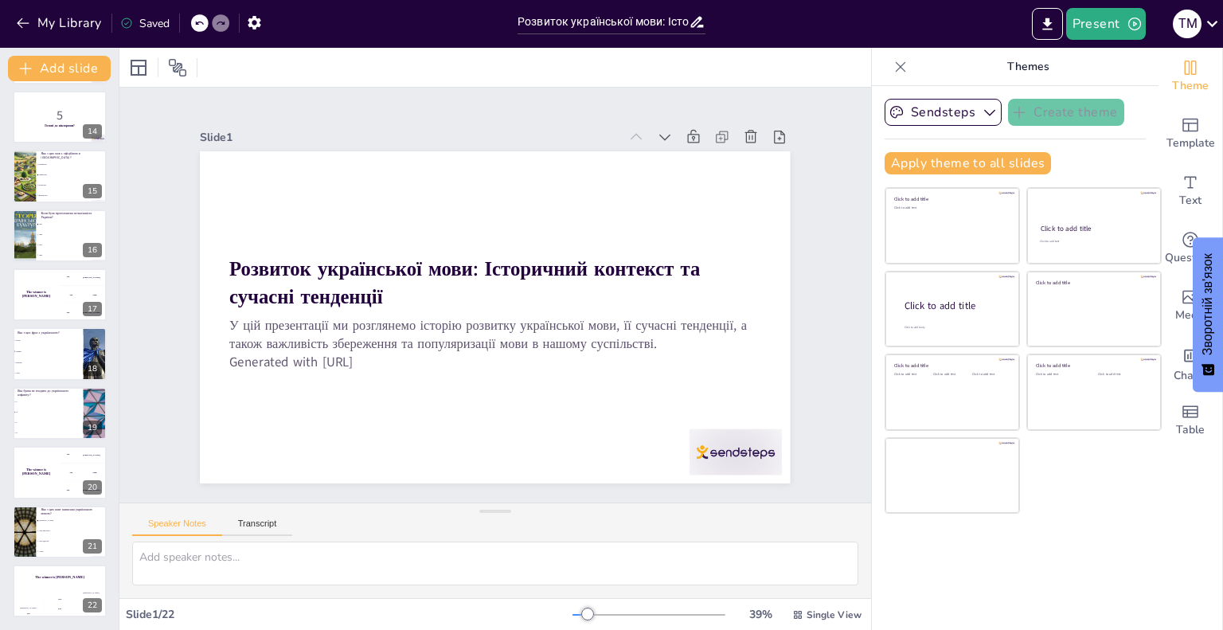
checkbox input "true"
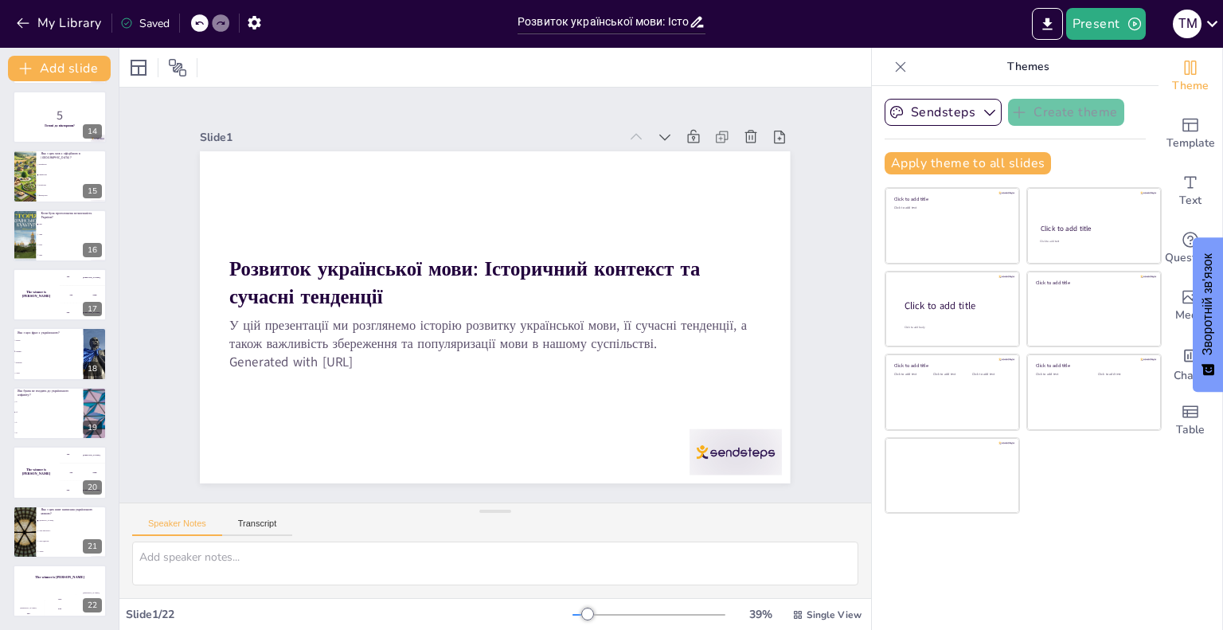
checkbox input "true"
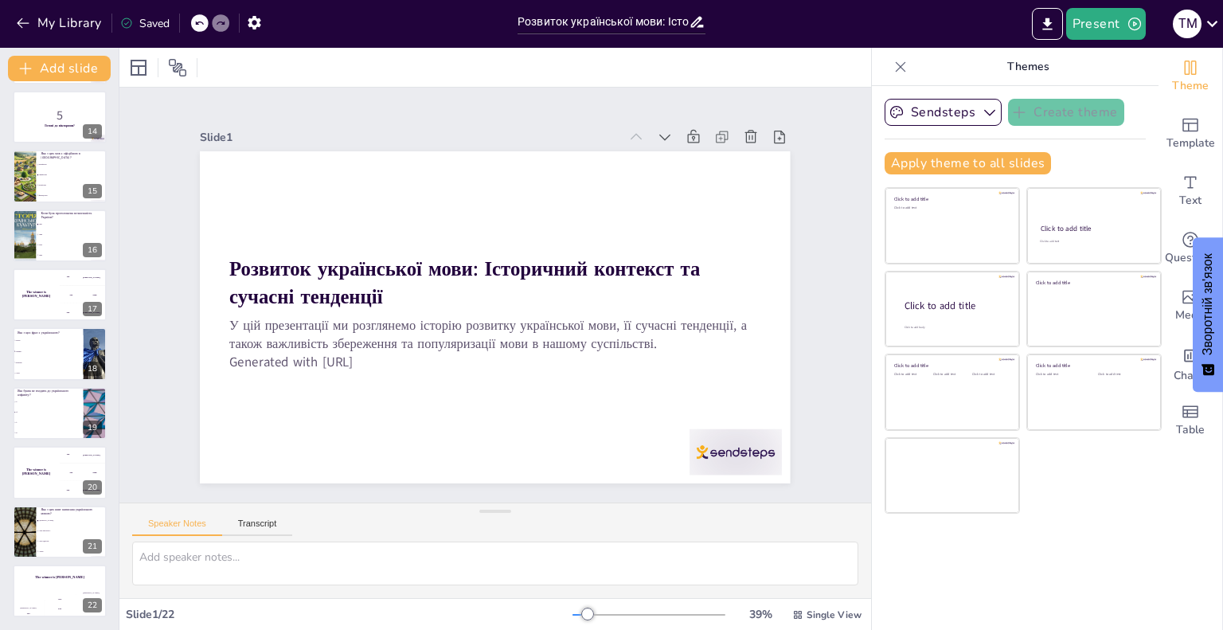
checkbox input "true"
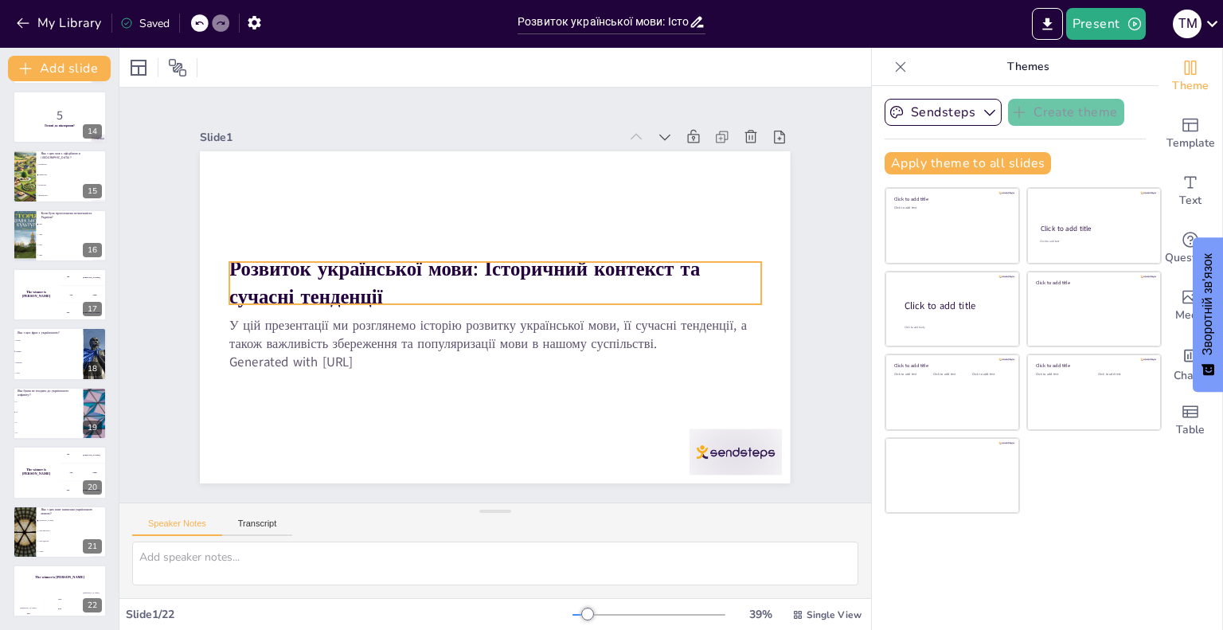
checkbox input "true"
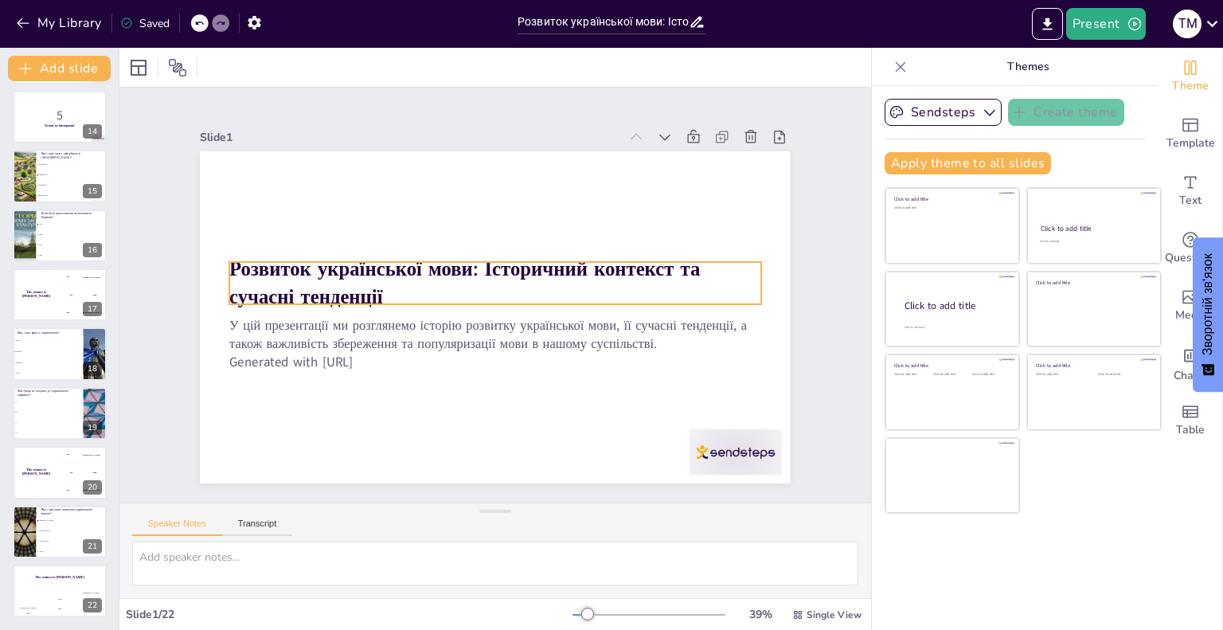
checkbox input "true"
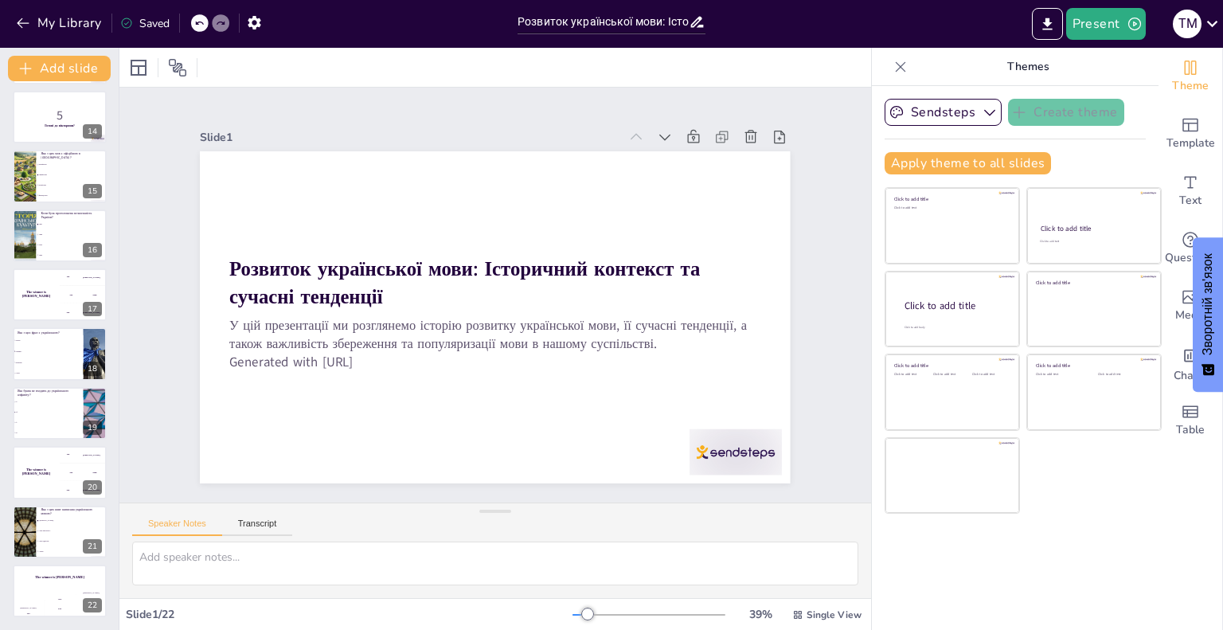
checkbox input "true"
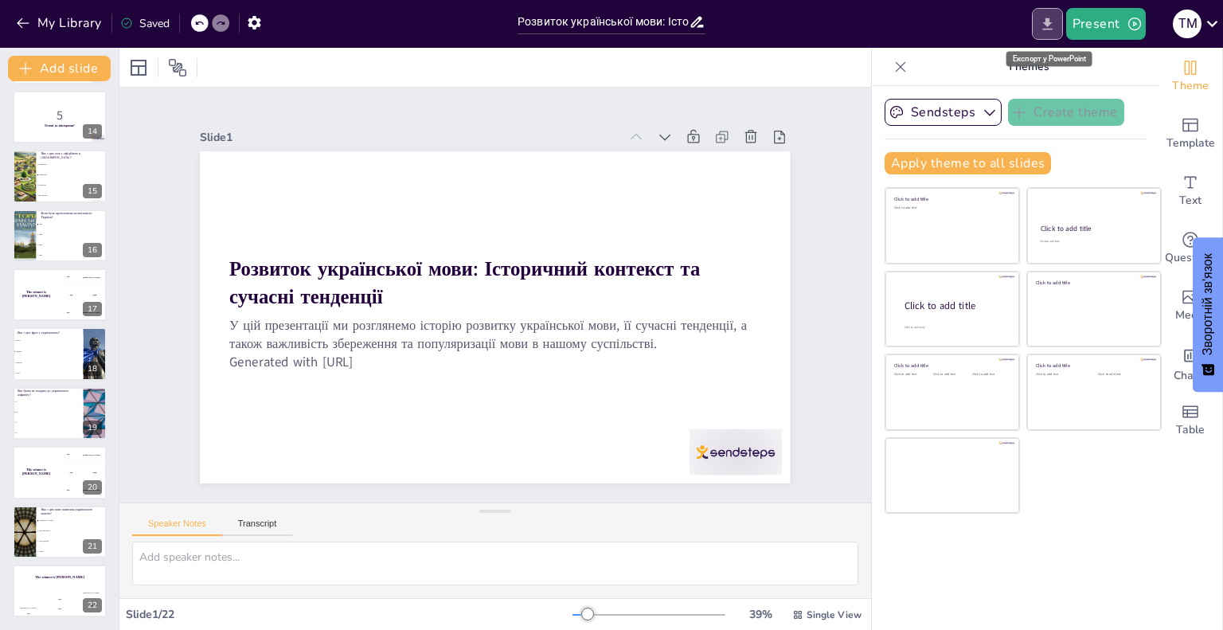
click at [1048, 24] on icon "Export to PowerPoint" at bounding box center [1047, 24] width 10 height 12
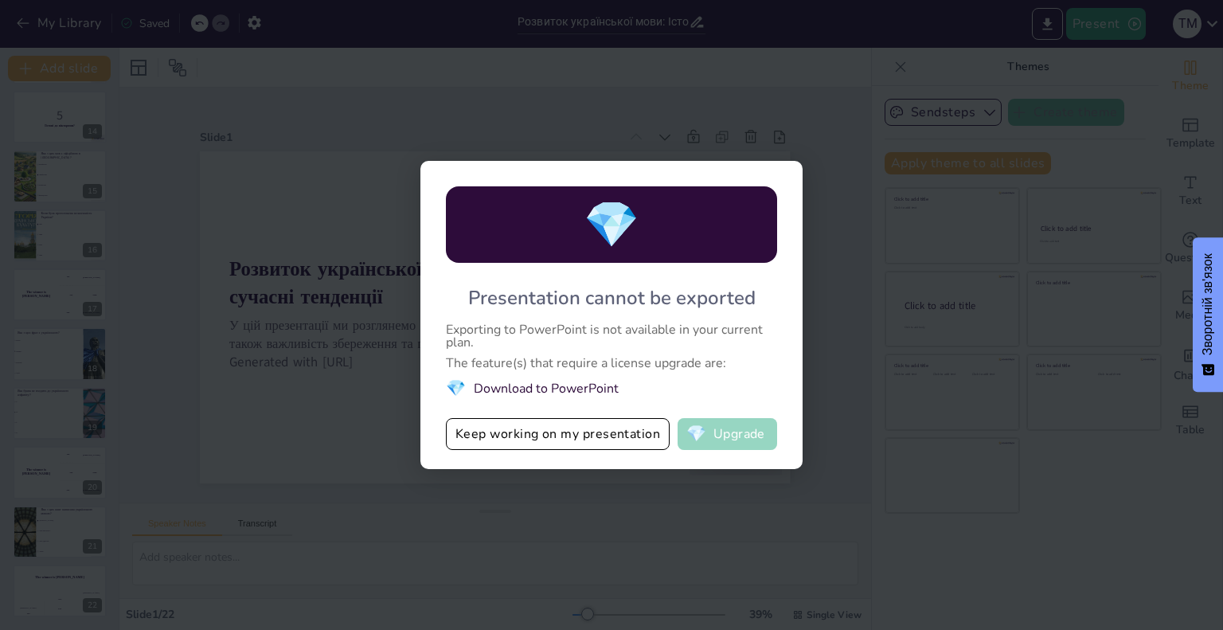
click at [714, 433] on button "💎 Upgrade" at bounding box center [728, 434] width 100 height 32
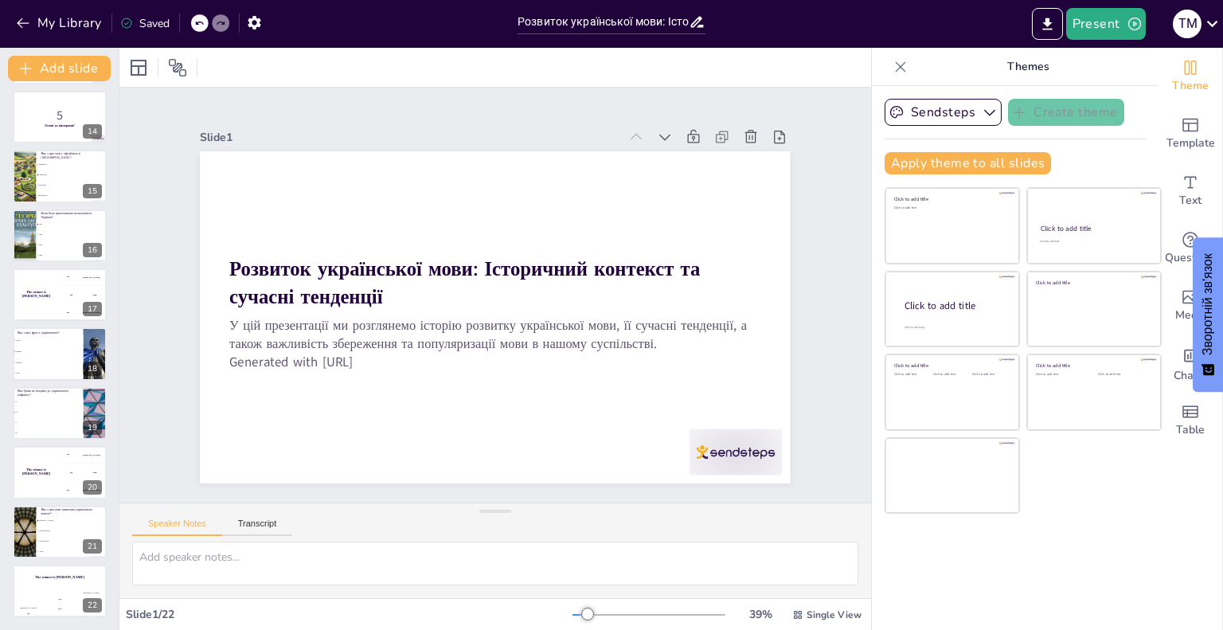
checkbox input "true"
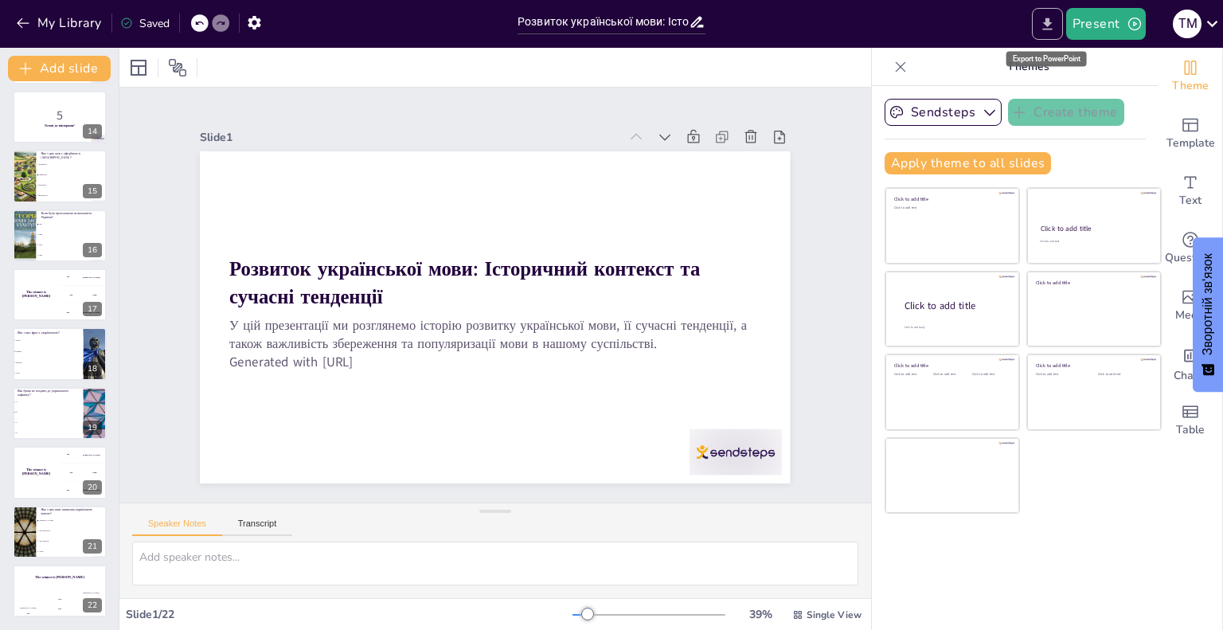
click at [1050, 25] on icon "Export to PowerPoint" at bounding box center [1047, 24] width 17 height 17
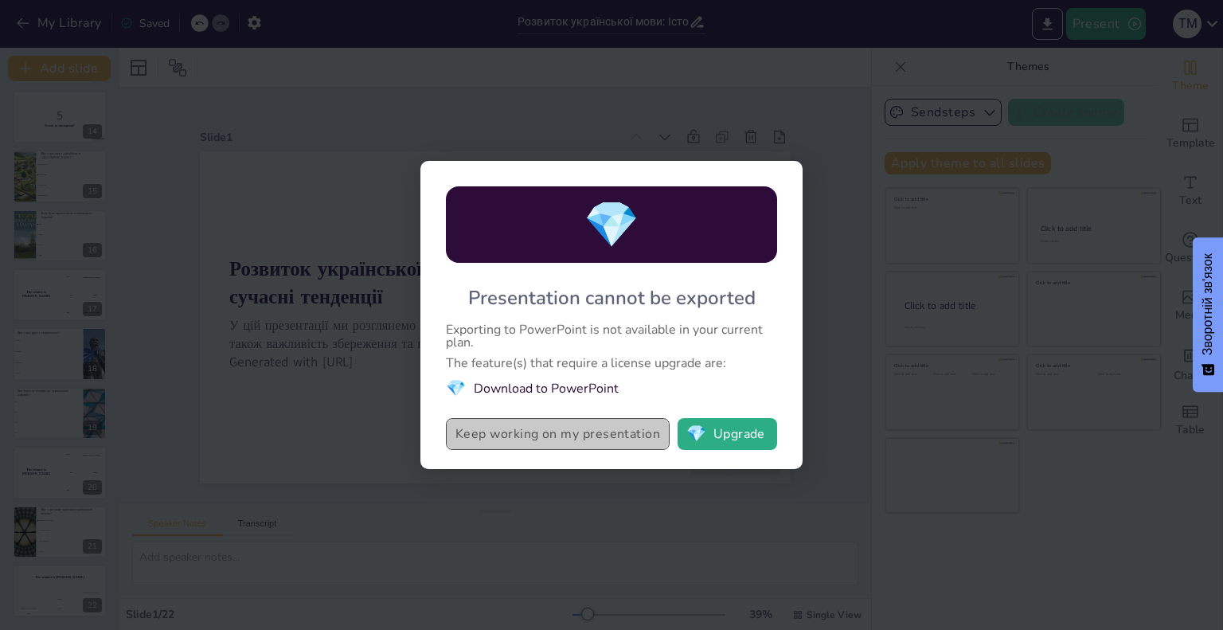
click at [533, 436] on button "Keep working on my presentation" at bounding box center [558, 434] width 224 height 32
checkbox input "true"
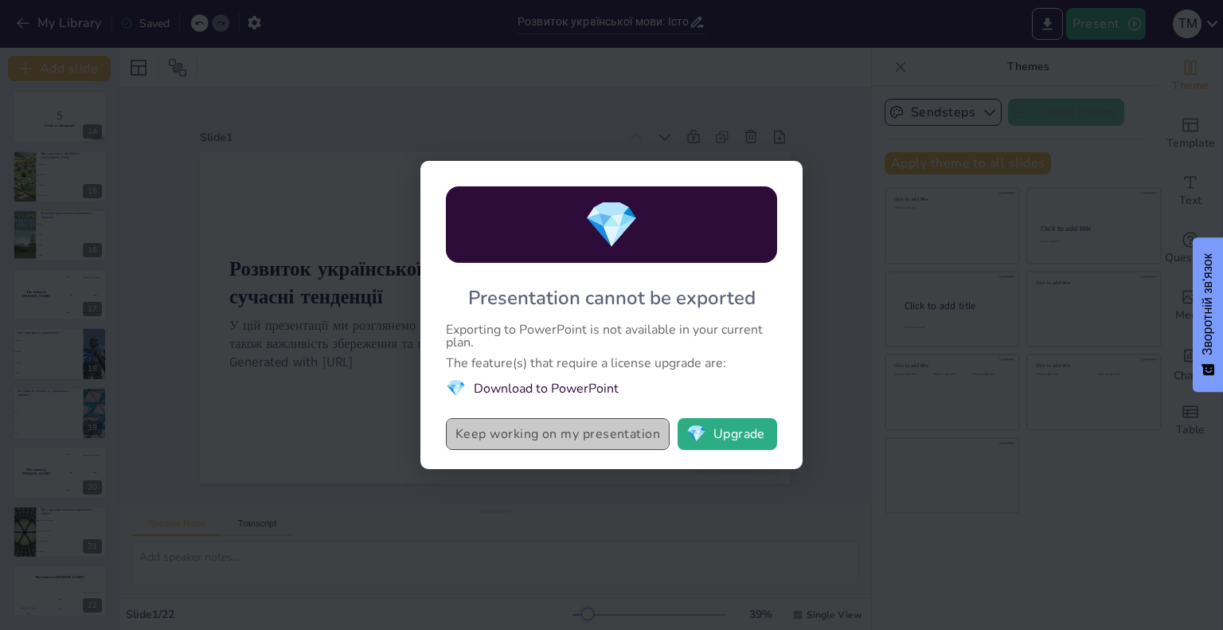
checkbox input "true"
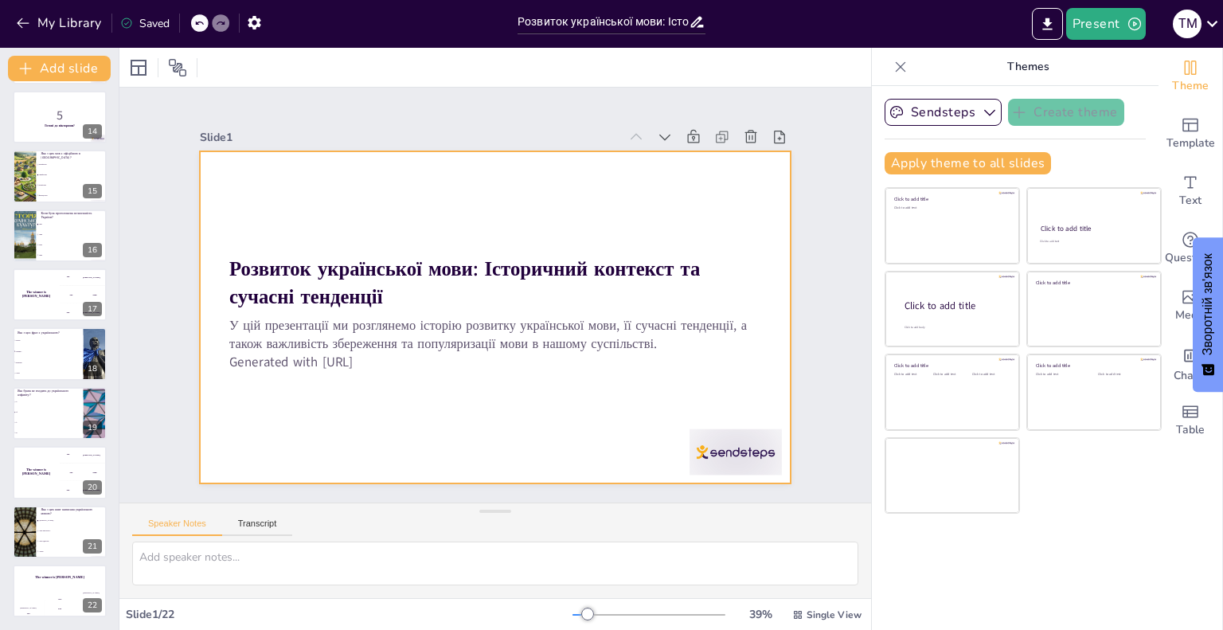
checkbox input "true"
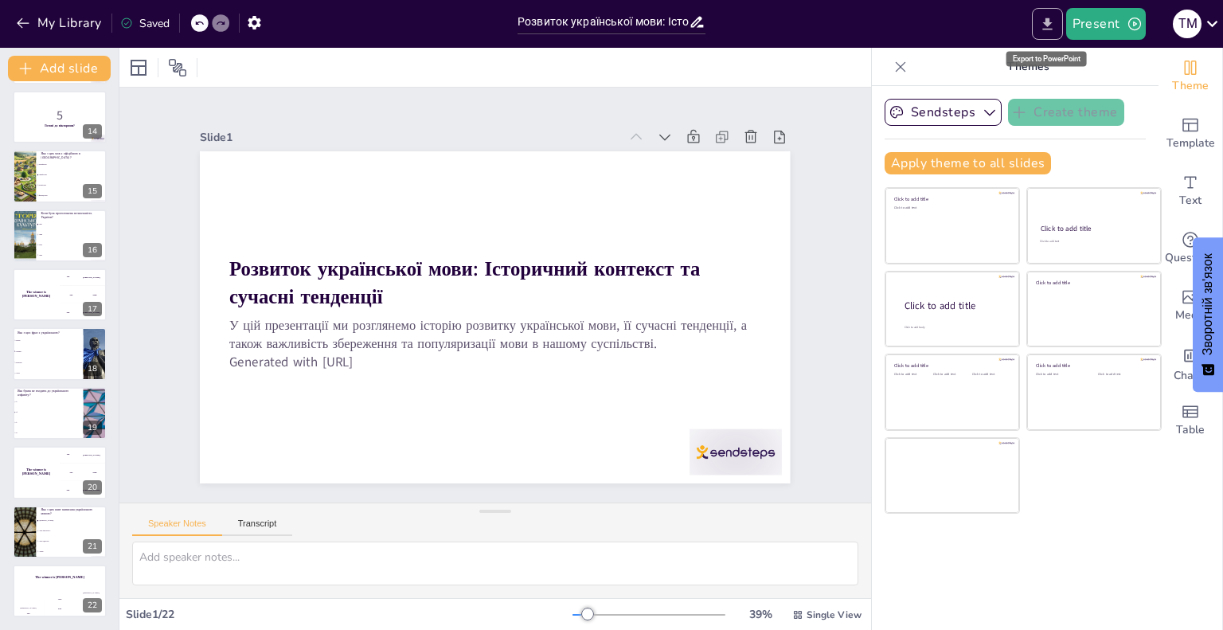
click at [1045, 19] on icon "Export to PowerPoint" at bounding box center [1047, 24] width 17 height 17
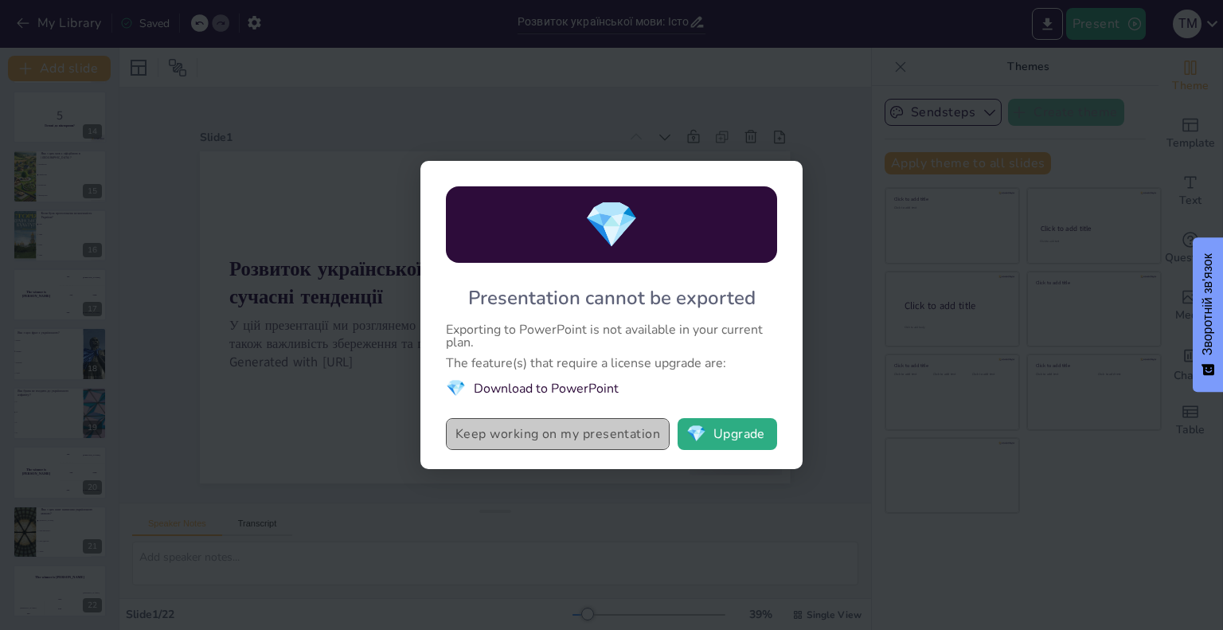
click at [526, 432] on button "Keep working on my presentation" at bounding box center [558, 434] width 224 height 32
checkbox input "true"
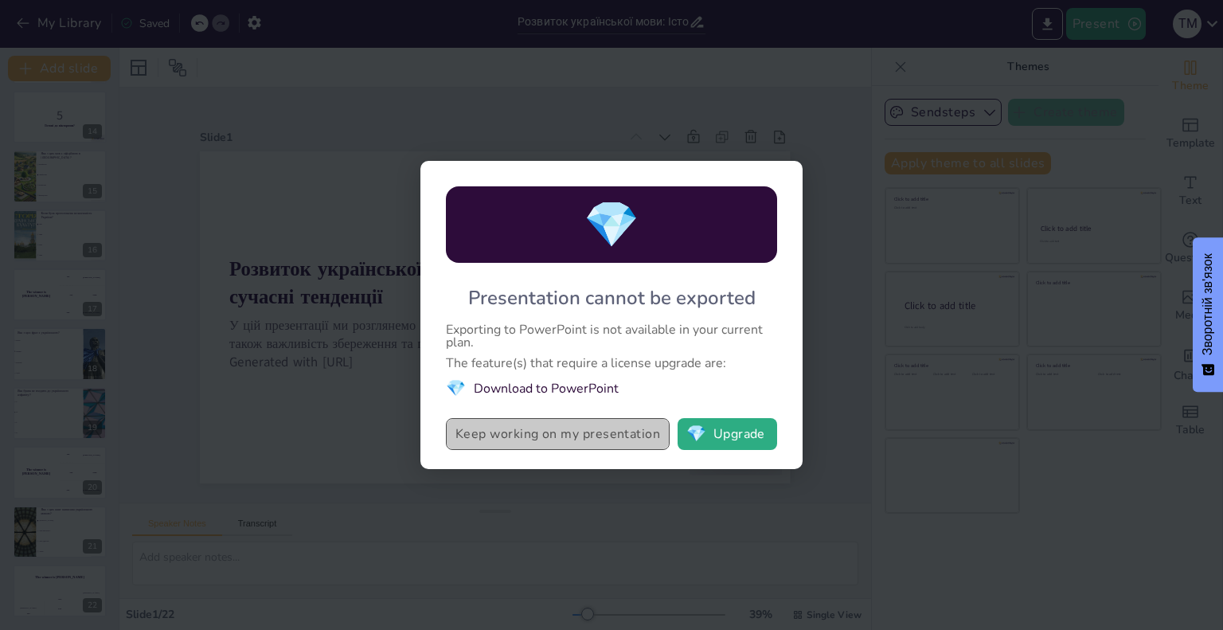
checkbox input "true"
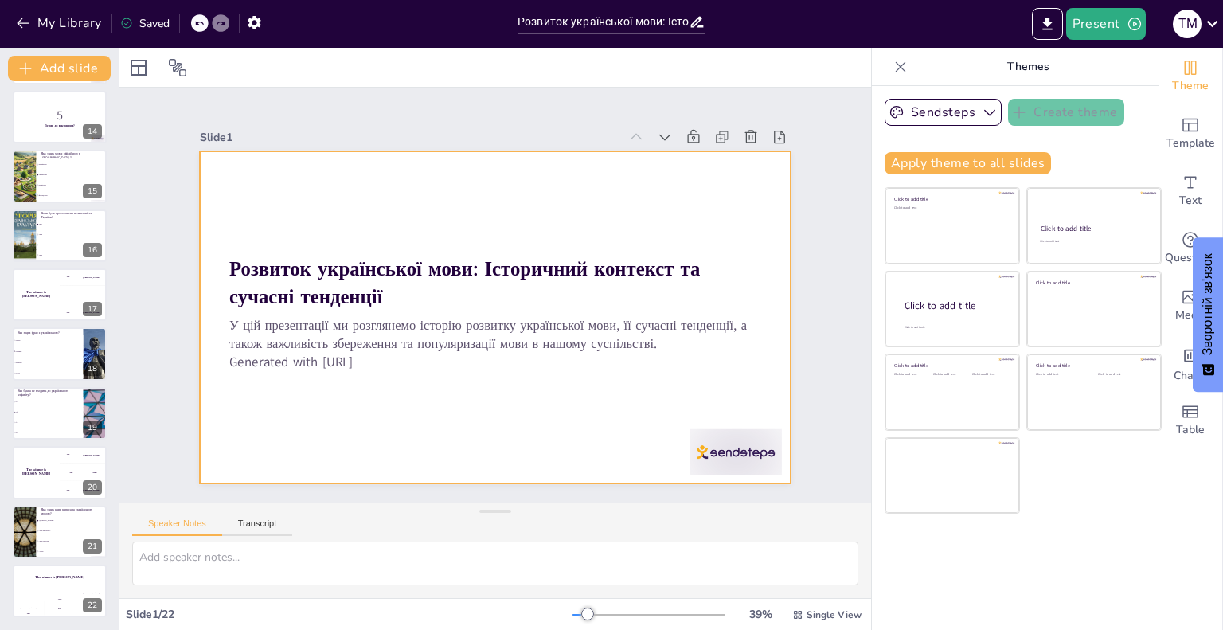
checkbox input "true"
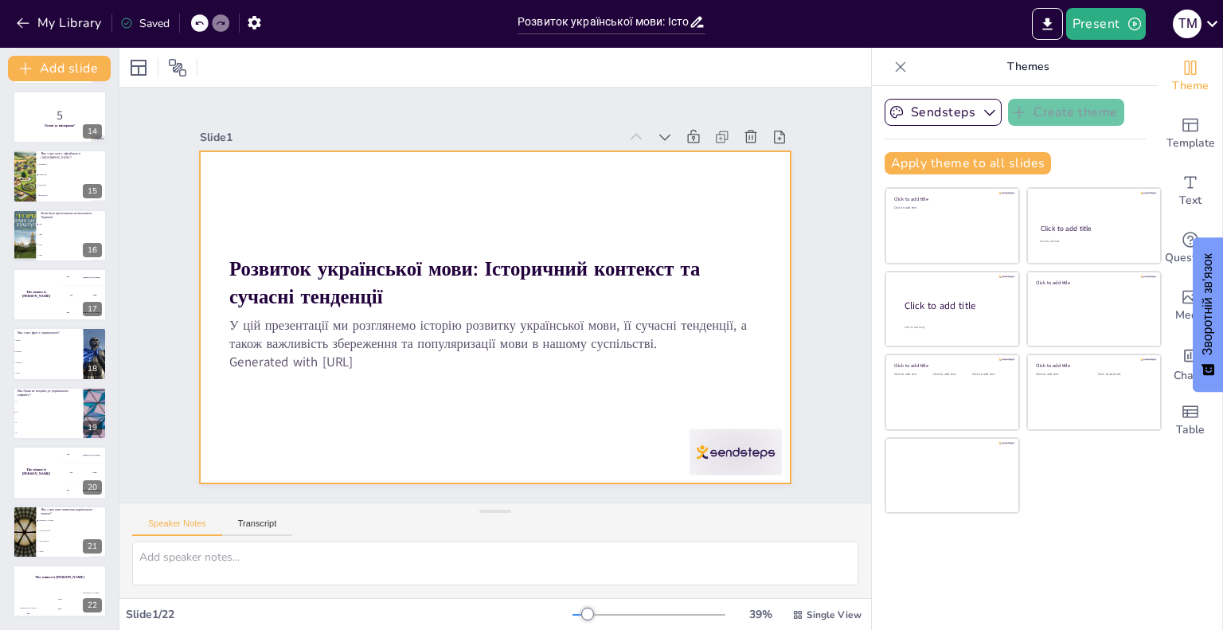
checkbox input "true"
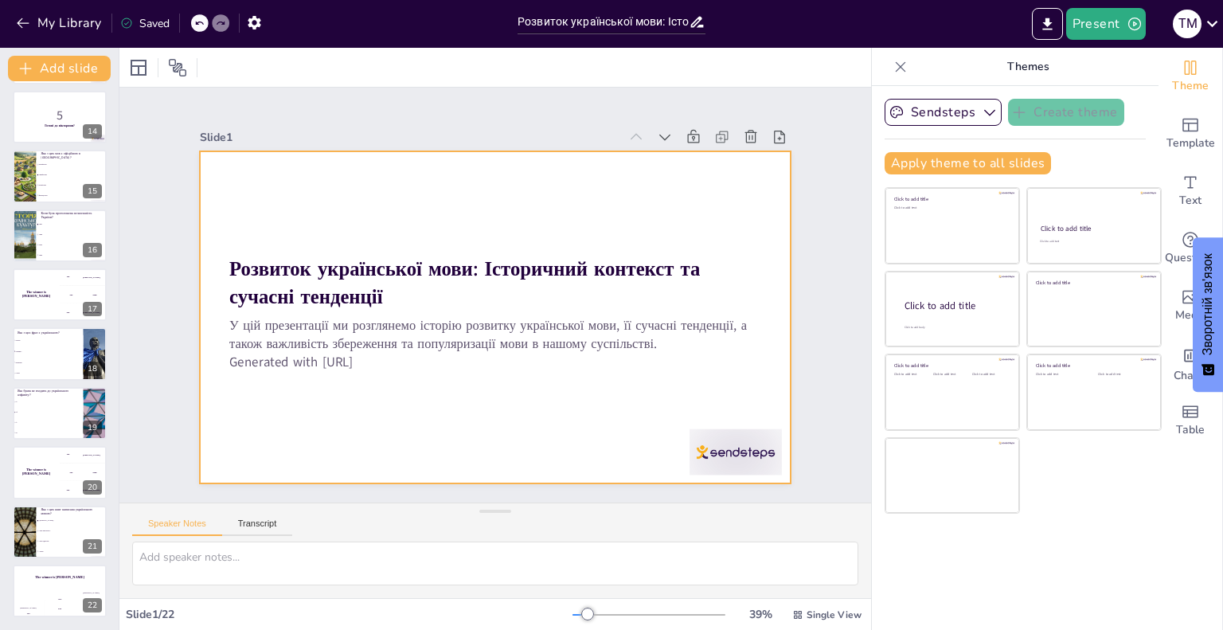
checkbox input "true"
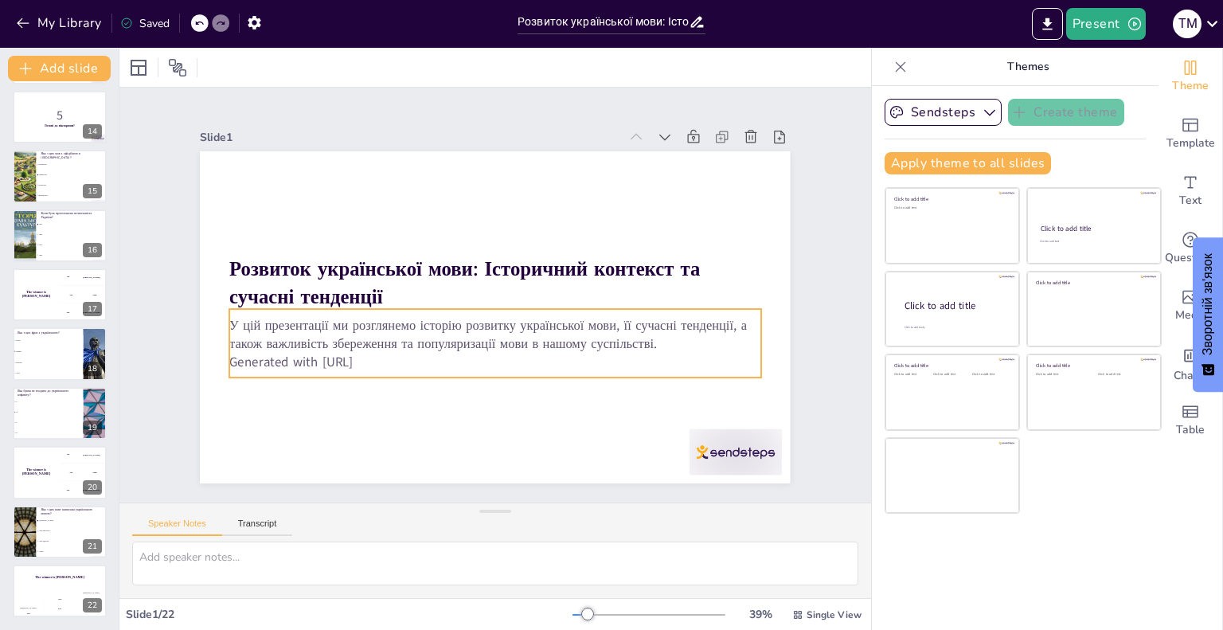
checkbox input "true"
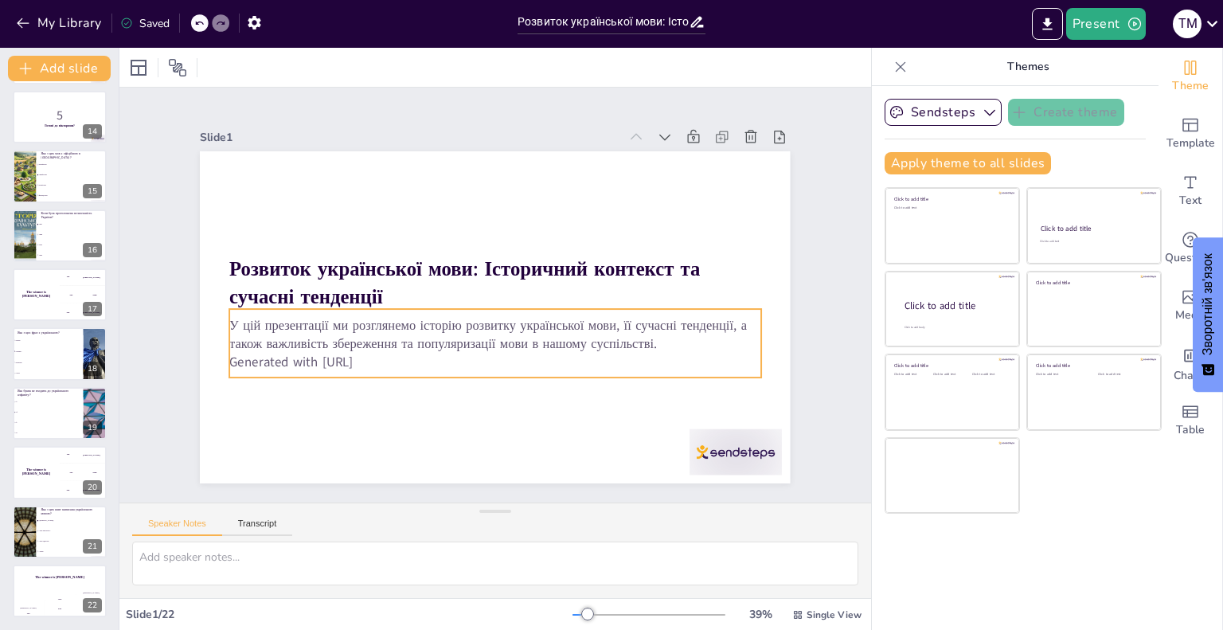
checkbox input "true"
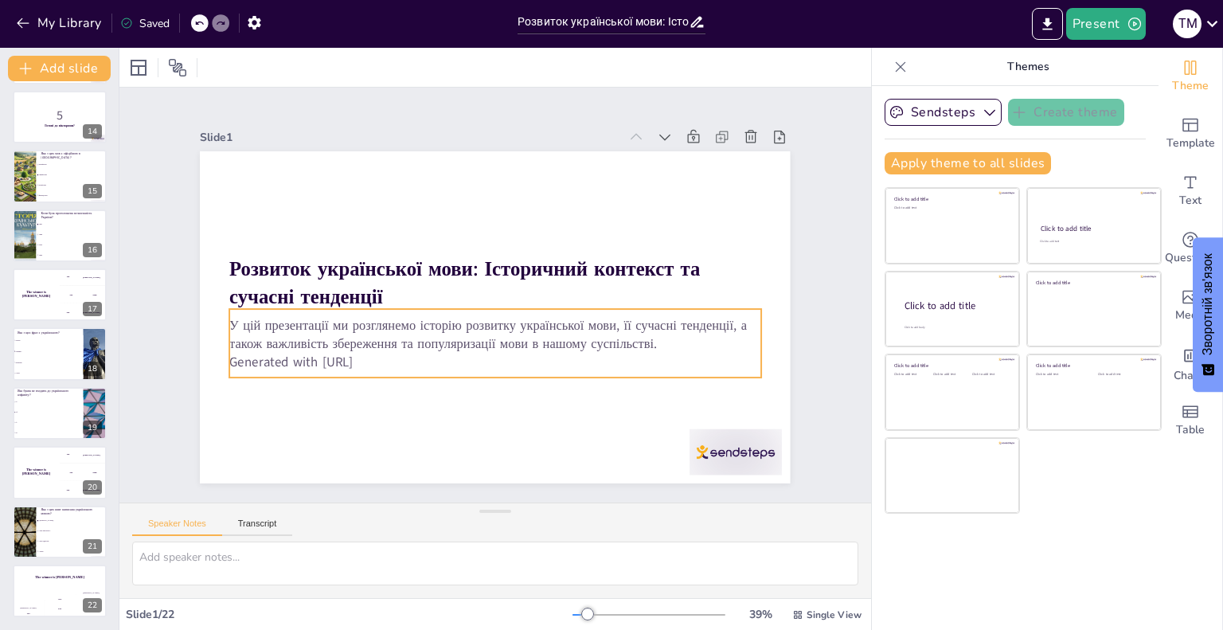
checkbox input "true"
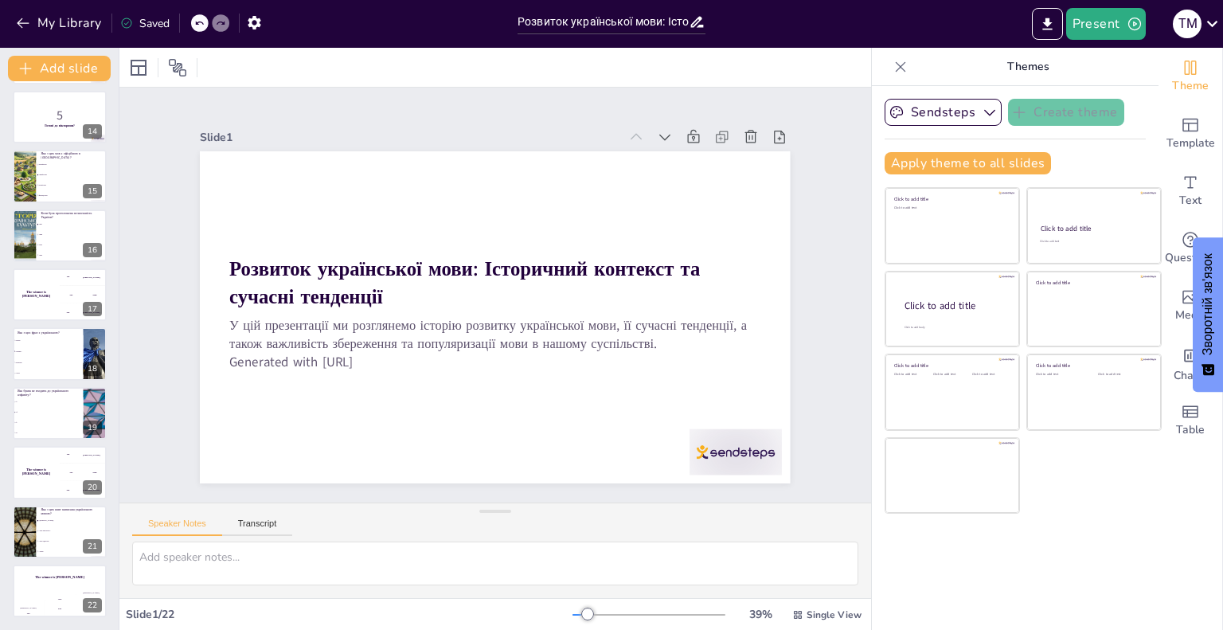
checkbox input "true"
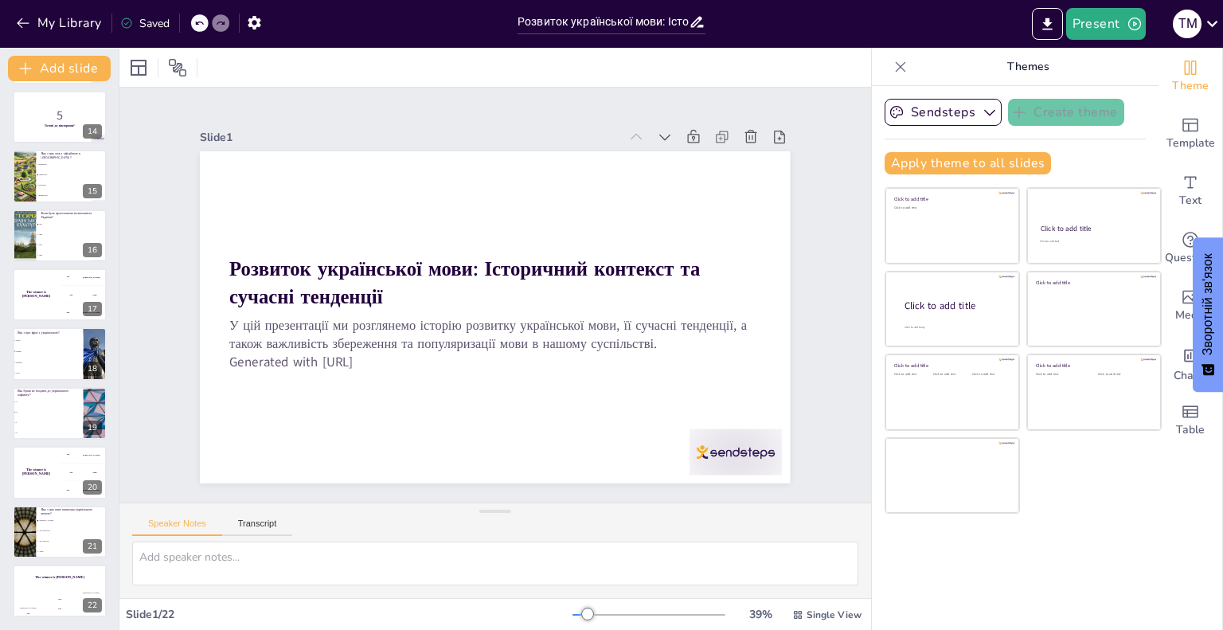
checkbox input "true"
click at [1216, 24] on icon at bounding box center [1213, 24] width 22 height 22
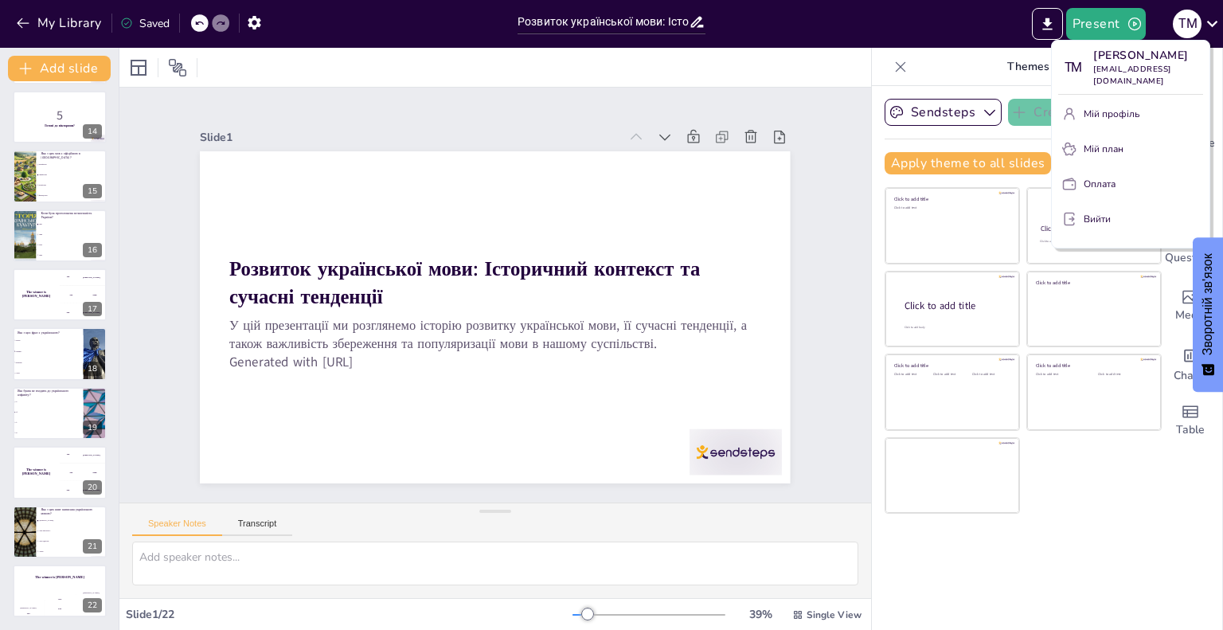
click at [1048, 28] on div at bounding box center [611, 315] width 1223 height 630
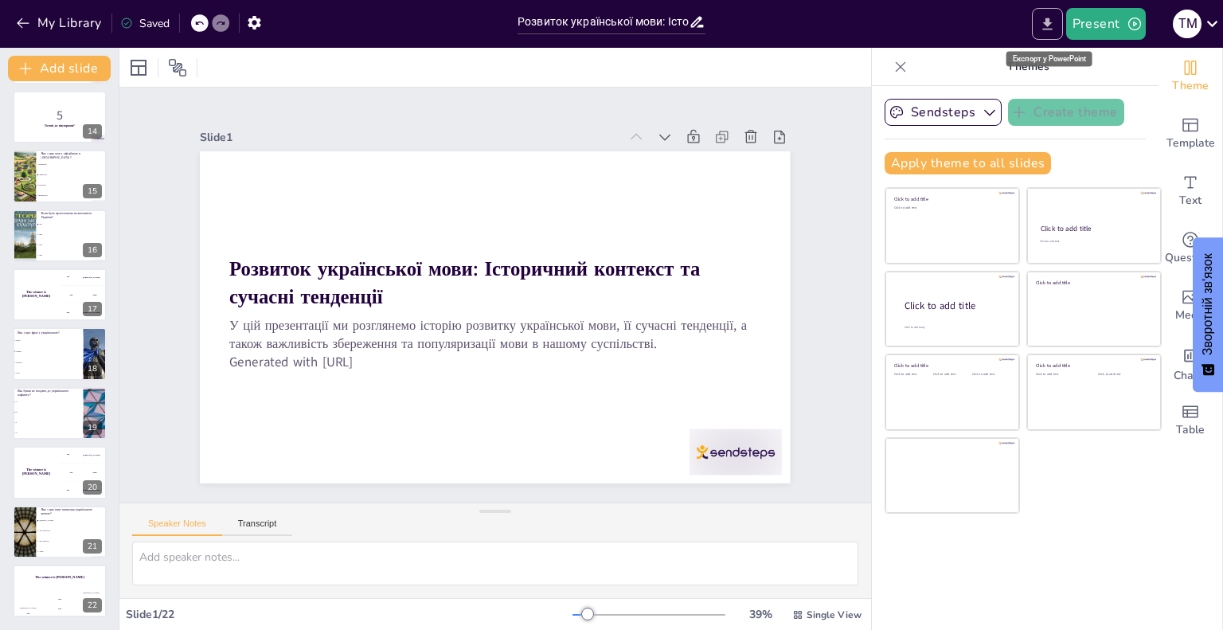
click at [1042, 30] on icon "Export to PowerPoint" at bounding box center [1047, 24] width 17 height 17
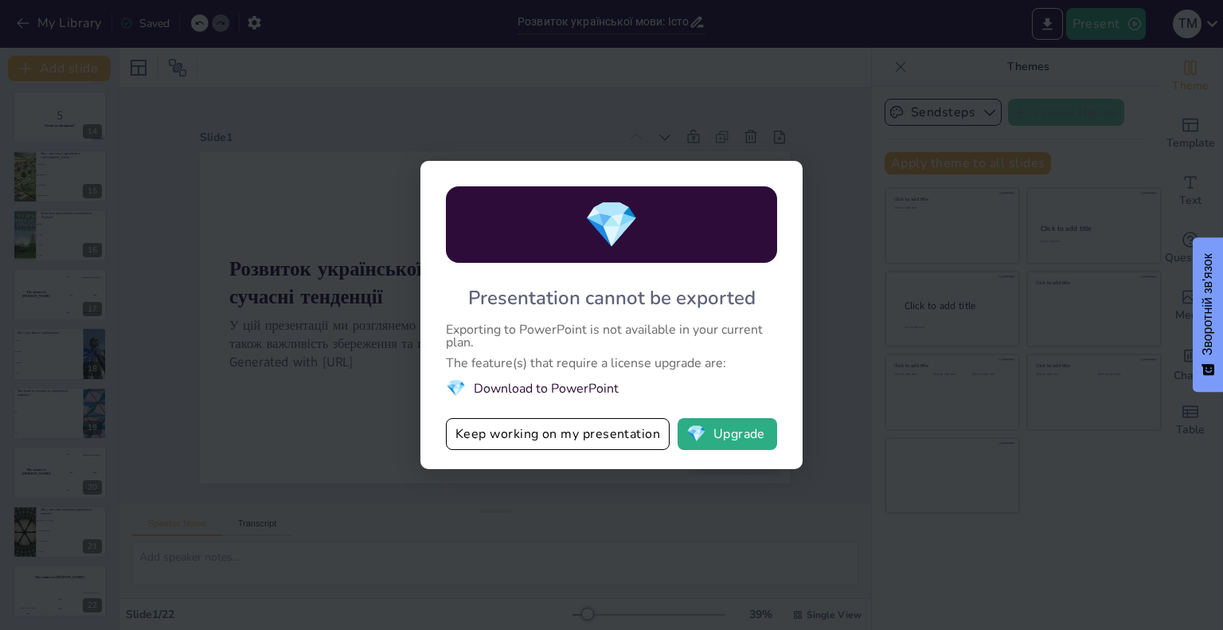
click at [1045, 25] on div "💎 Presentation cannot be exported Exporting to PowerPoint is not available in y…" at bounding box center [611, 315] width 1223 height 630
click at [519, 330] on div "Exporting to PowerPoint is not available in your current plan." at bounding box center [611, 335] width 331 height 25
click at [353, 225] on div "💎 Presentation cannot be exported Exporting to PowerPoint is not available in y…" at bounding box center [611, 315] width 1223 height 630
click at [585, 432] on button "Keep working on my presentation" at bounding box center [558, 434] width 224 height 32
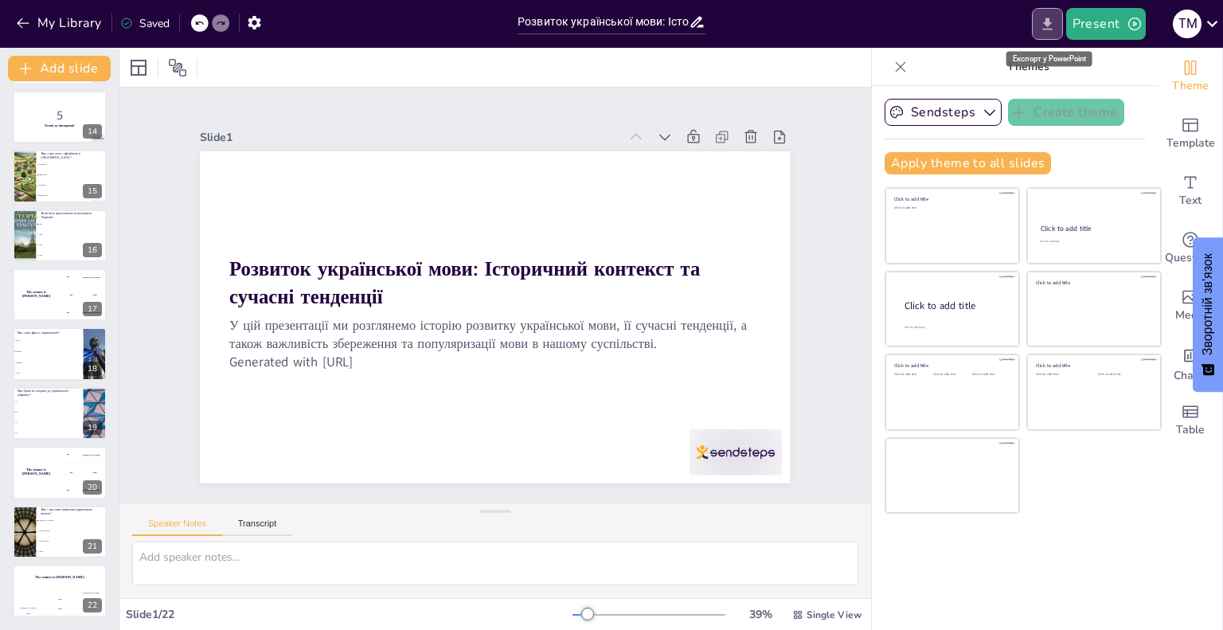
click at [1042, 18] on icon "Export to PowerPoint" at bounding box center [1047, 24] width 17 height 17
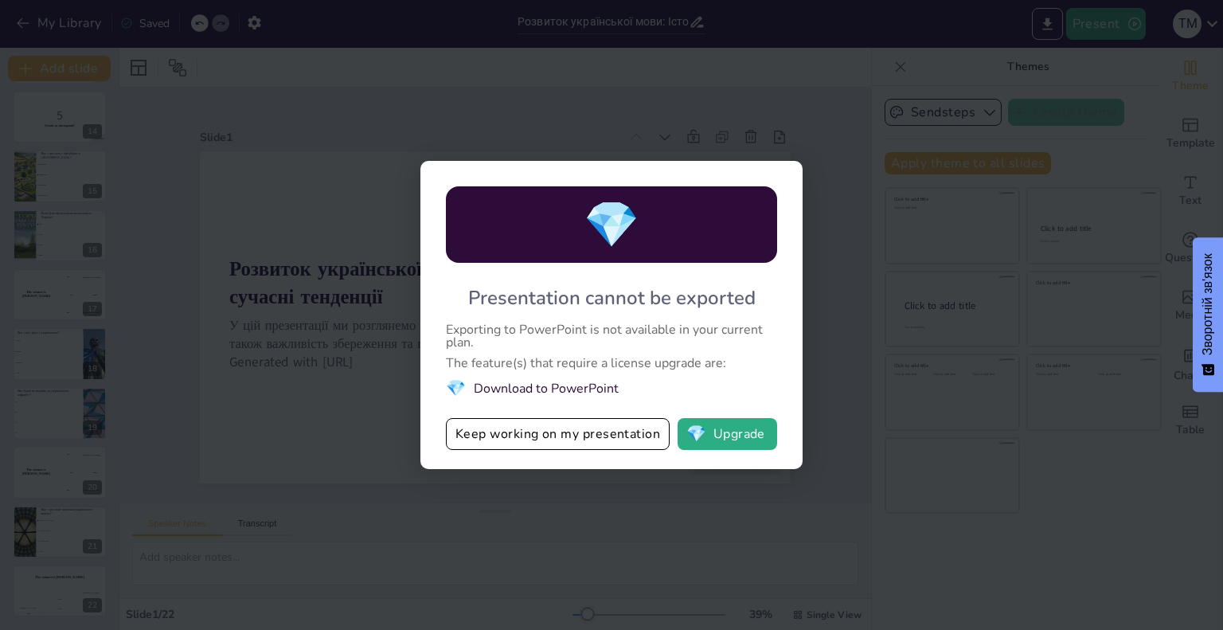
click at [290, 127] on div "💎 Presentation cannot be exported Exporting to PowerPoint is not available in y…" at bounding box center [611, 315] width 1223 height 630
click at [80, 100] on div "💎 Presentation cannot be exported Exporting to PowerPoint is not available in y…" at bounding box center [611, 315] width 1223 height 630
click at [27, 24] on div "💎 Presentation cannot be exported Exporting to PowerPoint is not available in y…" at bounding box center [611, 315] width 1223 height 630
click at [479, 439] on button "Keep working on my presentation" at bounding box center [558, 434] width 224 height 32
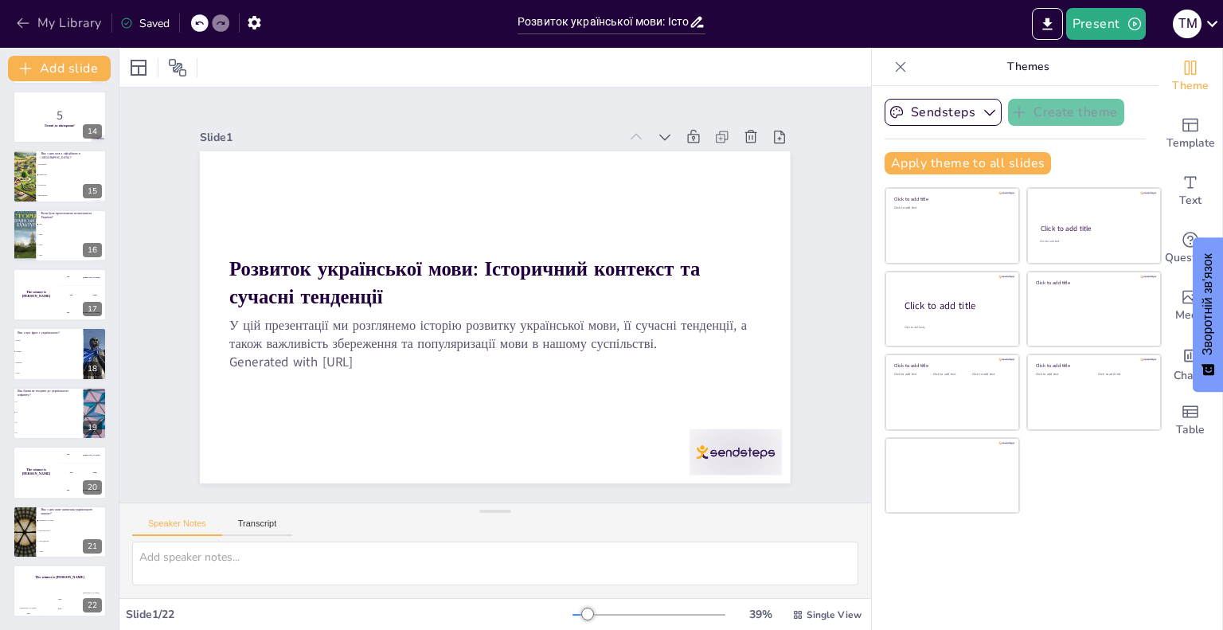
click at [48, 17] on button "My Library" at bounding box center [60, 22] width 96 height 25
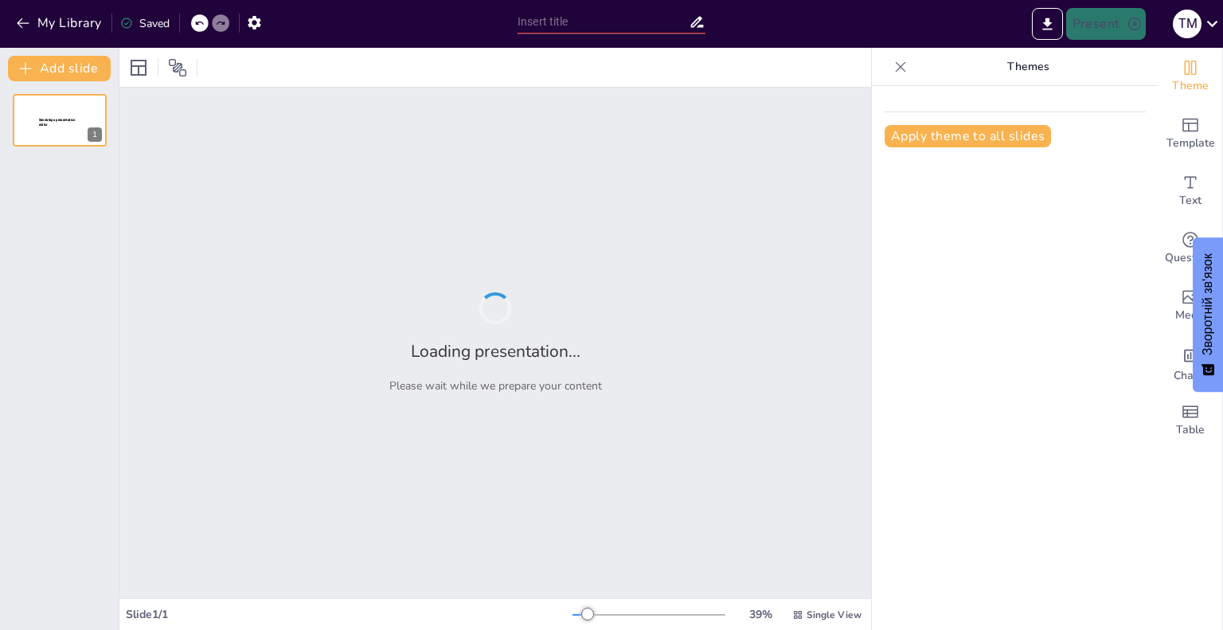
type input "Розвиток української мови: Історичний контекст та сучасні тенденції"
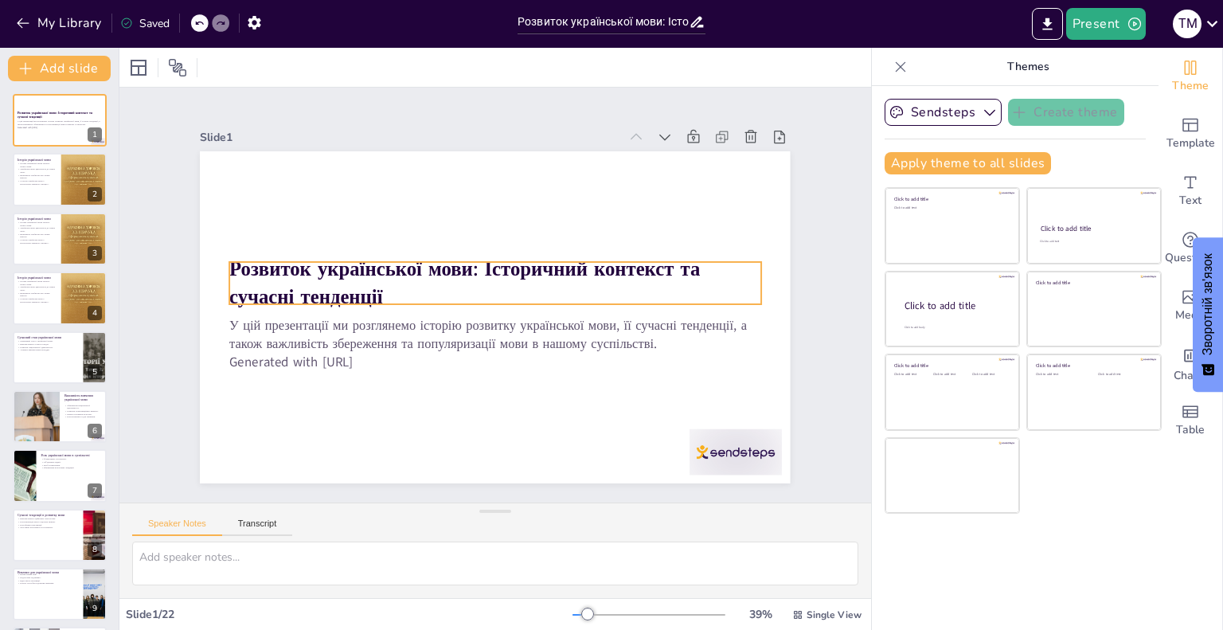
checkbox input "true"
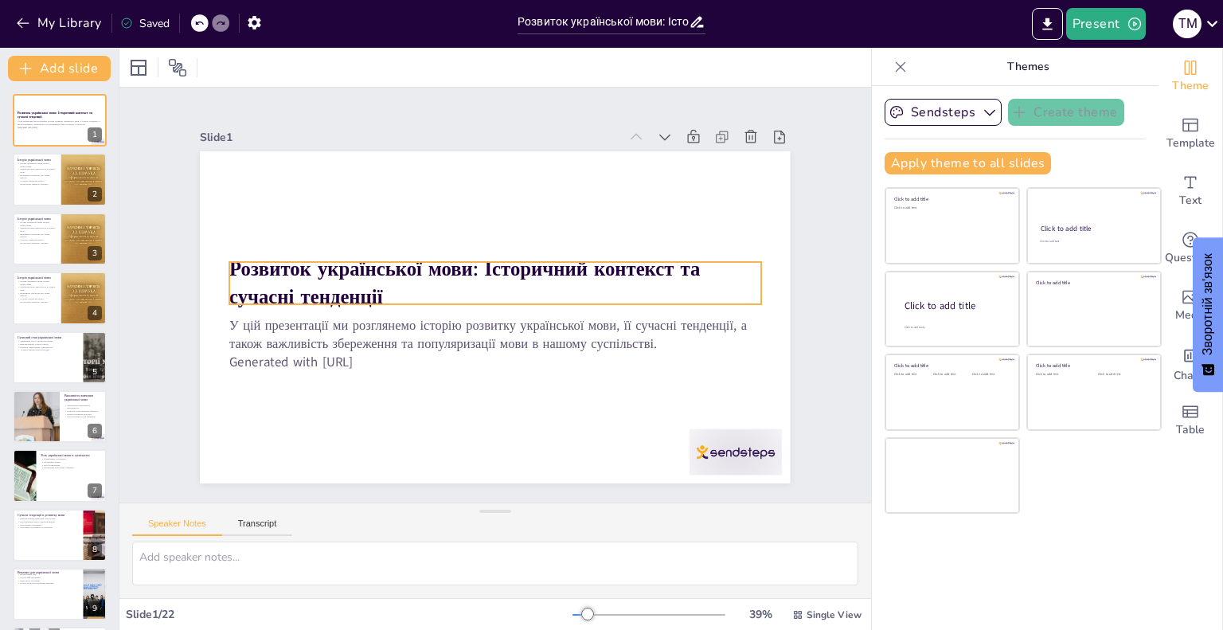
checkbox input "true"
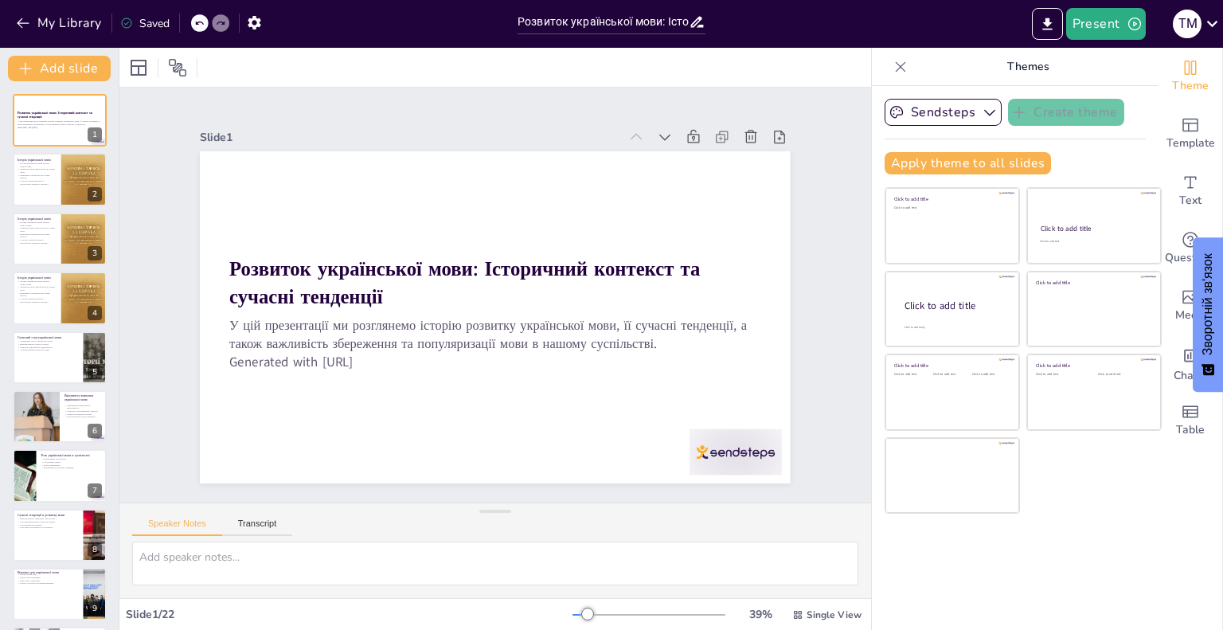
checkbox input "true"
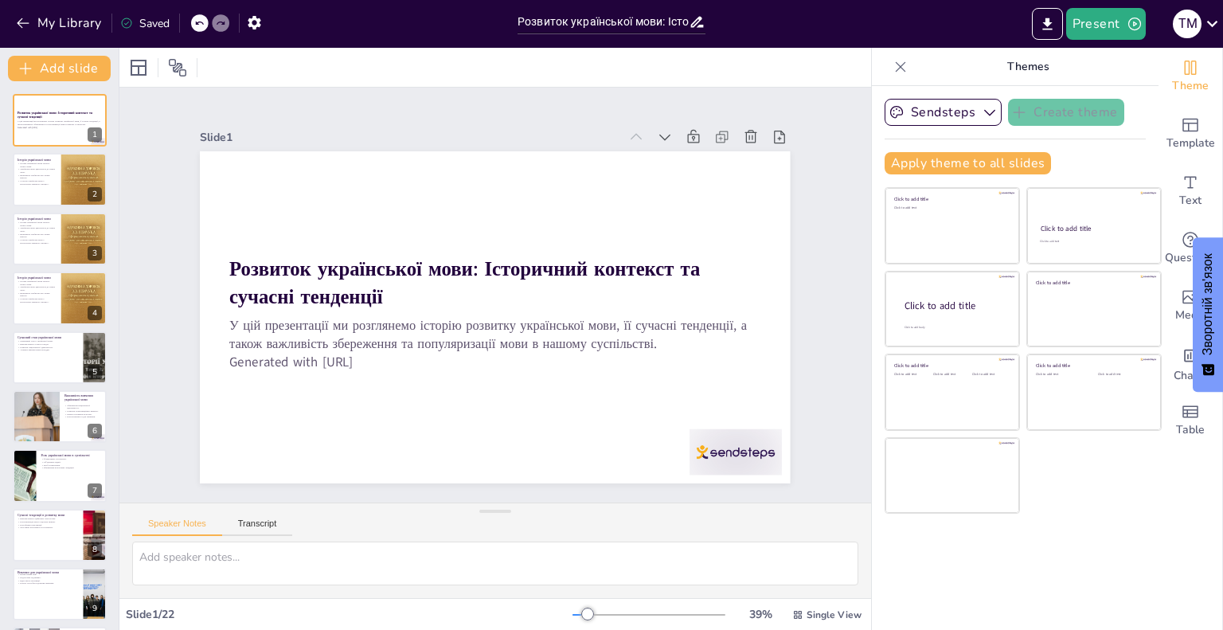
checkbox input "true"
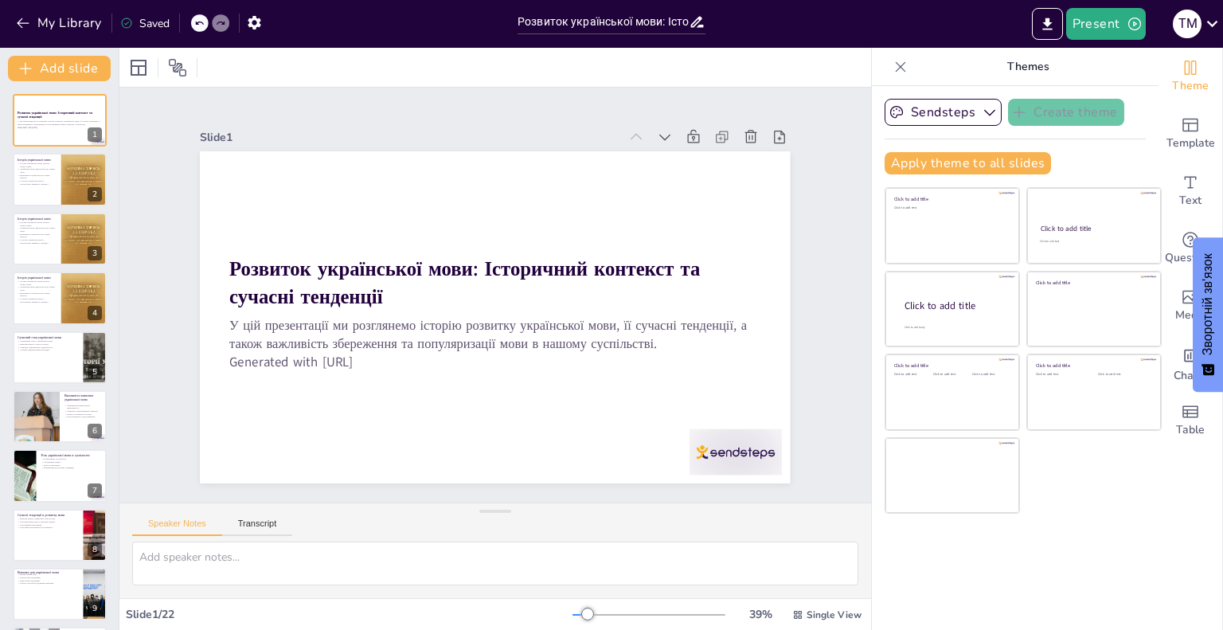
checkbox input "true"
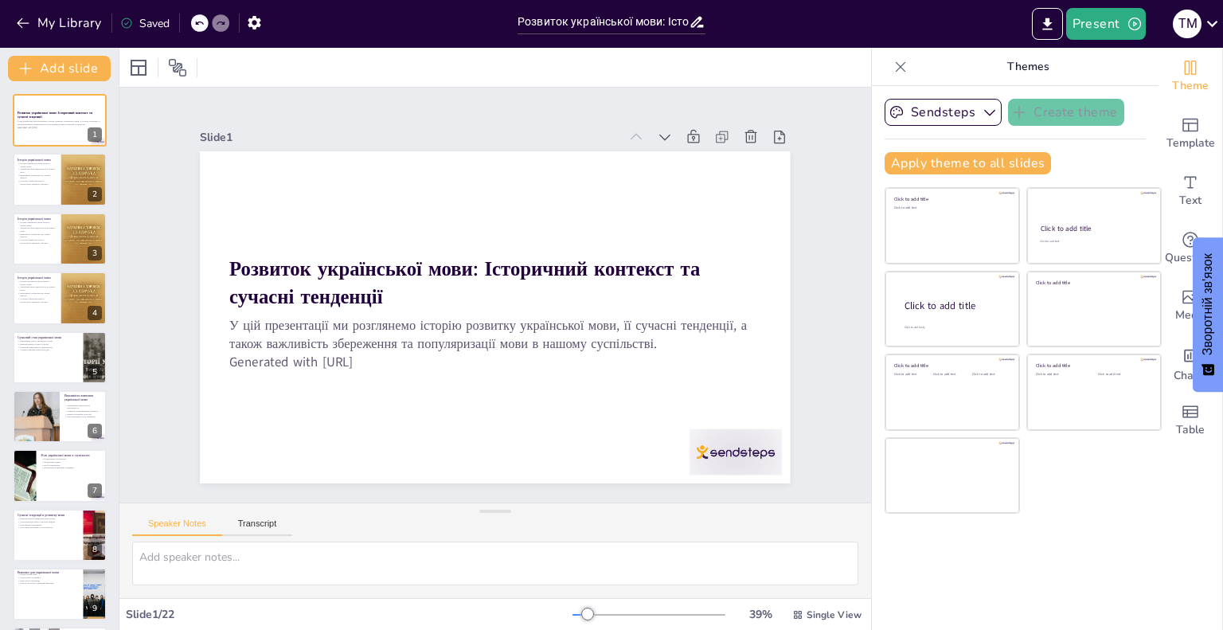
checkbox input "true"
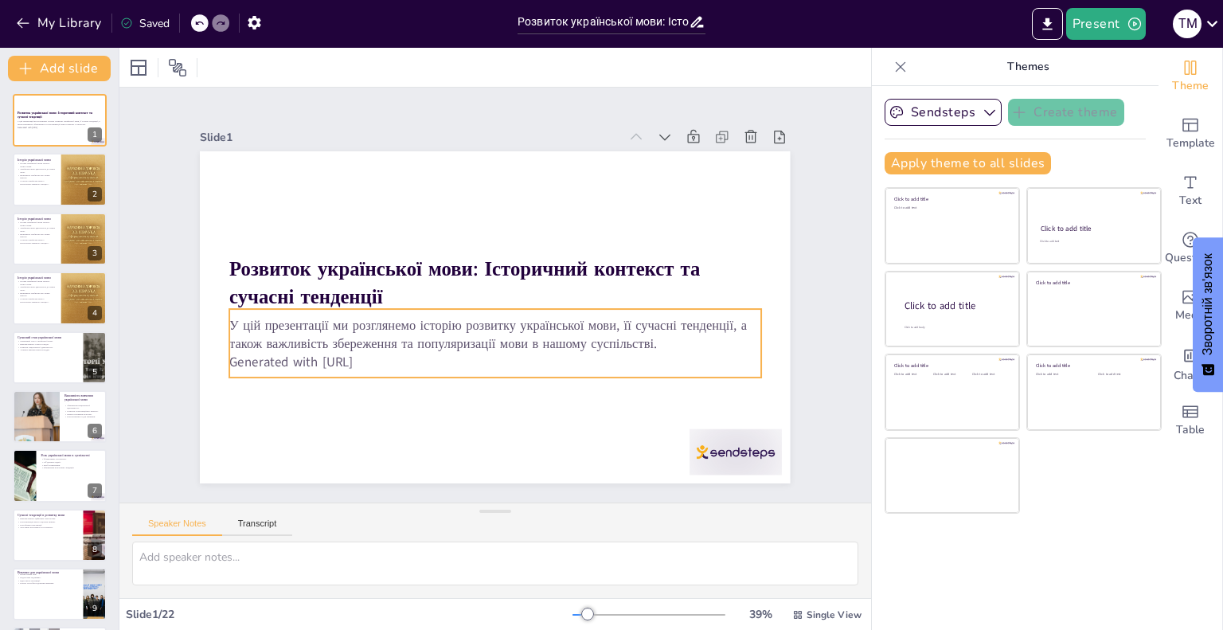
checkbox input "true"
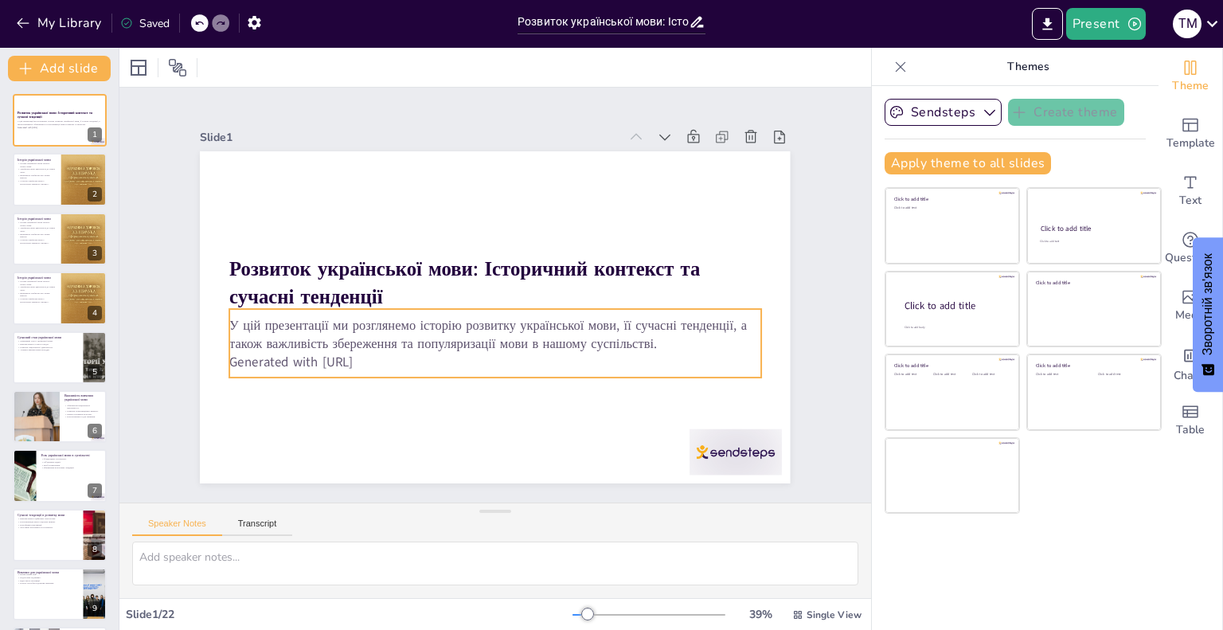
checkbox input "true"
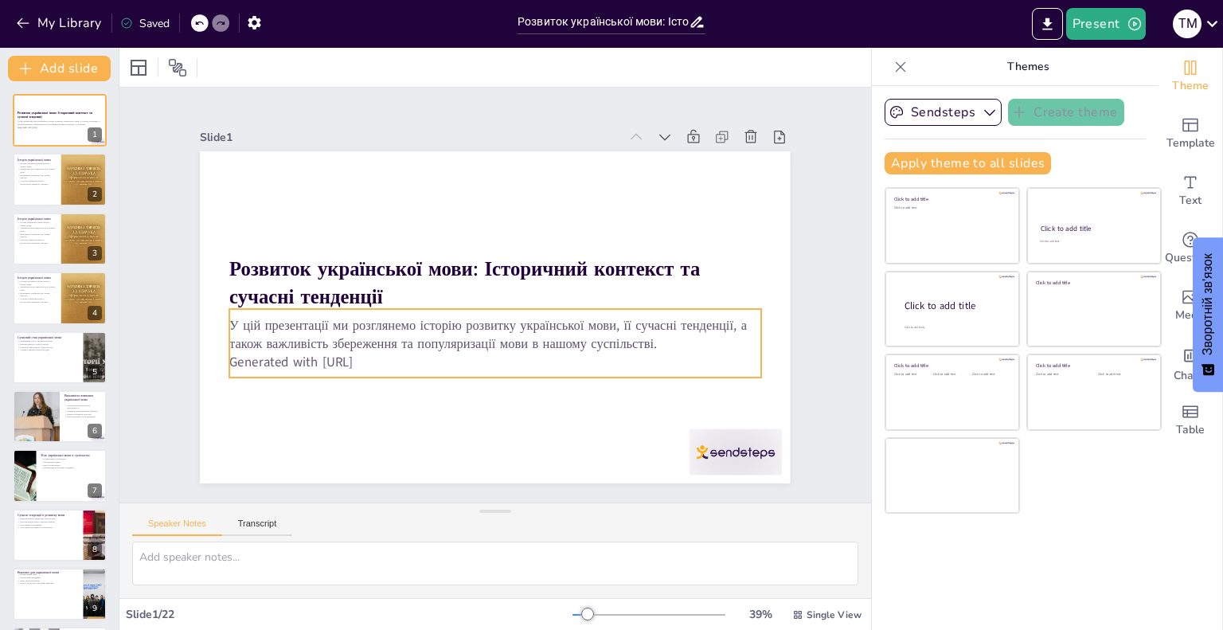
checkbox input "true"
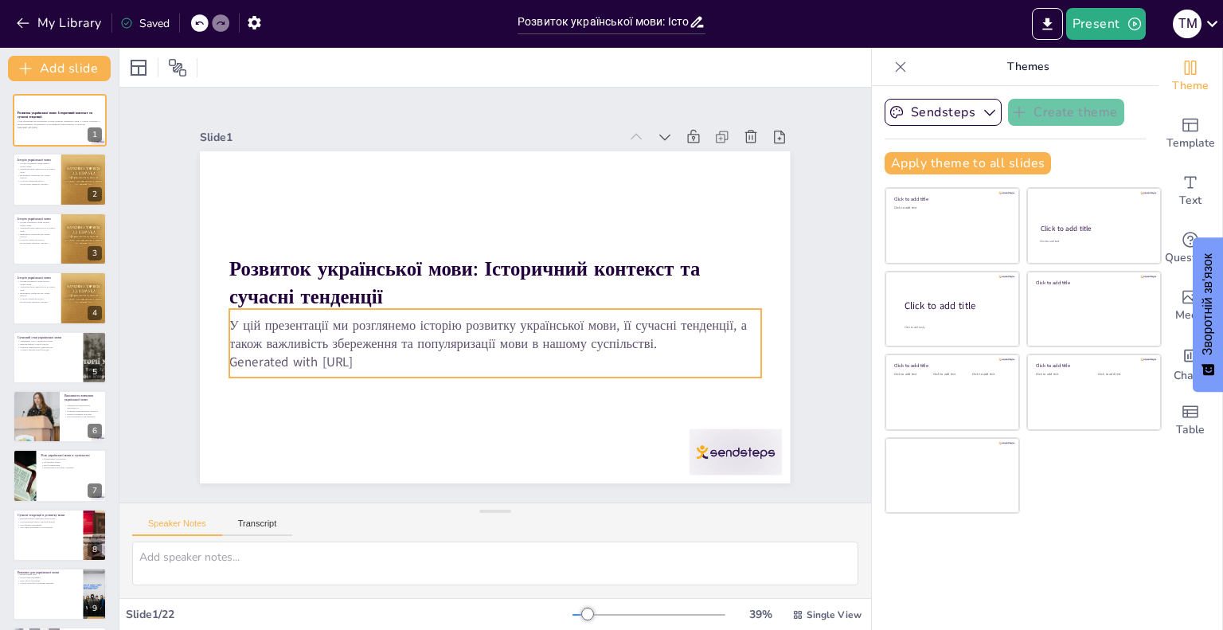
checkbox input "true"
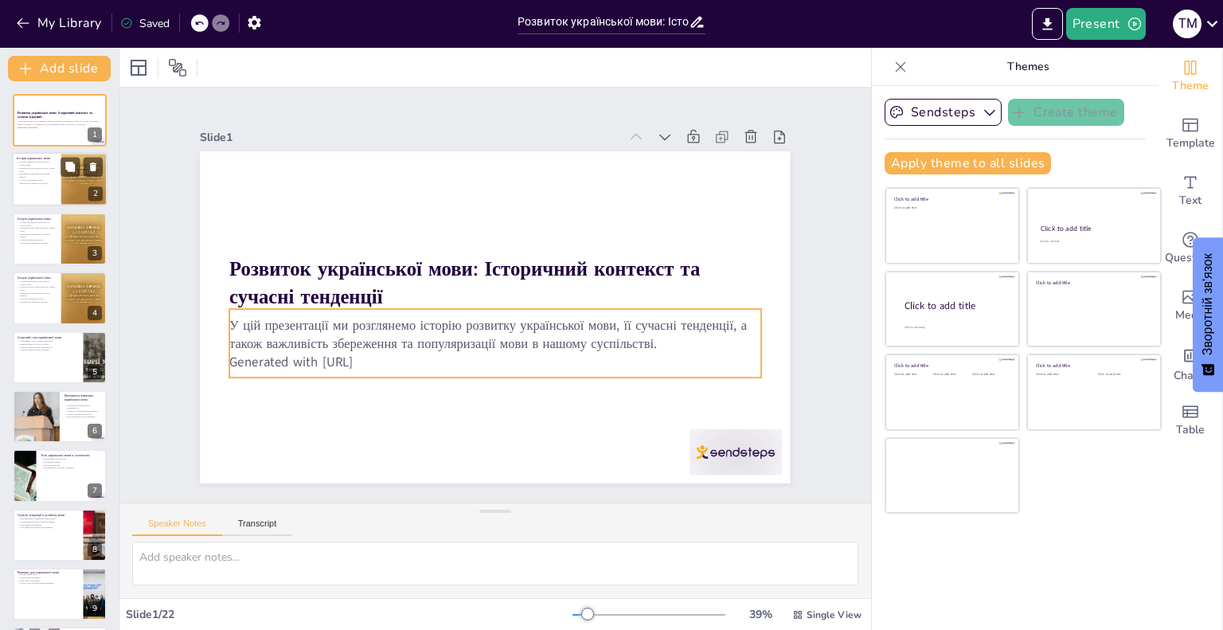
checkbox input "true"
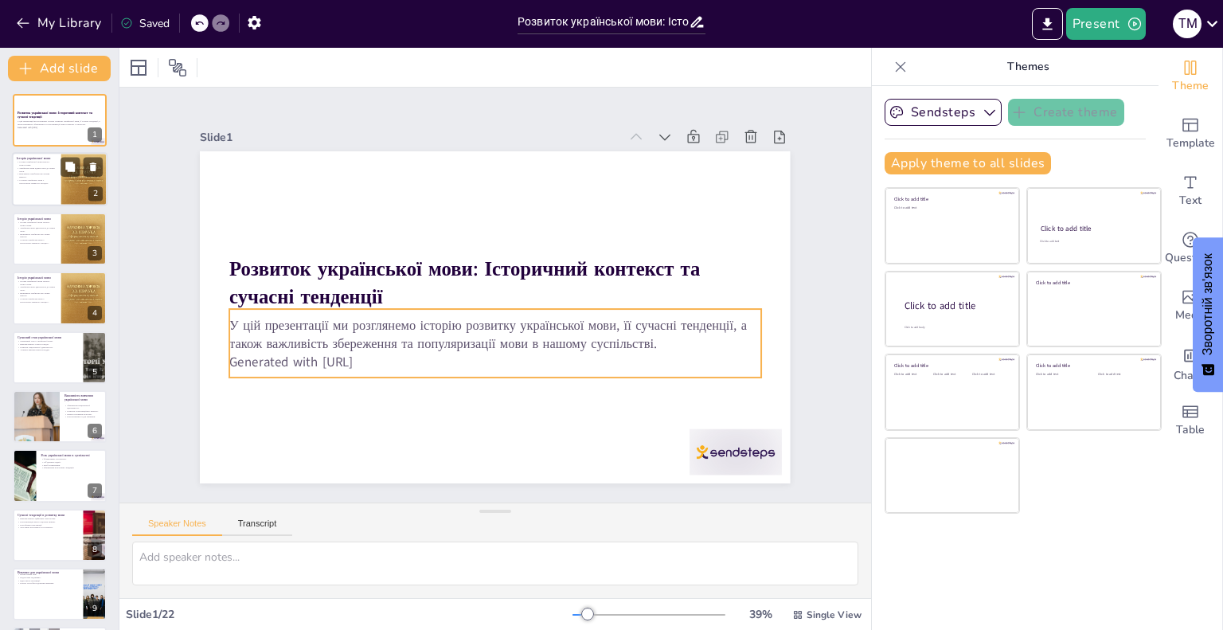
checkbox input "true"
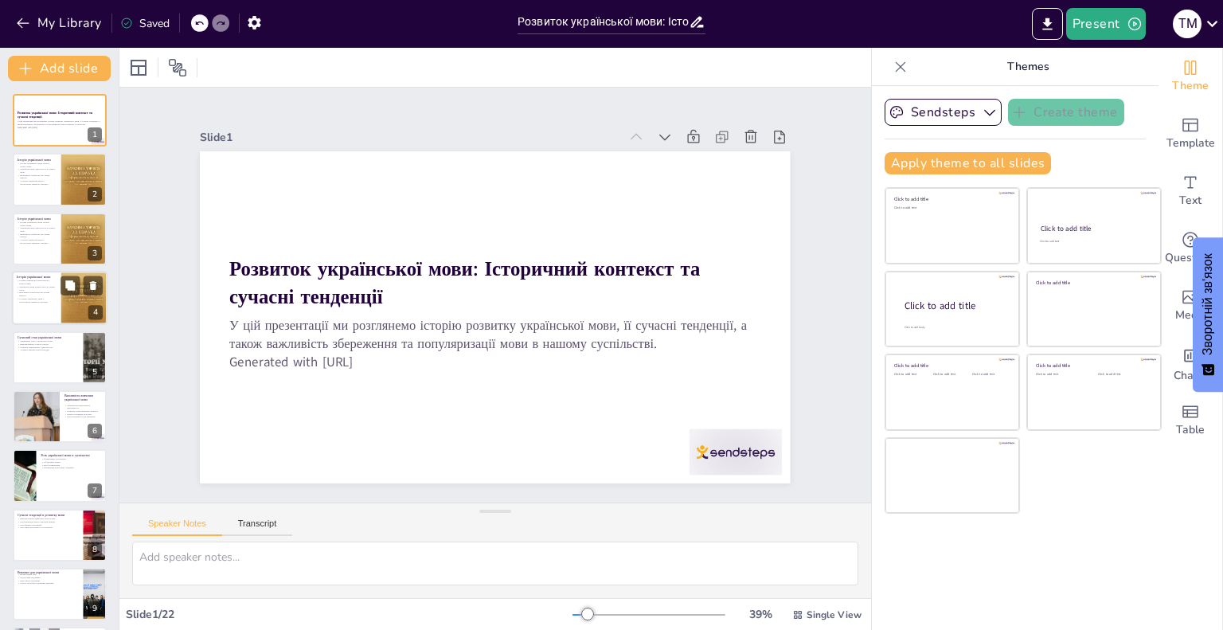
checkbox input "true"
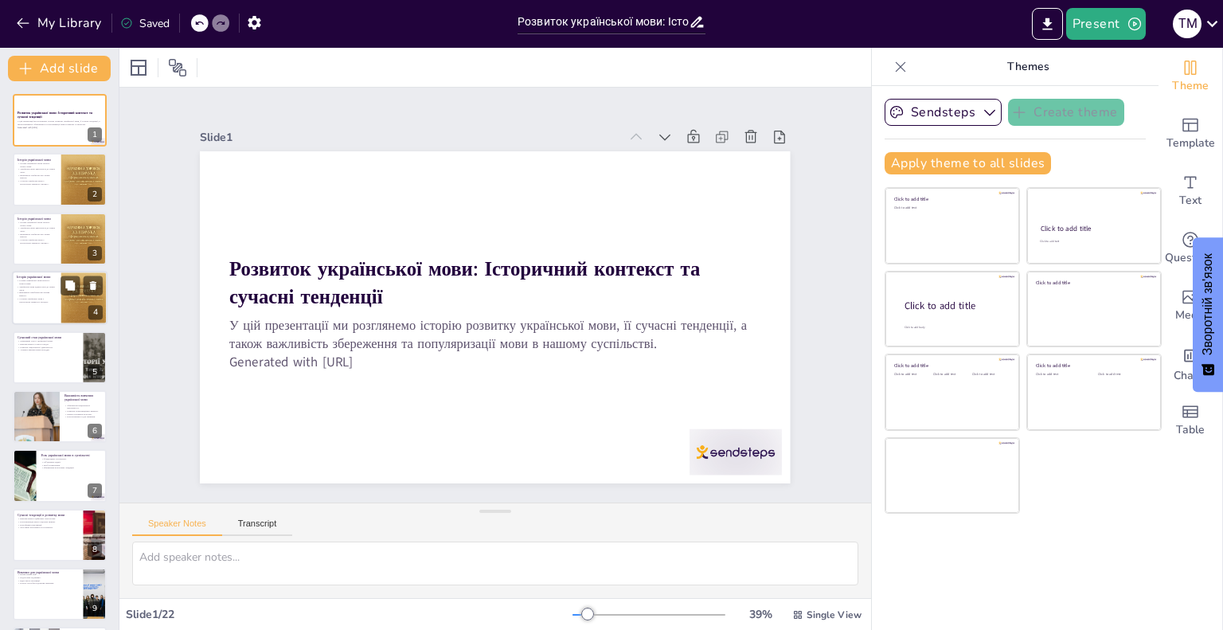
checkbox input "true"
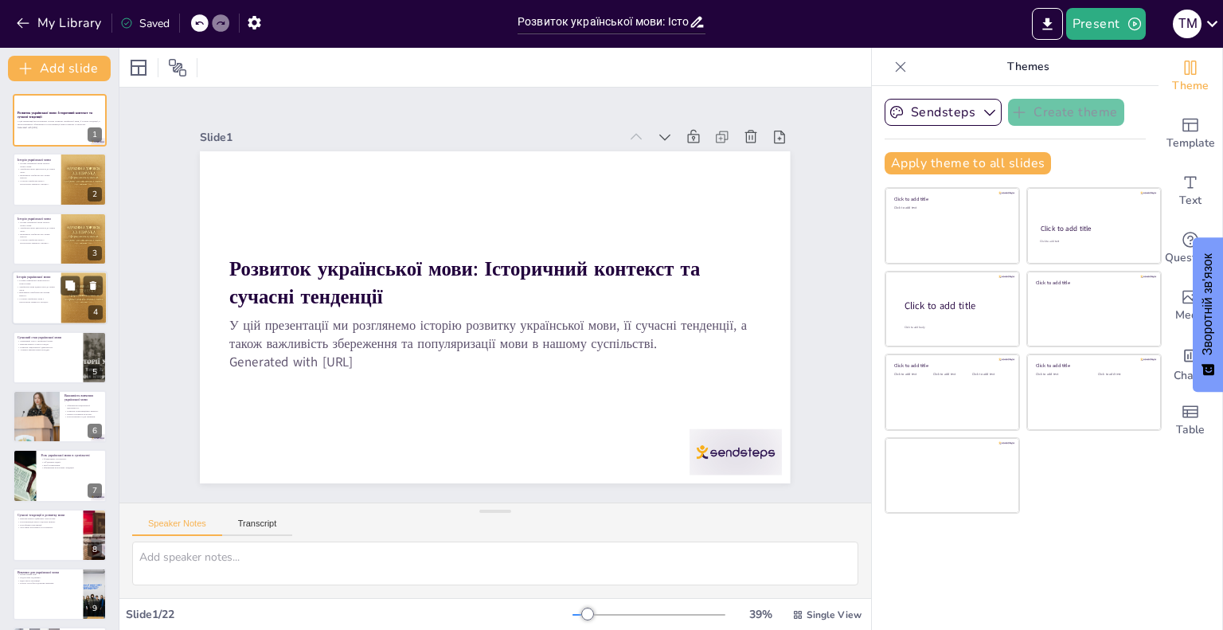
checkbox input "true"
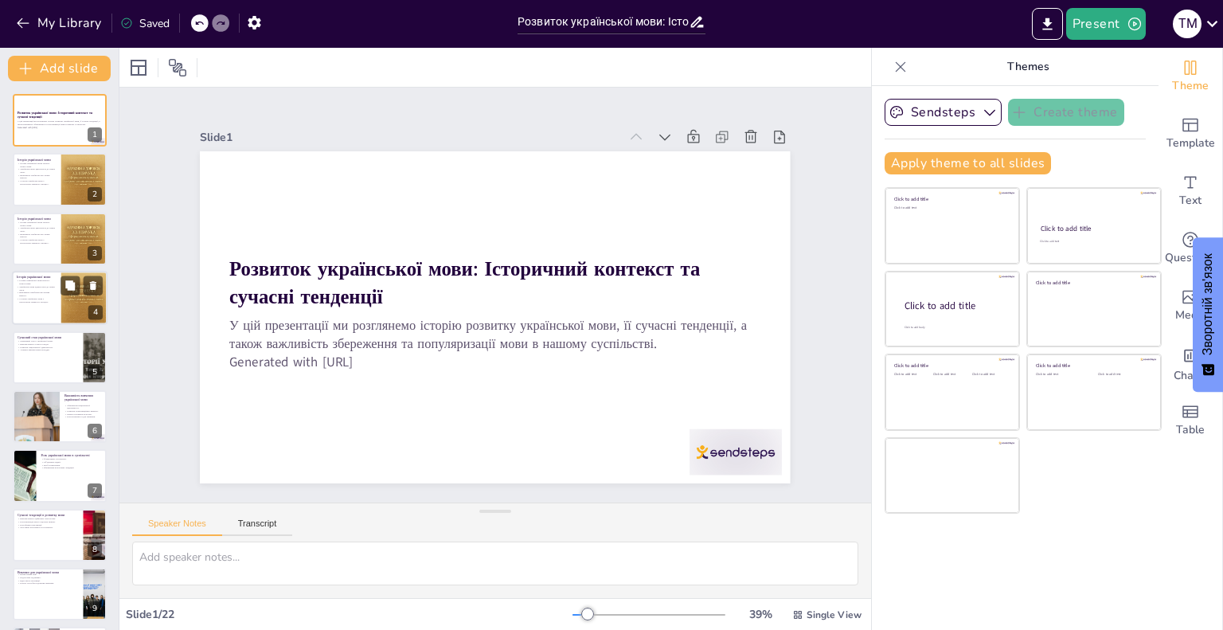
checkbox input "true"
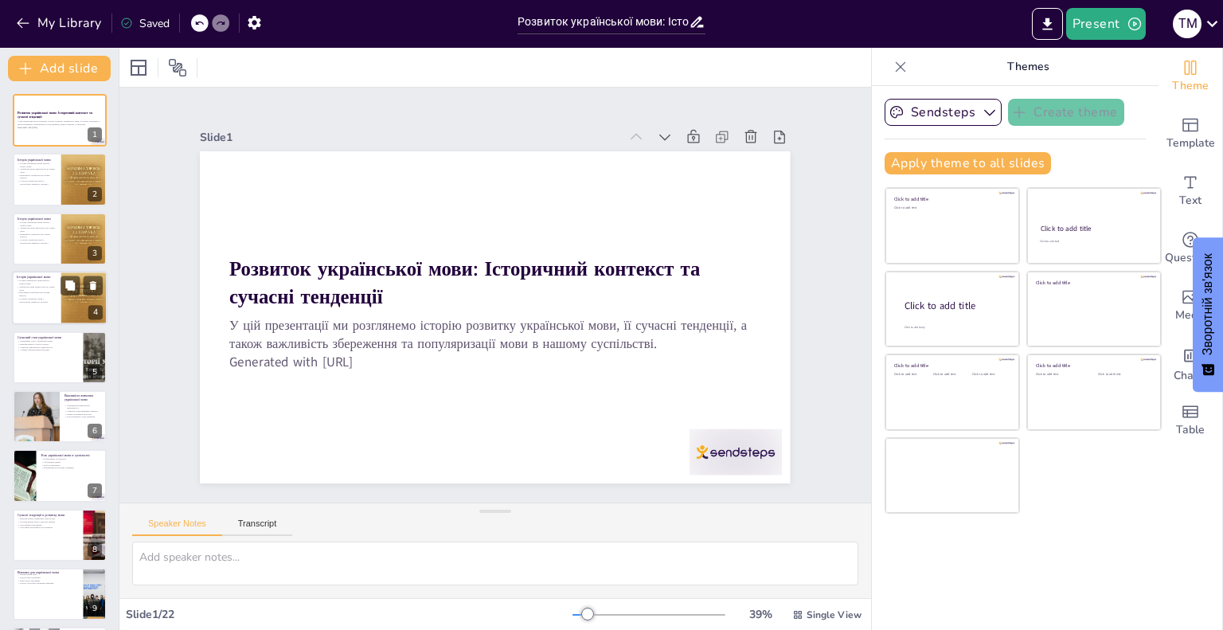
checkbox input "true"
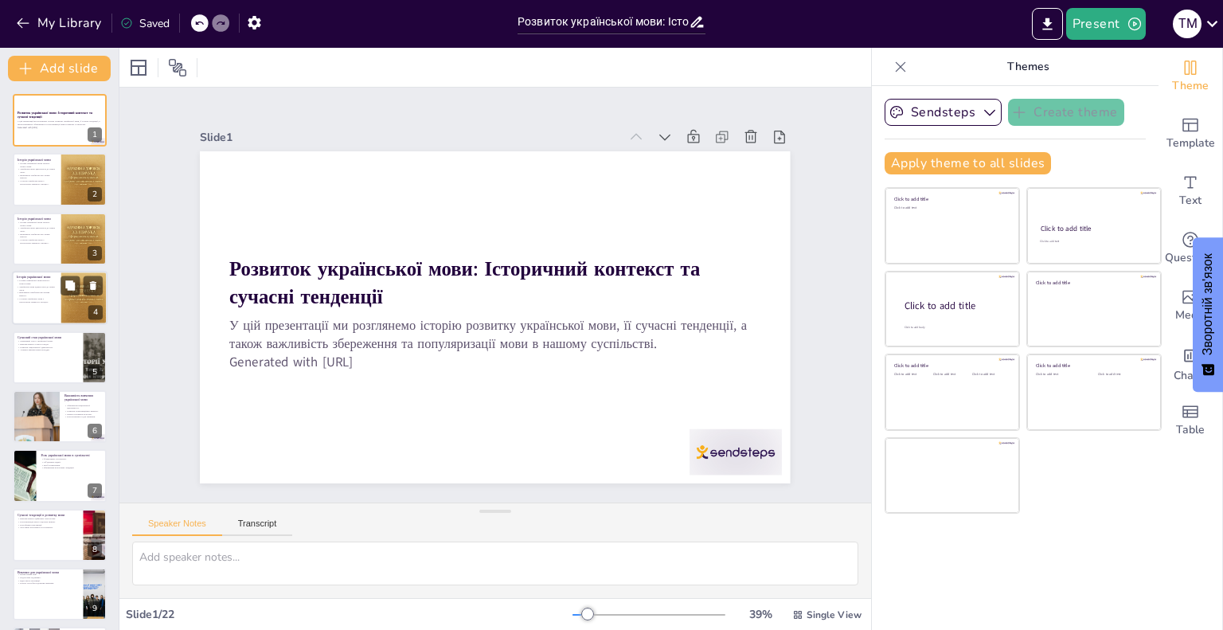
checkbox input "true"
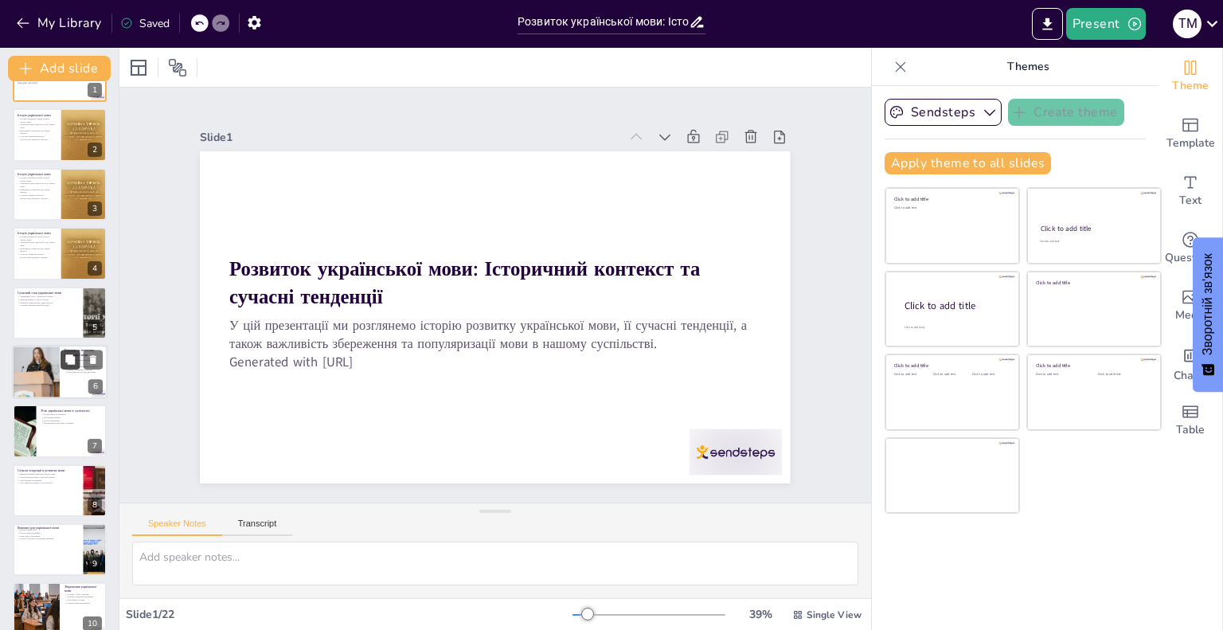
checkbox input "true"
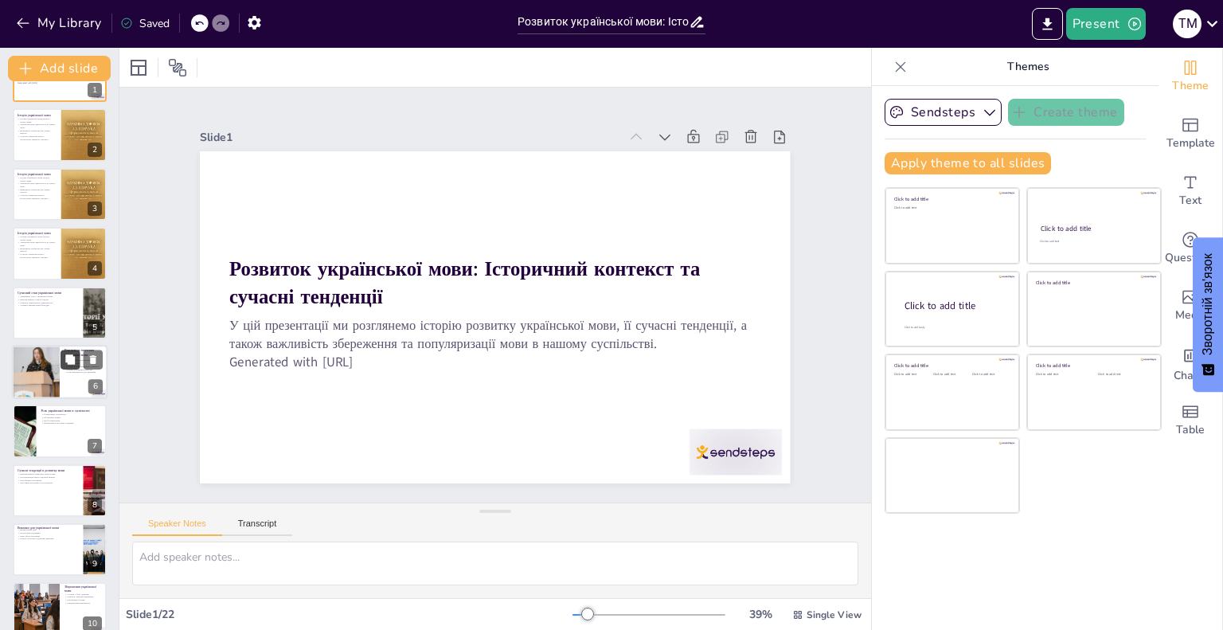
checkbox input "true"
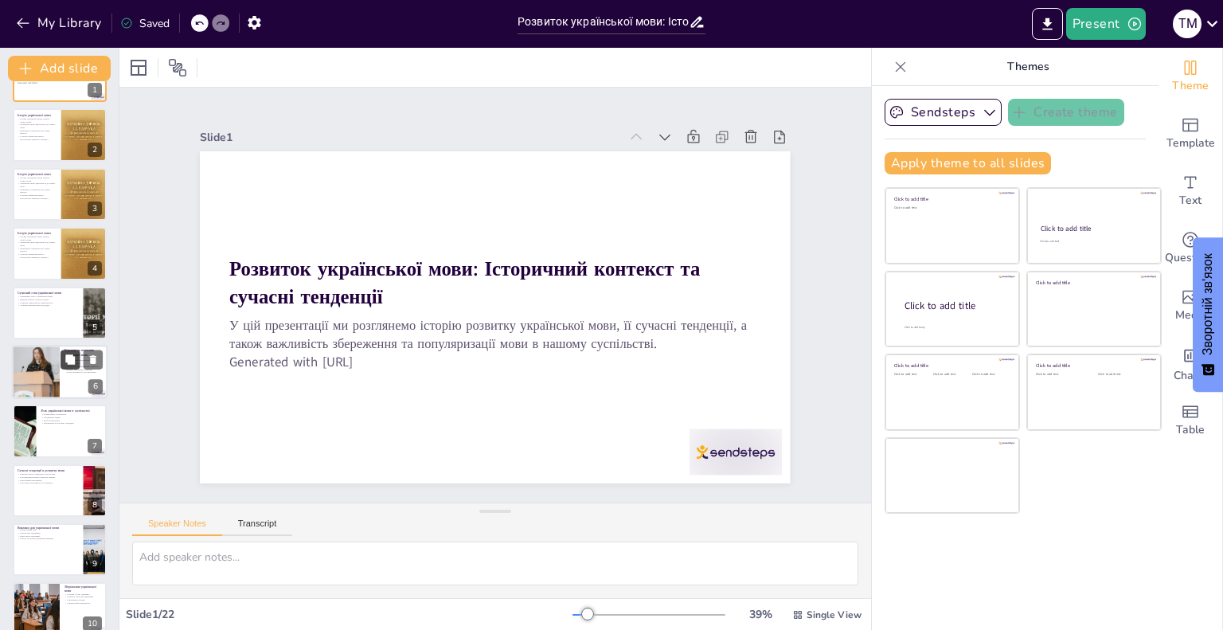
checkbox input "true"
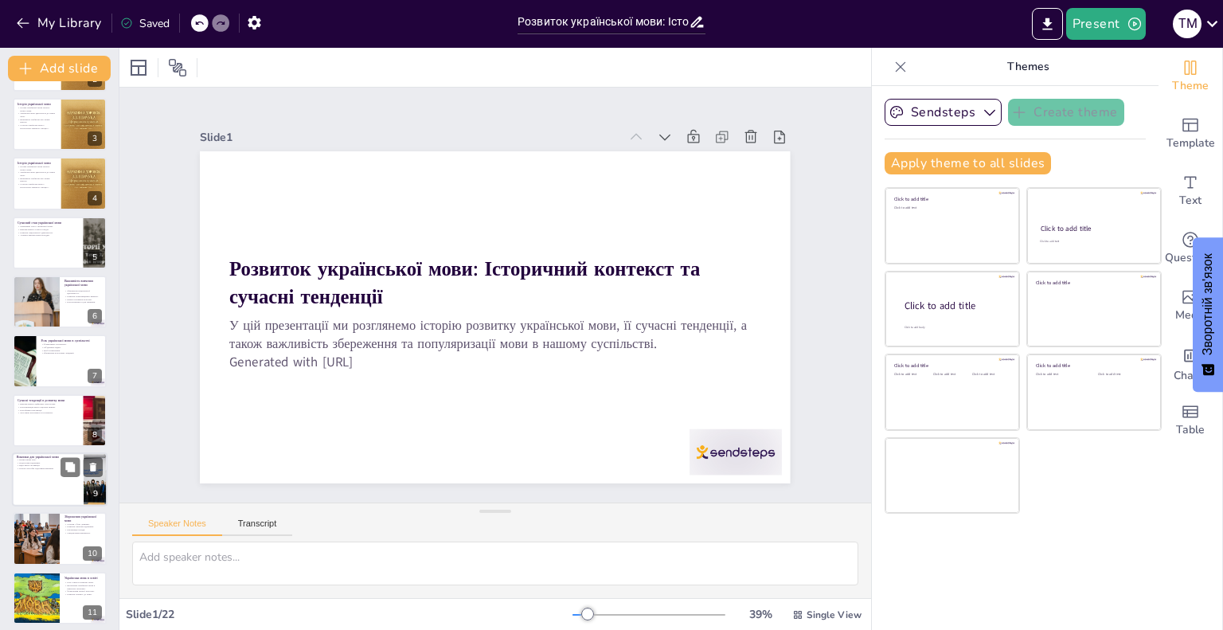
checkbox input "true"
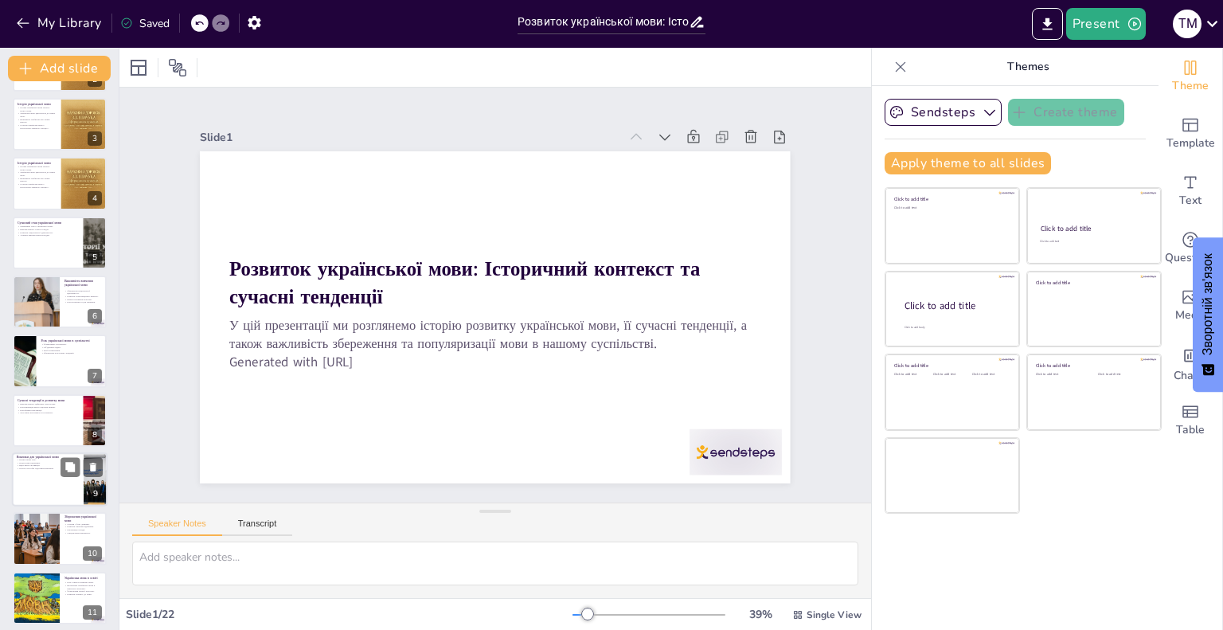
checkbox input "true"
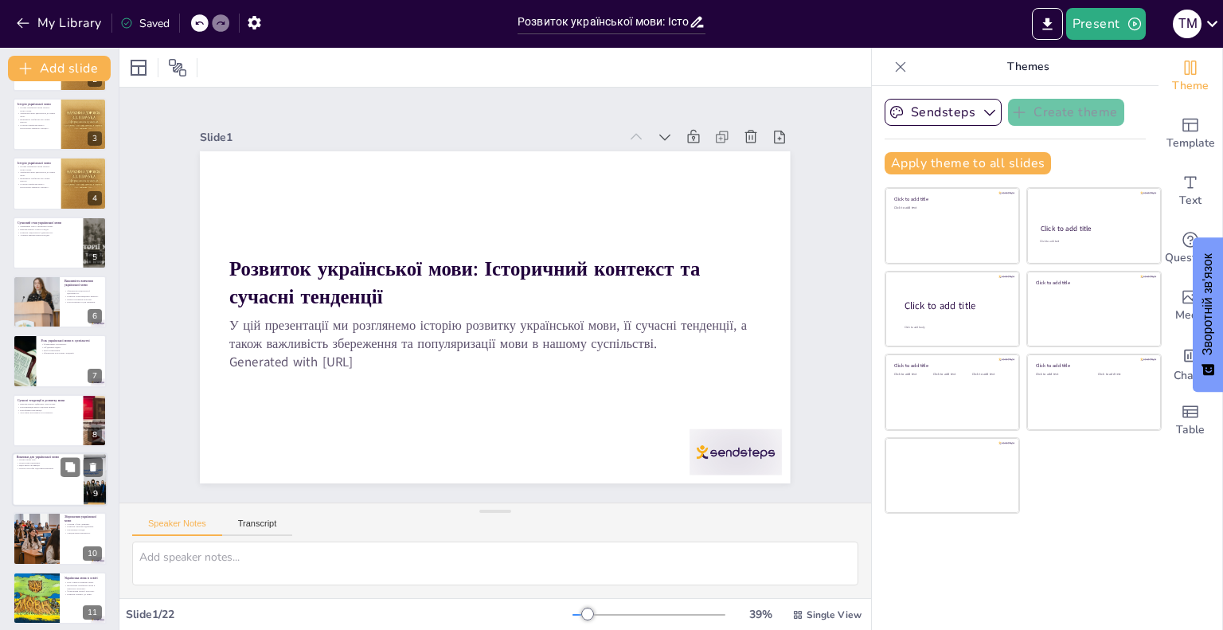
checkbox input "true"
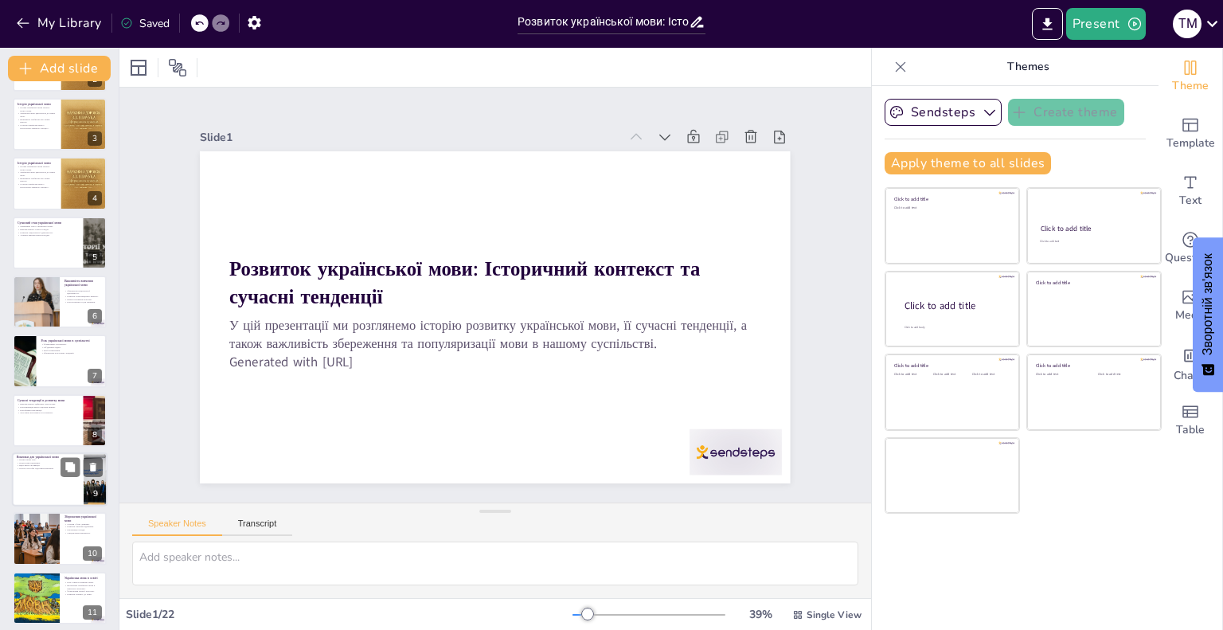
checkbox input "true"
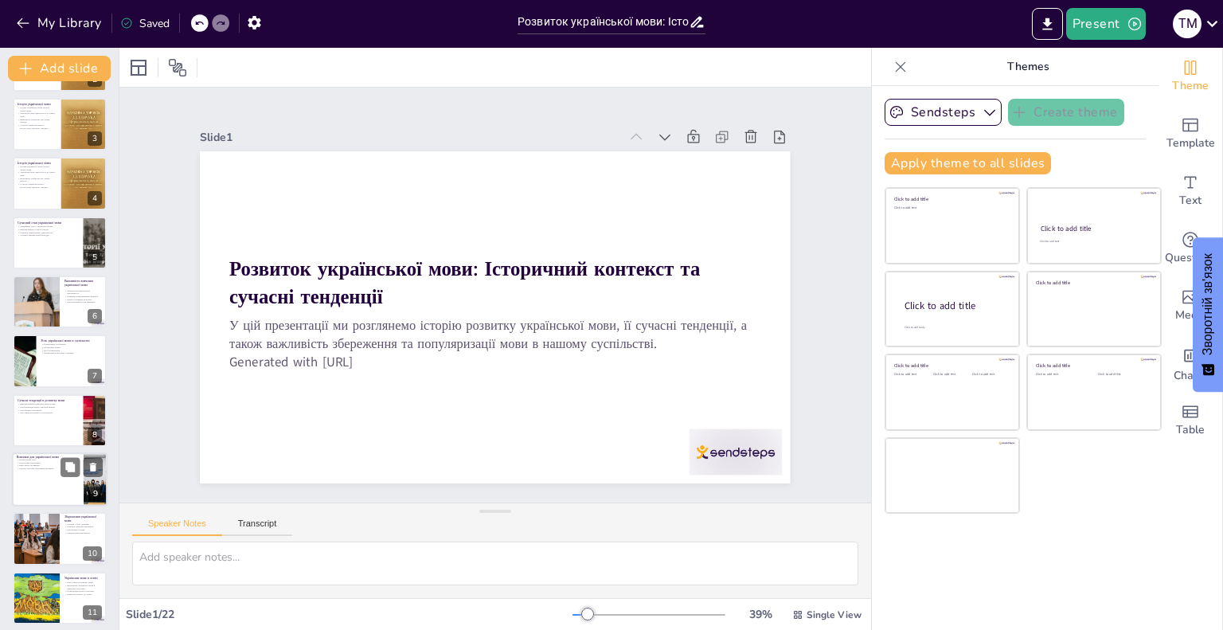
checkbox input "true"
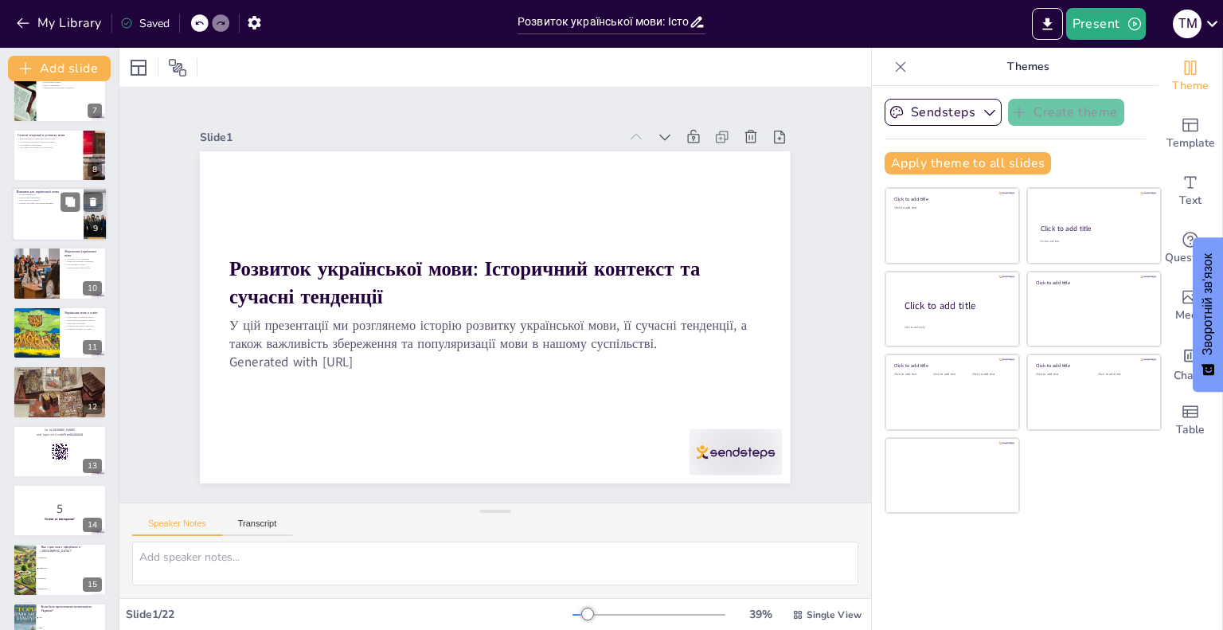
checkbox input "true"
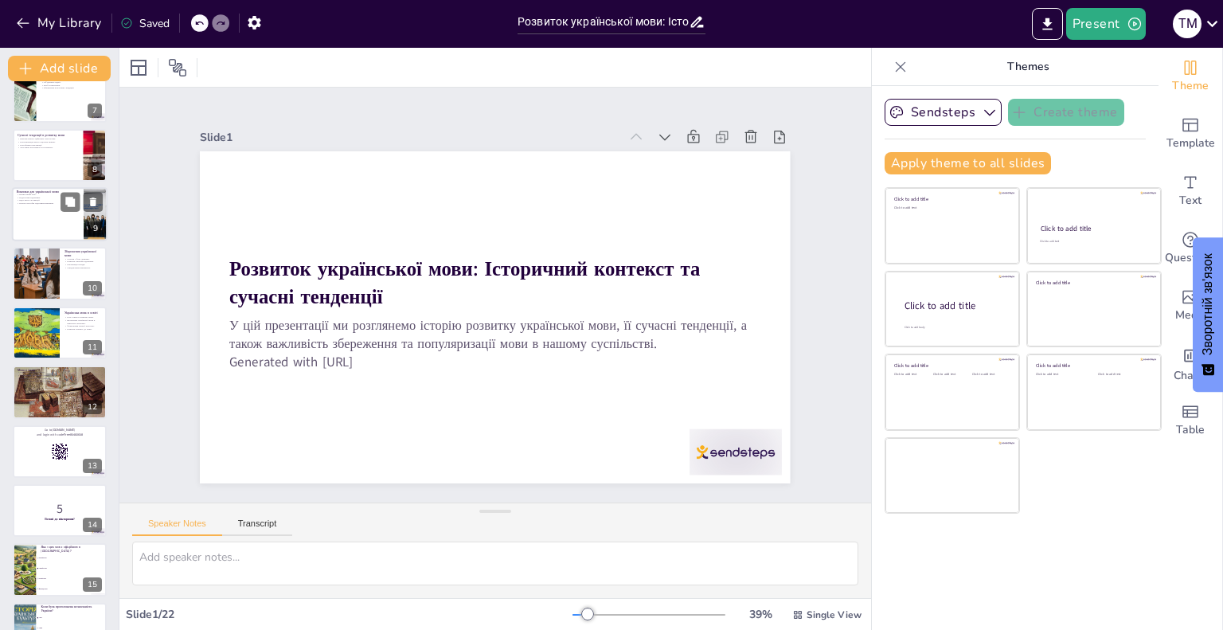
checkbox input "true"
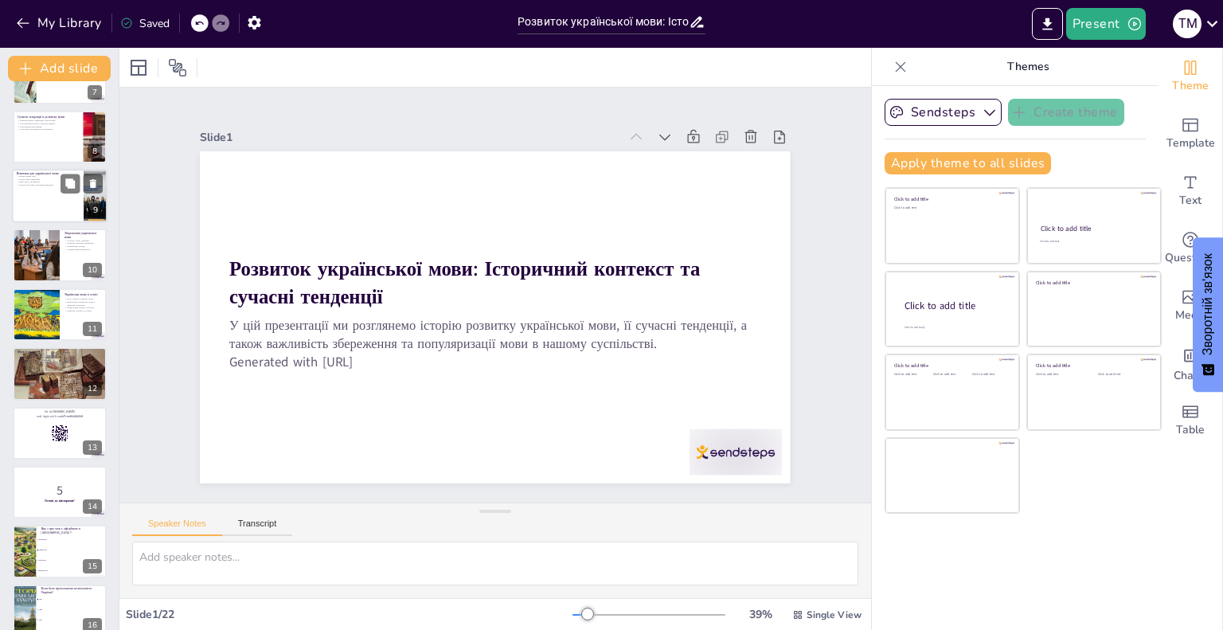
checkbox input "true"
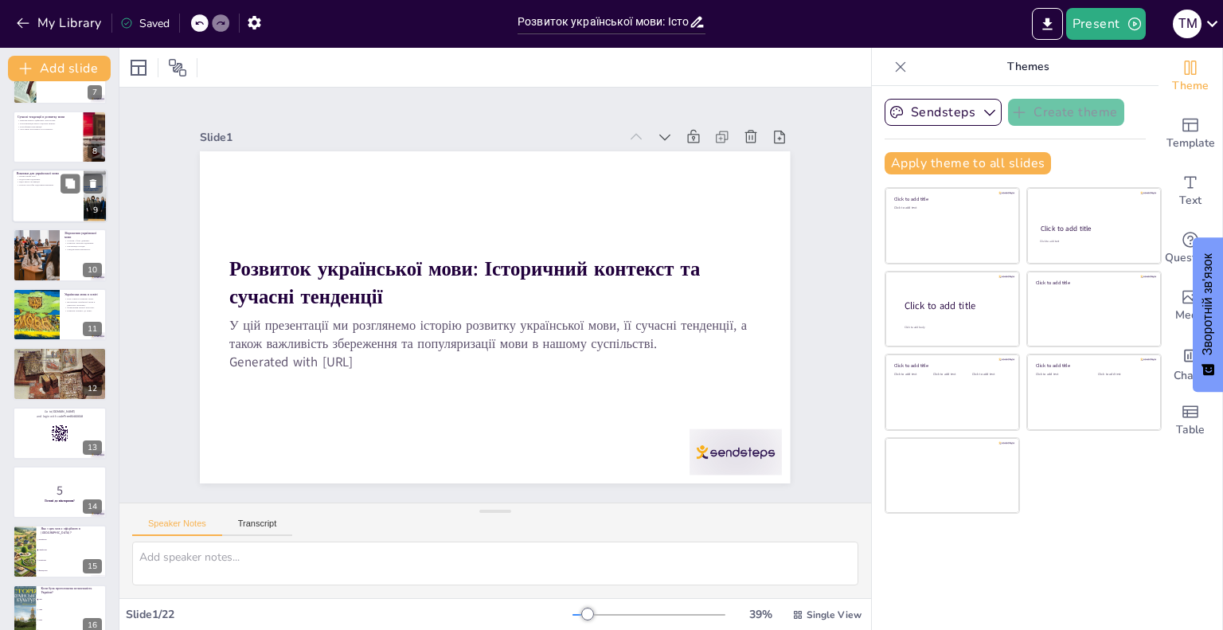
checkbox input "true"
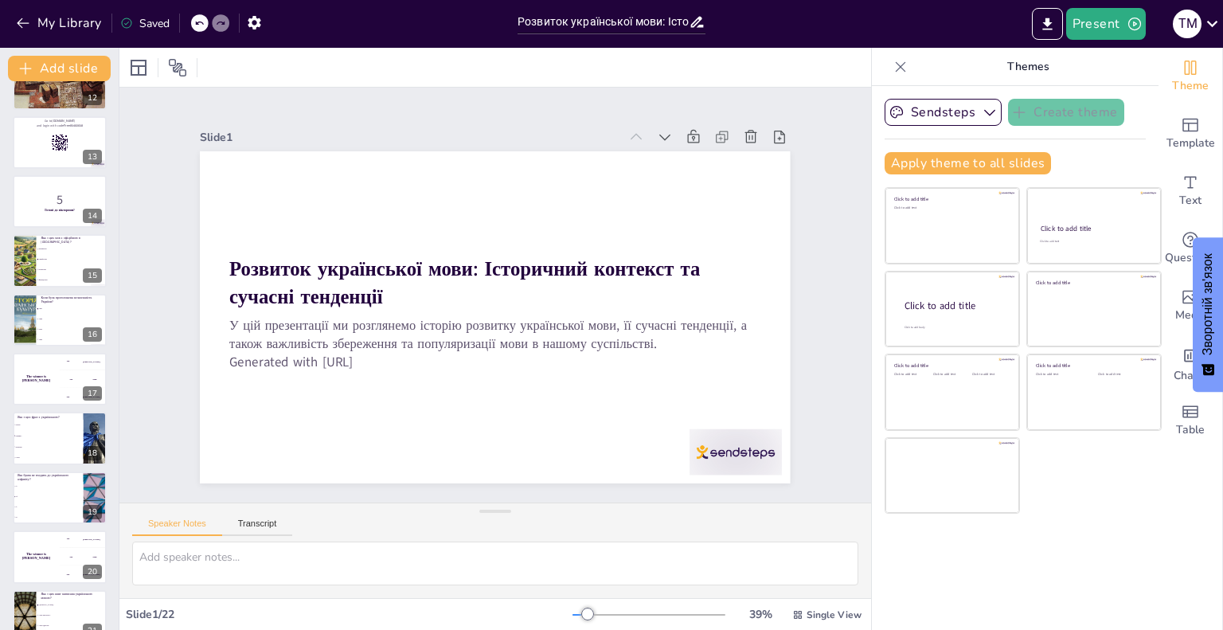
checkbox input "true"
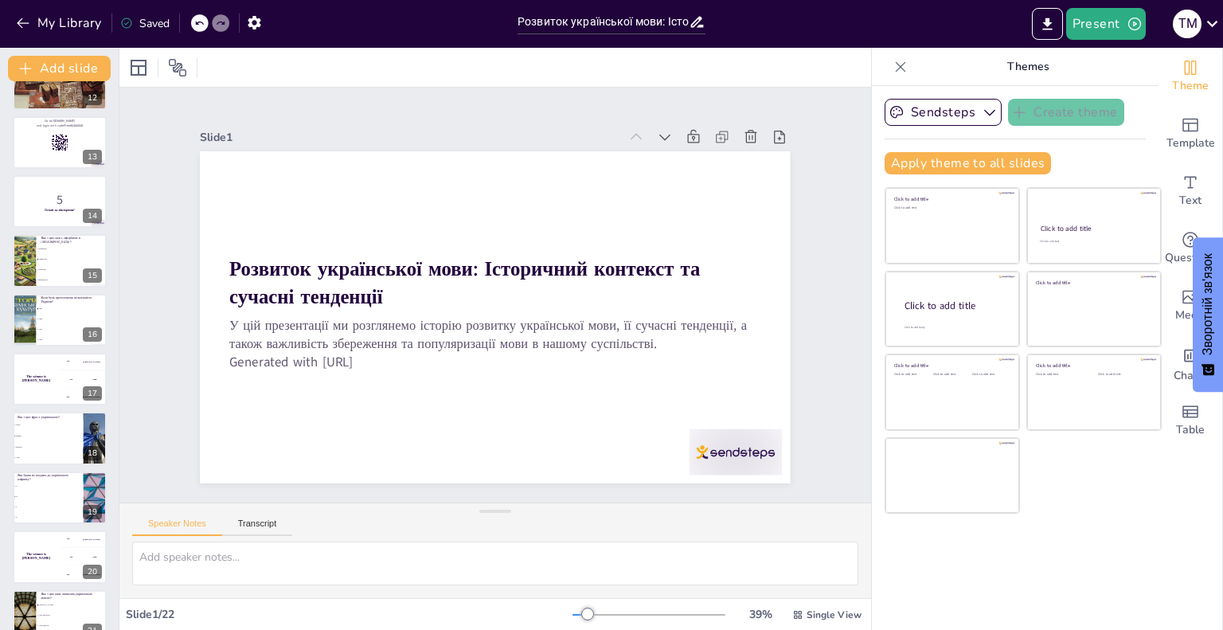
checkbox input "true"
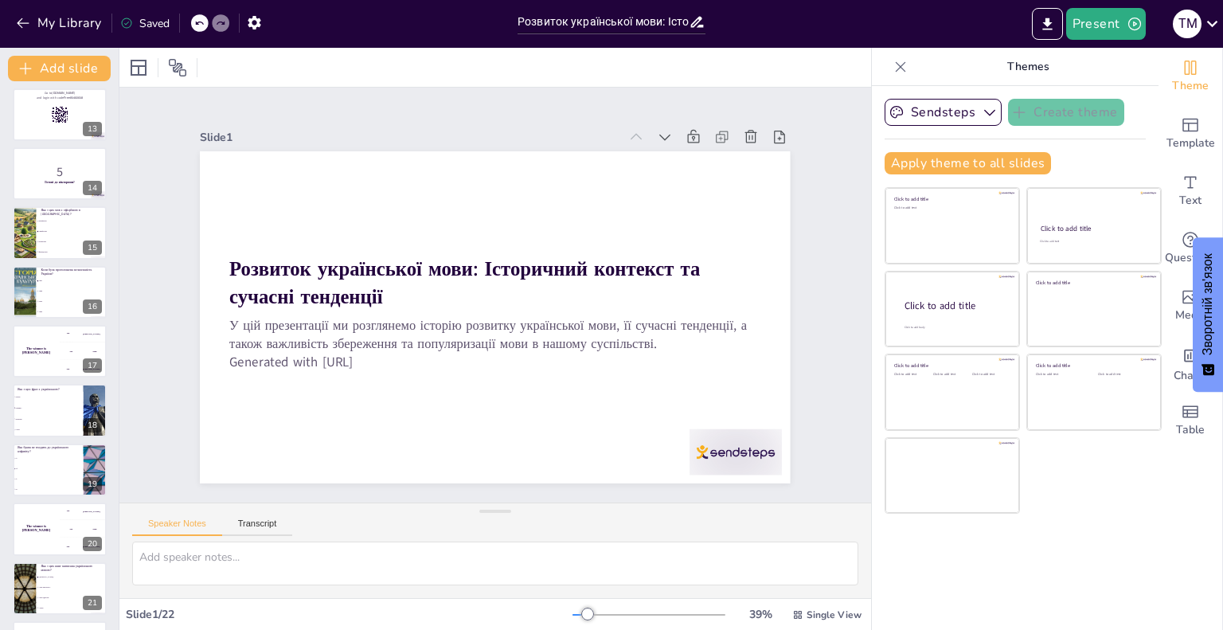
checkbox input "true"
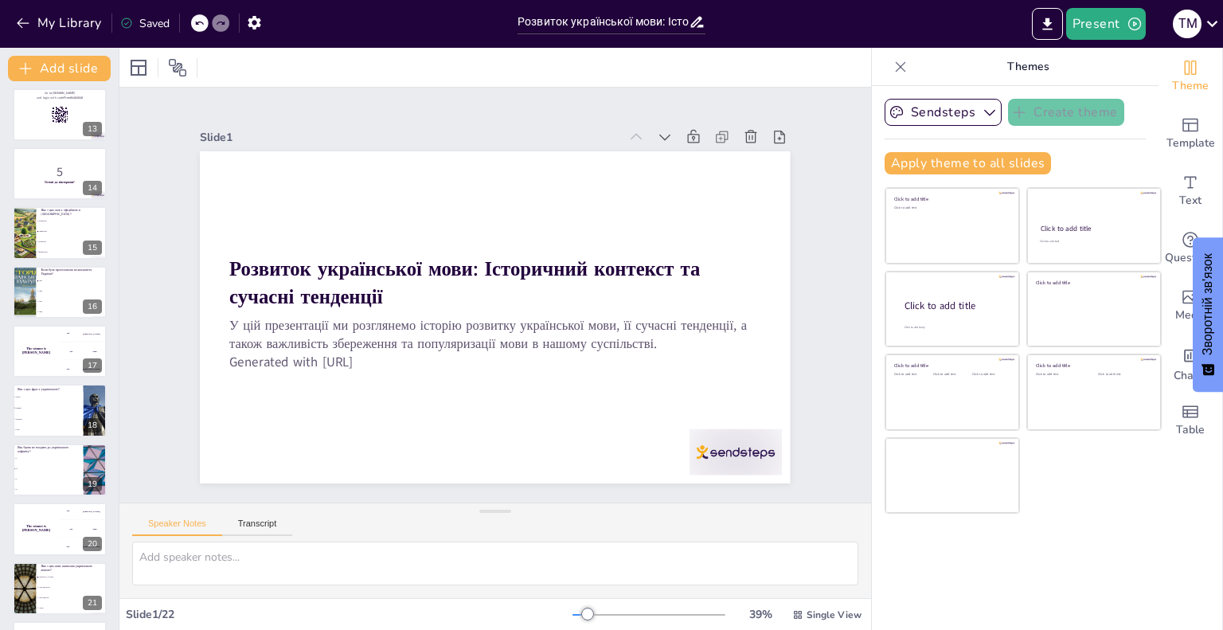
checkbox input "true"
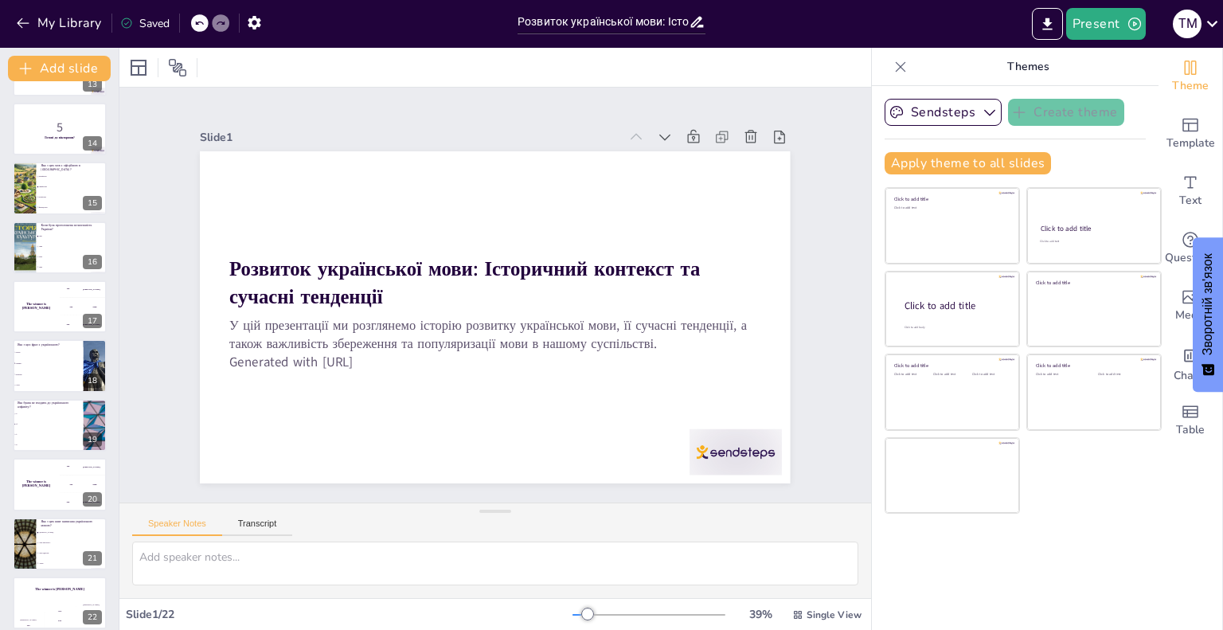
checkbox input "true"
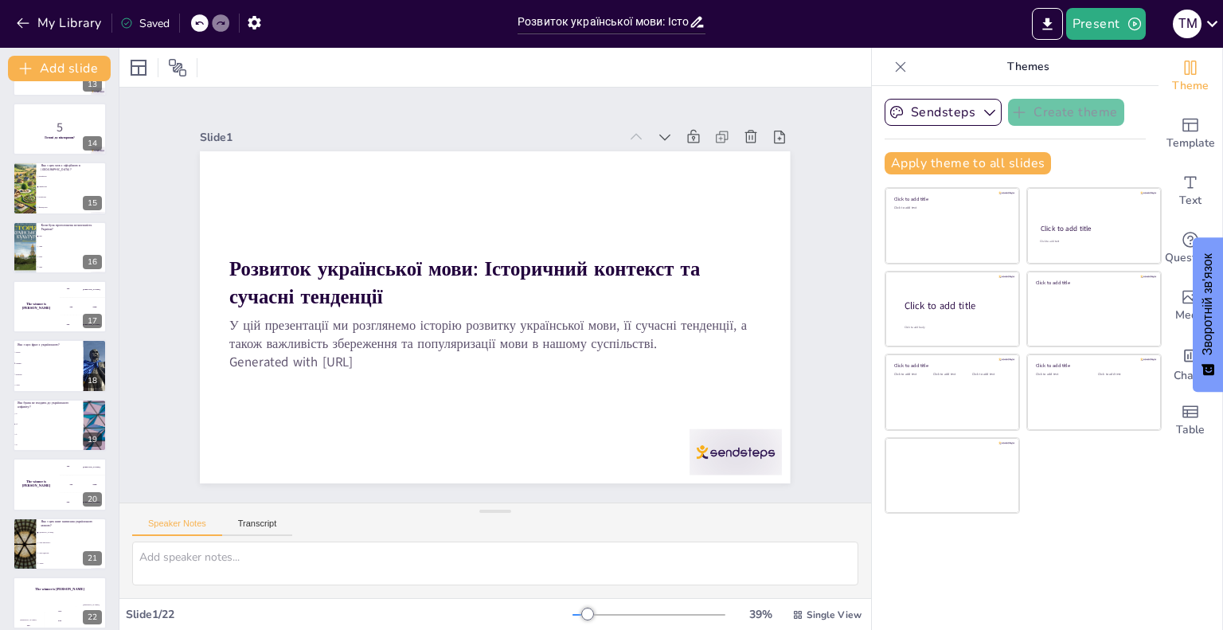
checkbox input "true"
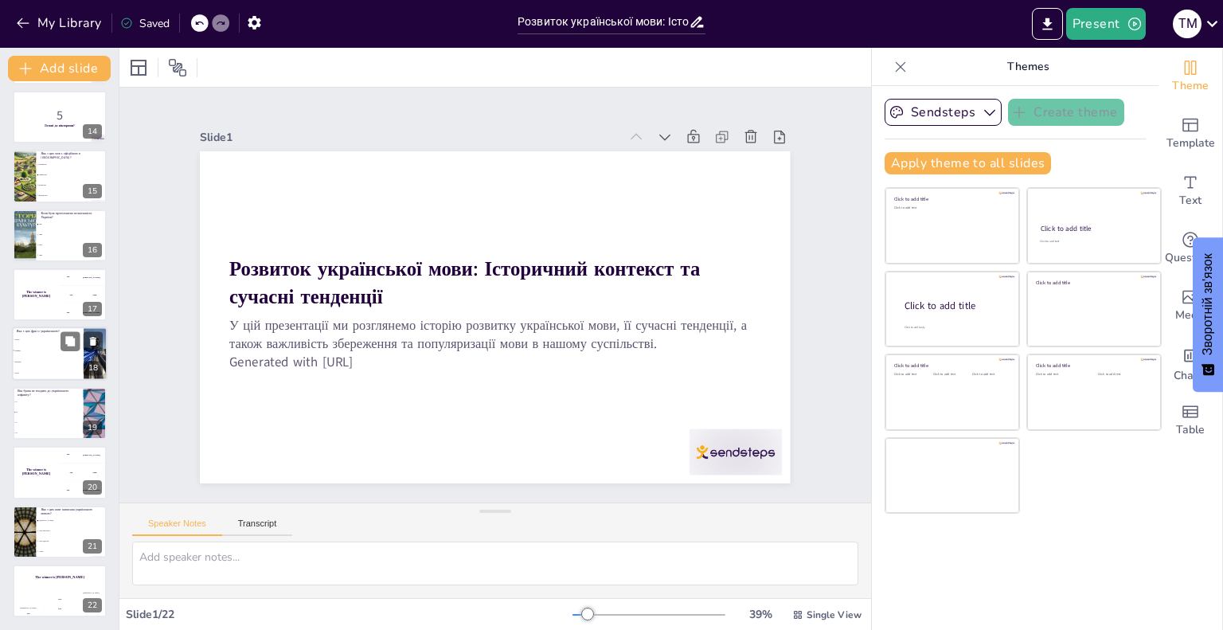
checkbox input "true"
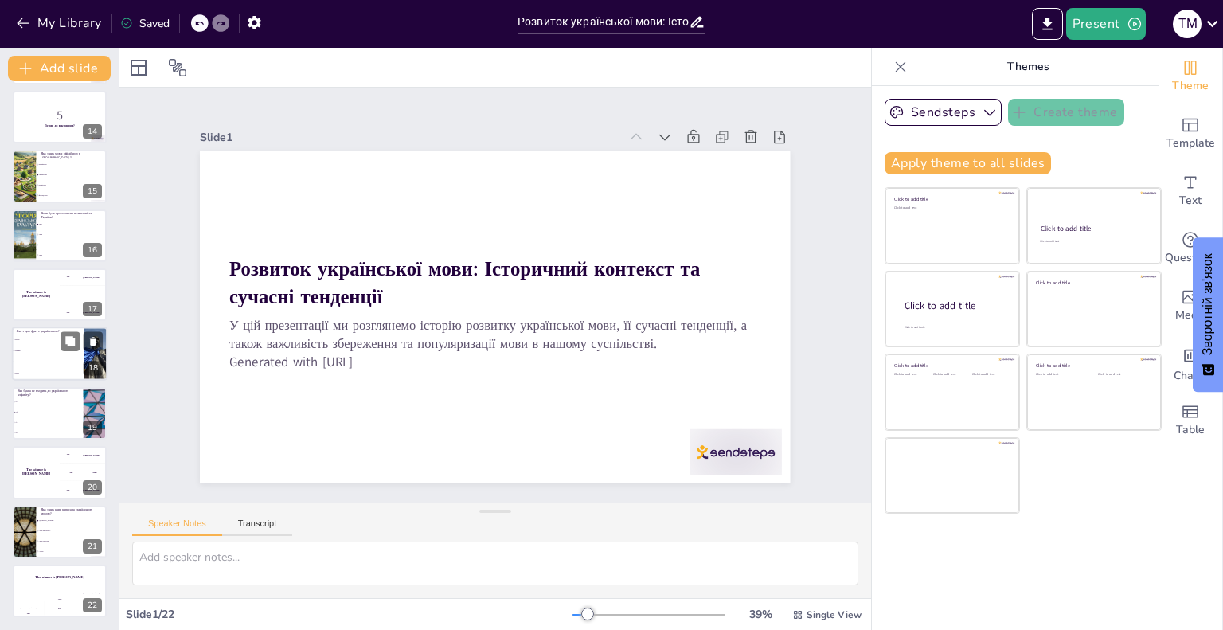
checkbox input "true"
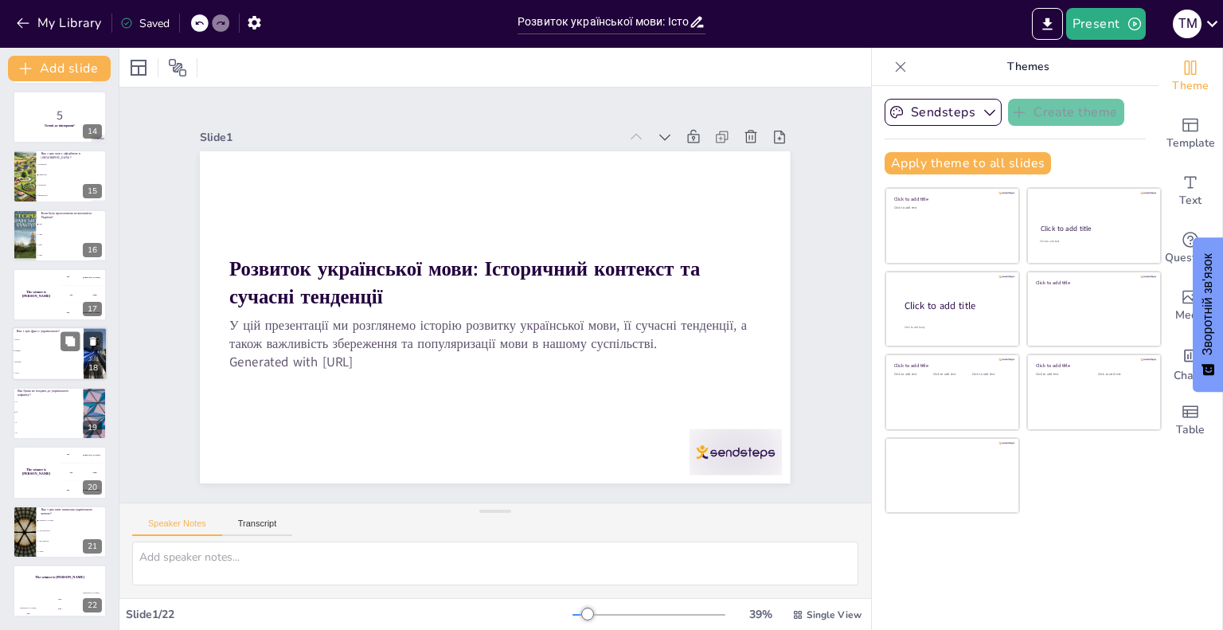
checkbox input "true"
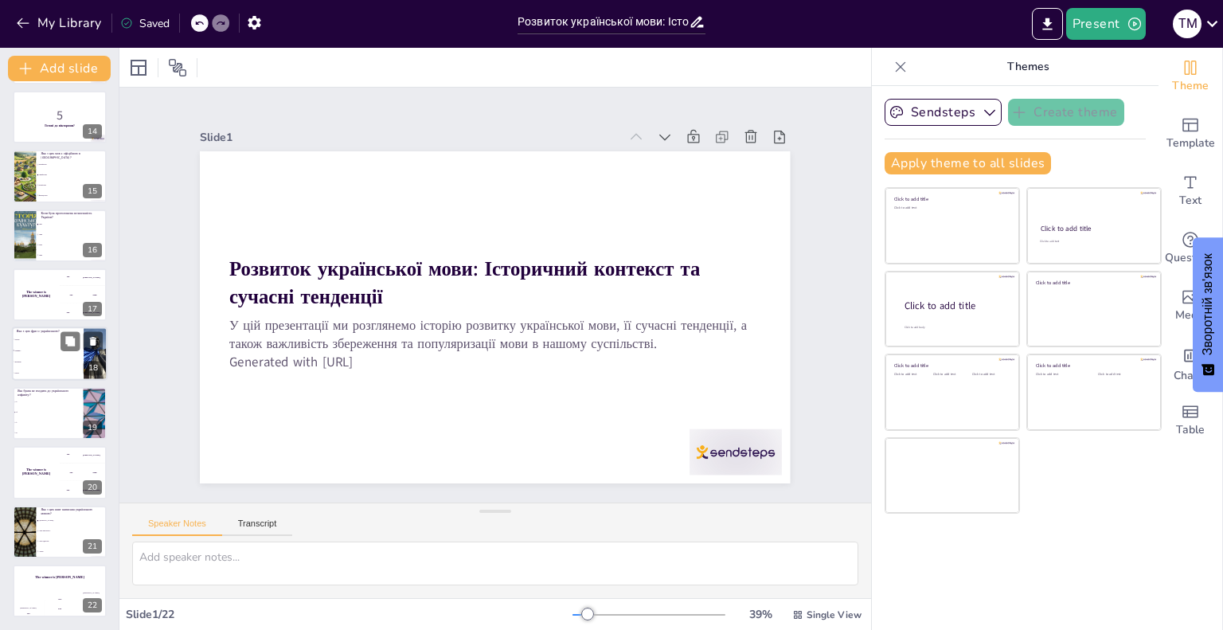
checkbox input "true"
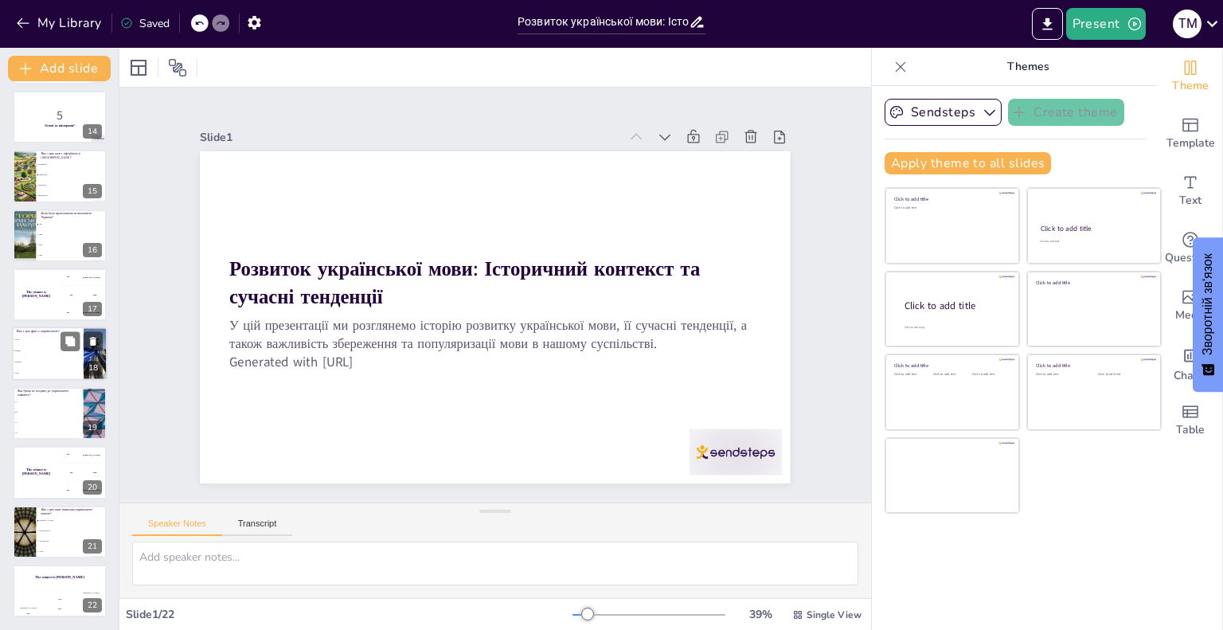
checkbox input "true"
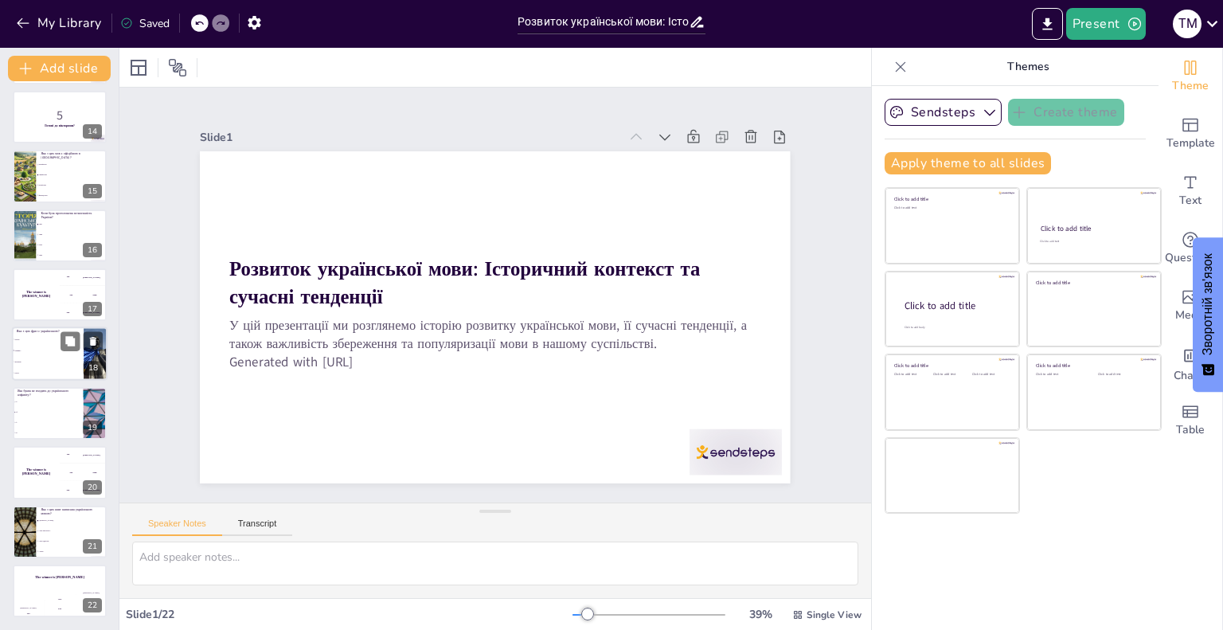
checkbox input "true"
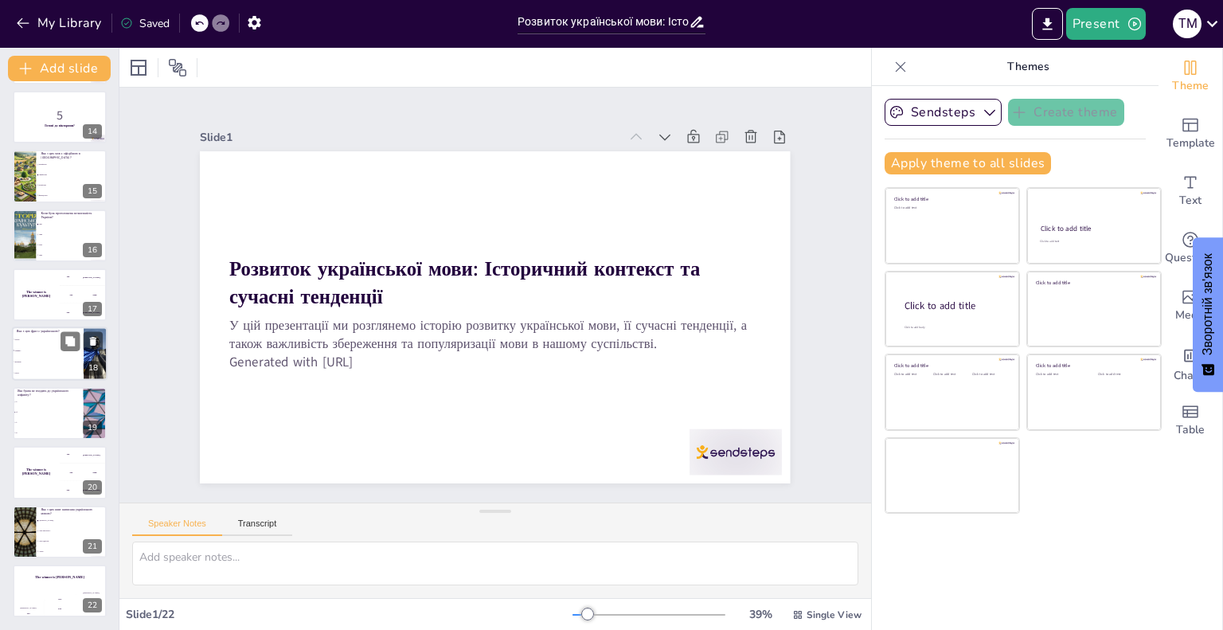
checkbox input "true"
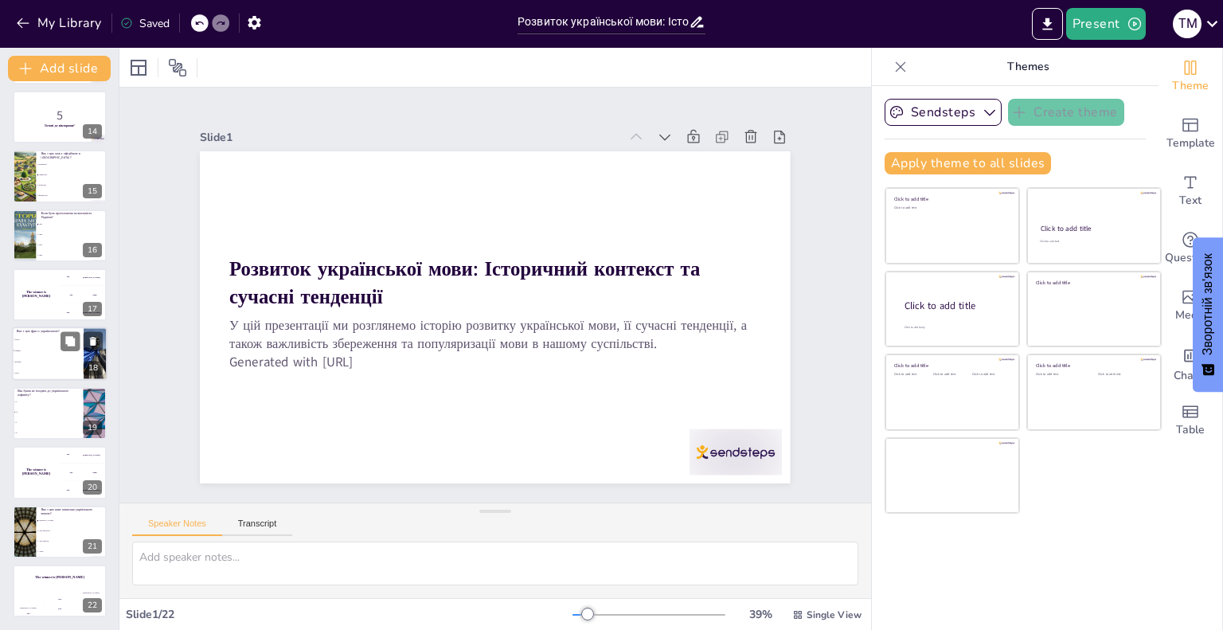
checkbox input "true"
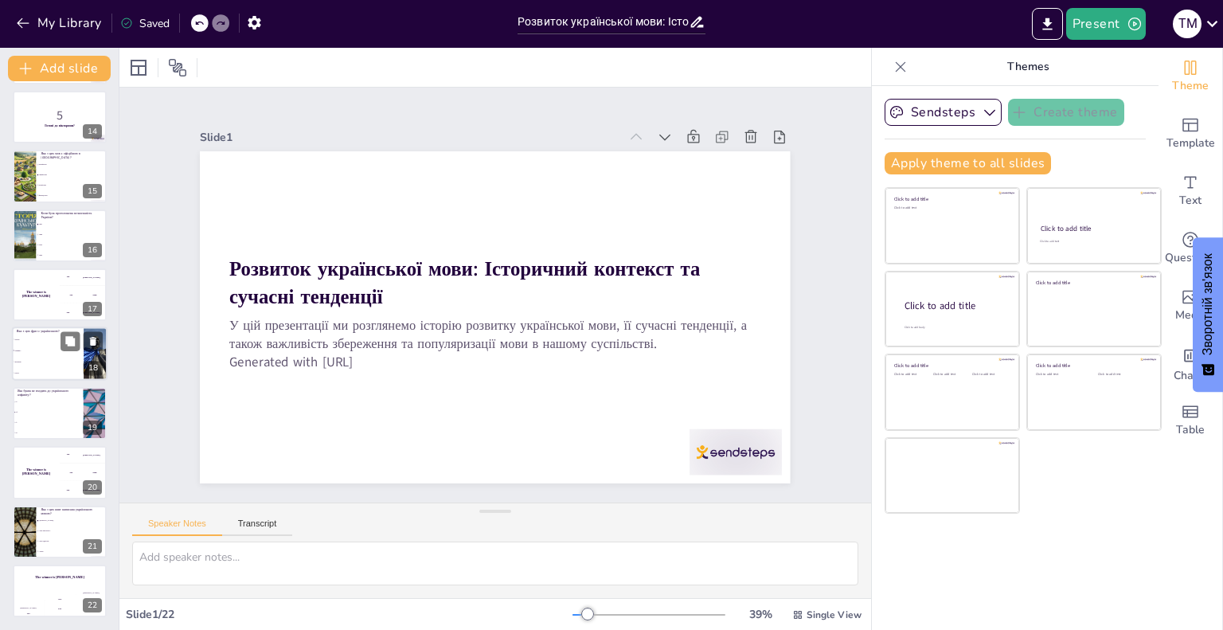
checkbox input "true"
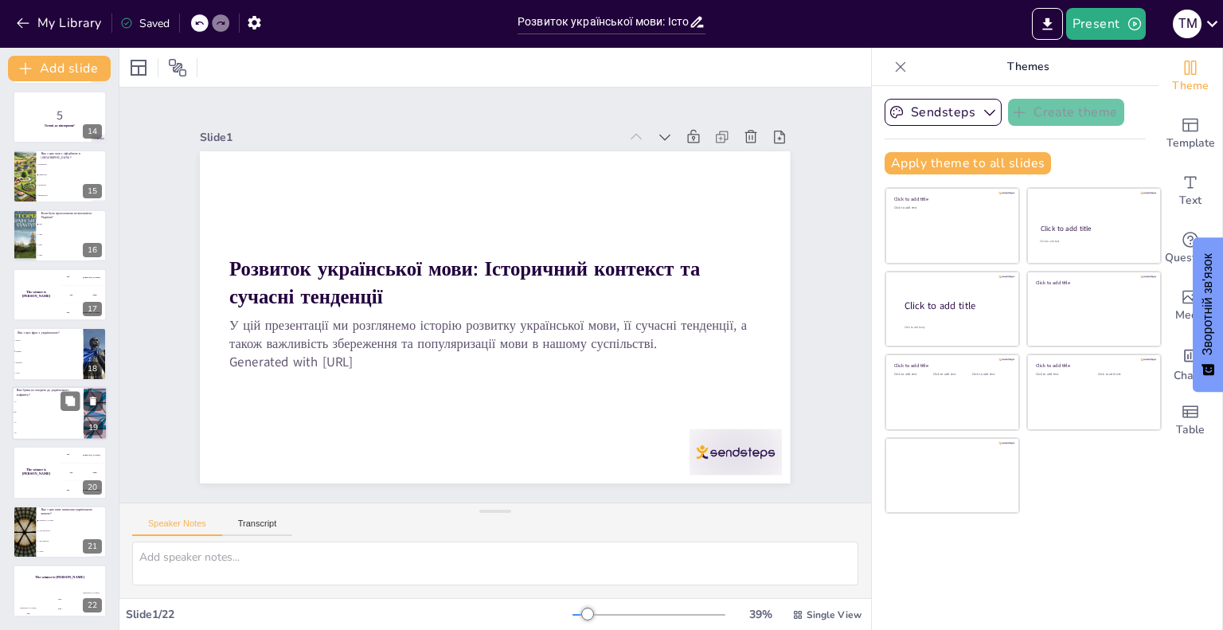
click at [44, 405] on li ""ґ"" at bounding box center [48, 402] width 72 height 10
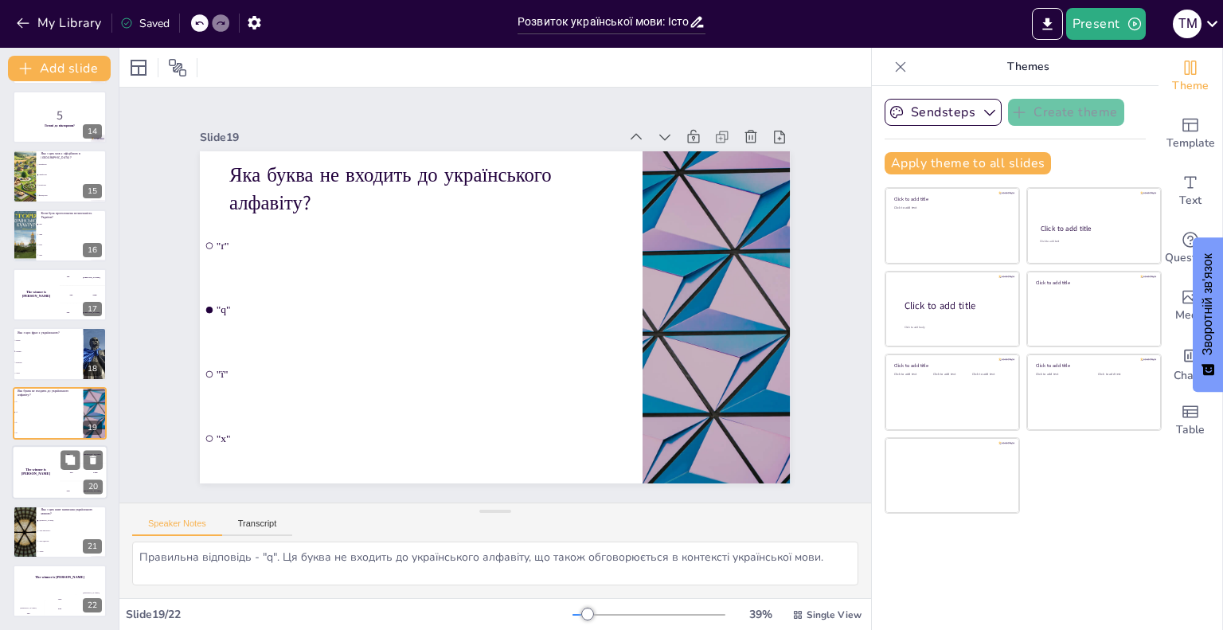
click at [37, 475] on div "The winner is Niels 🏆" at bounding box center [36, 472] width 48 height 54
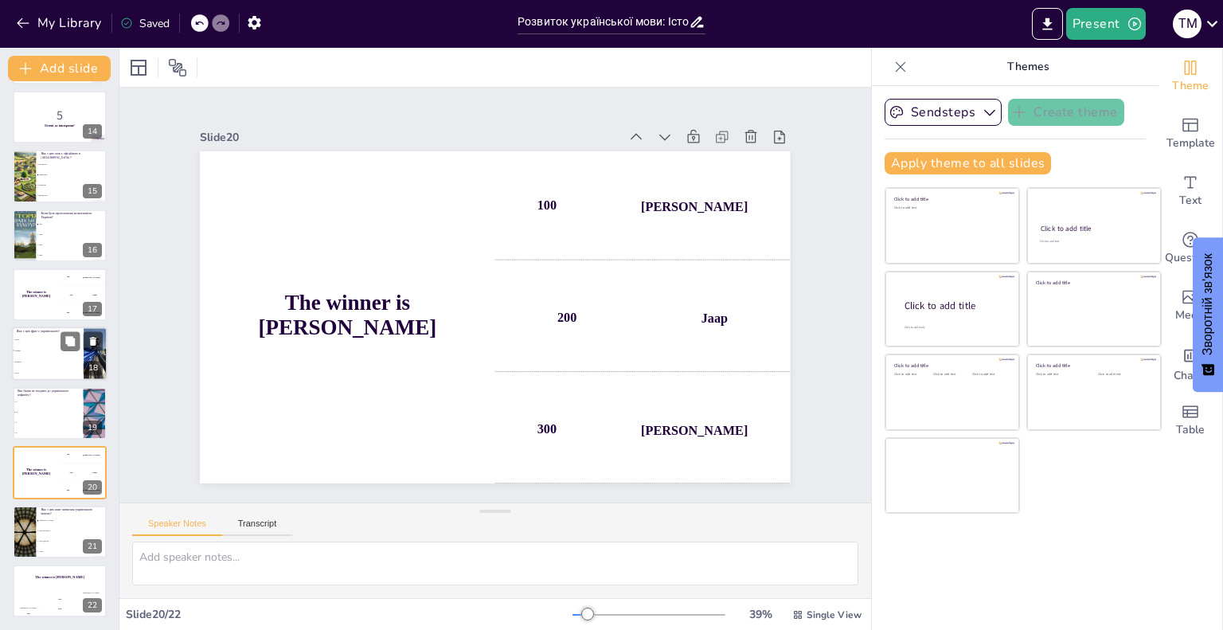
click at [38, 358] on li ""Bonjour"" at bounding box center [48, 362] width 72 height 11
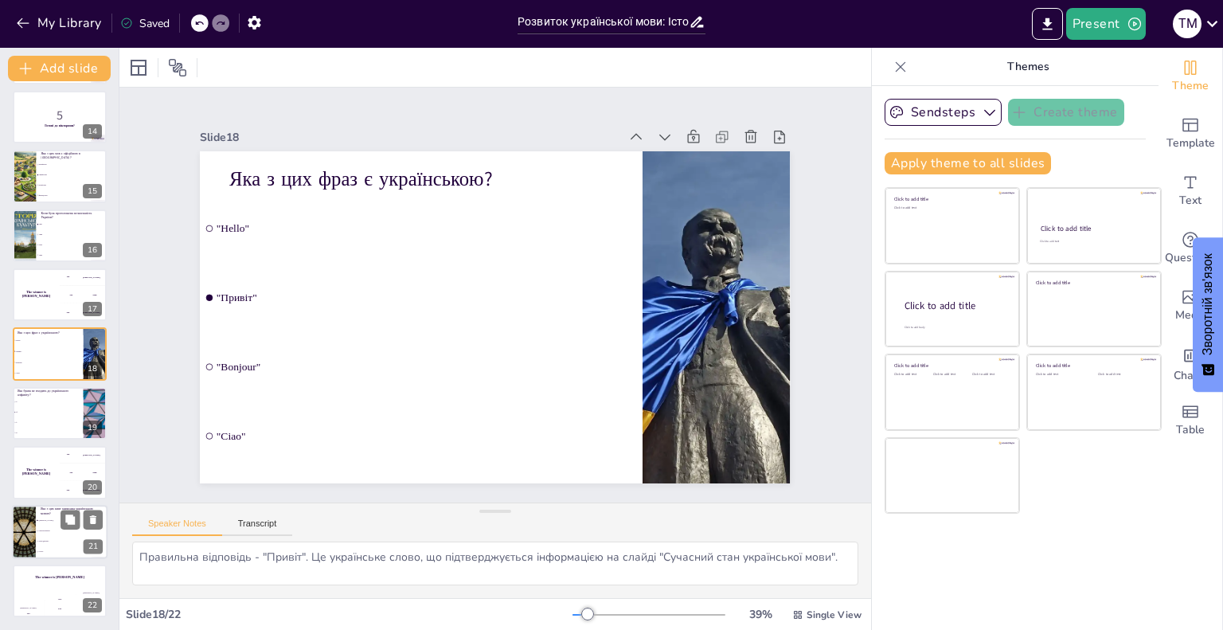
click at [24, 528] on div at bounding box center [24, 532] width 96 height 54
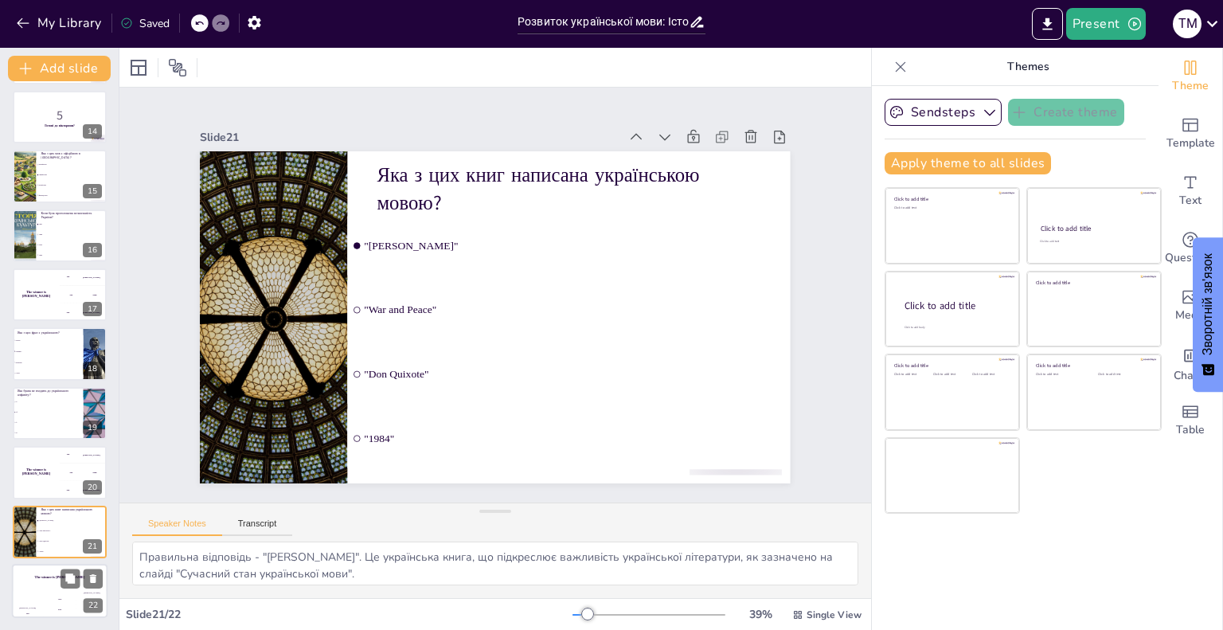
click at [24, 579] on div "The winner is Niels 🏆" at bounding box center [60, 577] width 96 height 27
